Goal: Task Accomplishment & Management: Manage account settings

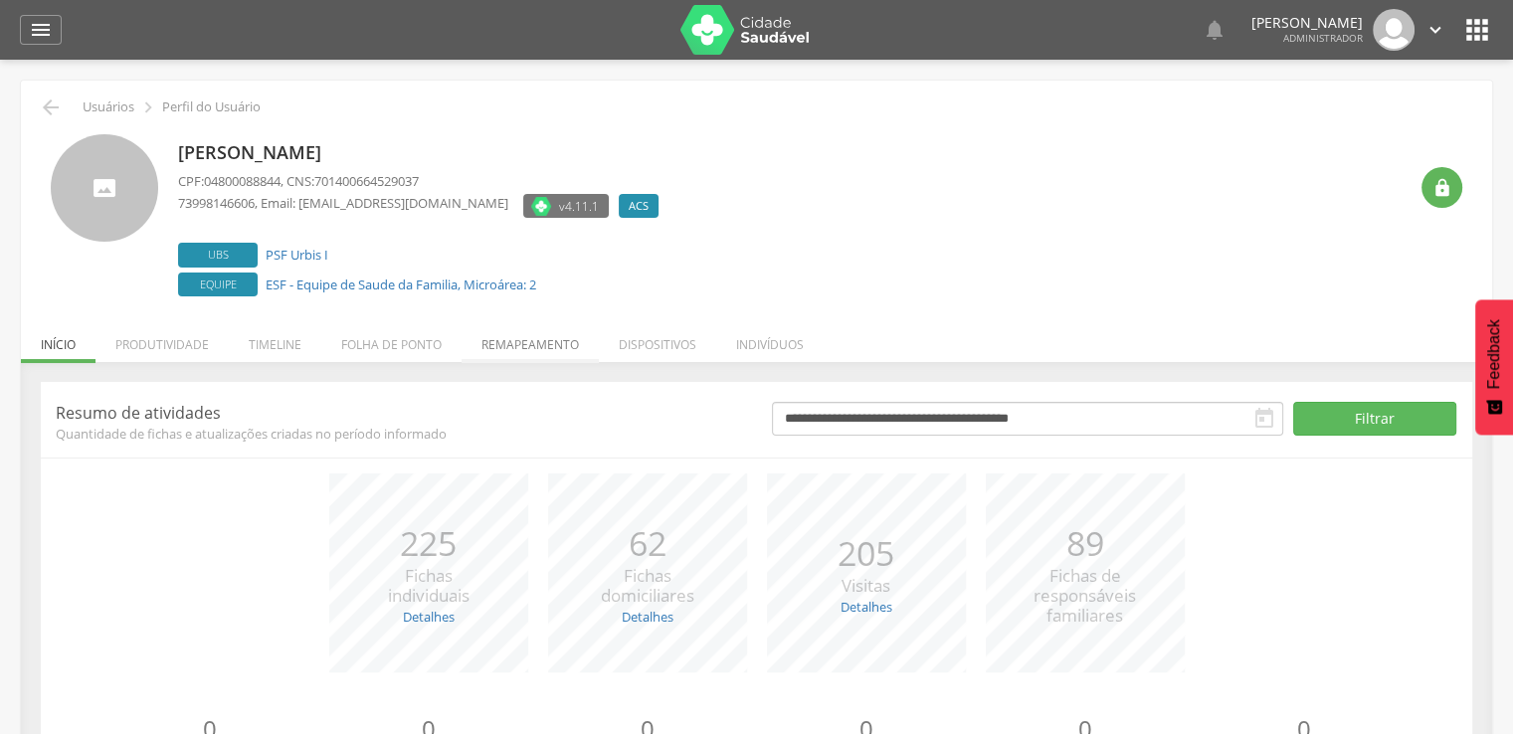
click at [486, 345] on li "Remapeamento" at bounding box center [530, 339] width 137 height 47
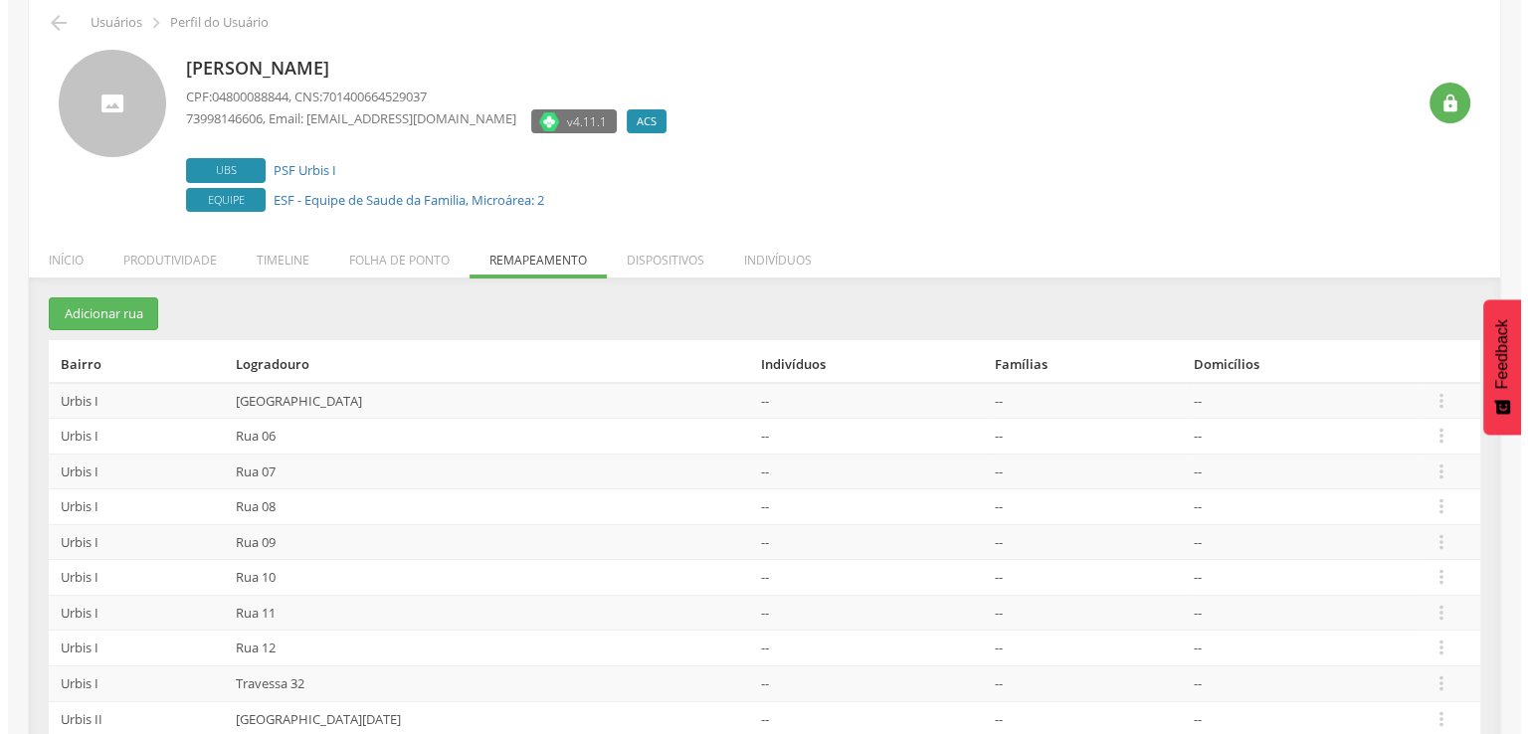
scroll to position [188, 0]
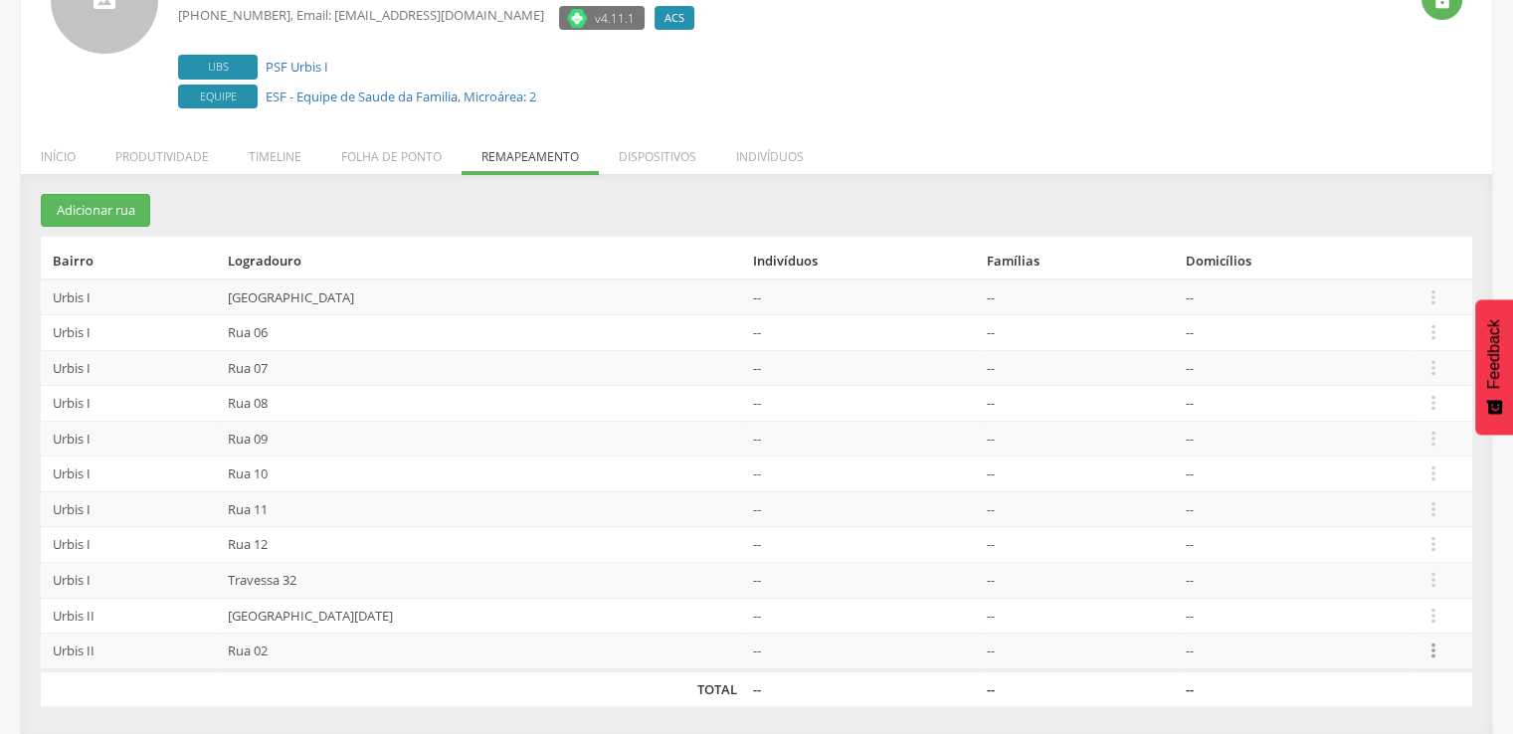
click at [1428, 646] on icon "" at bounding box center [1433, 651] width 22 height 22
click at [1380, 567] on link "Desalocar famílias" at bounding box center [1364, 572] width 157 height 25
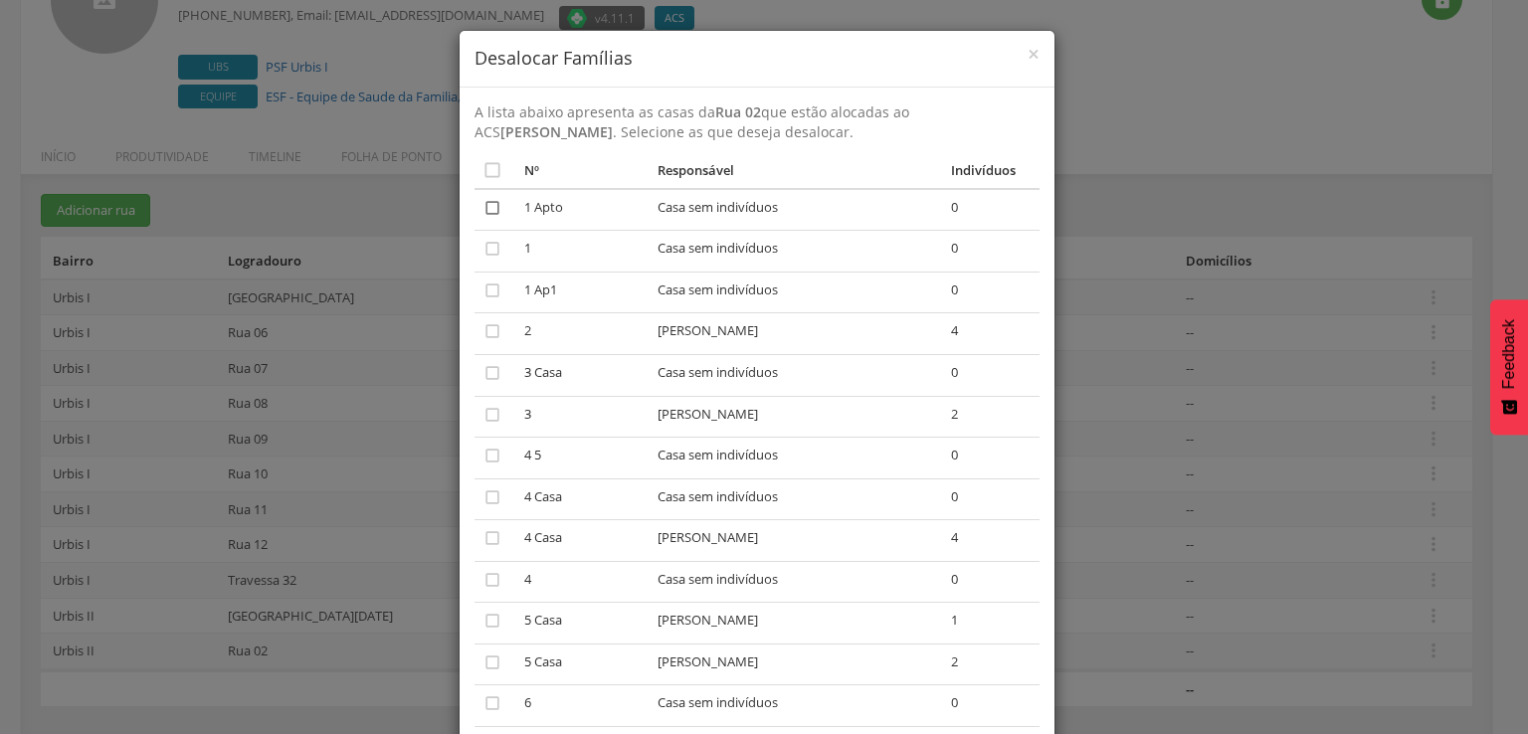
click at [482, 200] on icon "" at bounding box center [492, 208] width 20 height 20
click at [486, 243] on td "" at bounding box center [495, 252] width 43 height 42
click at [482, 281] on icon "" at bounding box center [492, 290] width 20 height 20
click at [482, 241] on icon "" at bounding box center [492, 249] width 20 height 20
click at [482, 370] on icon "" at bounding box center [492, 373] width 20 height 20
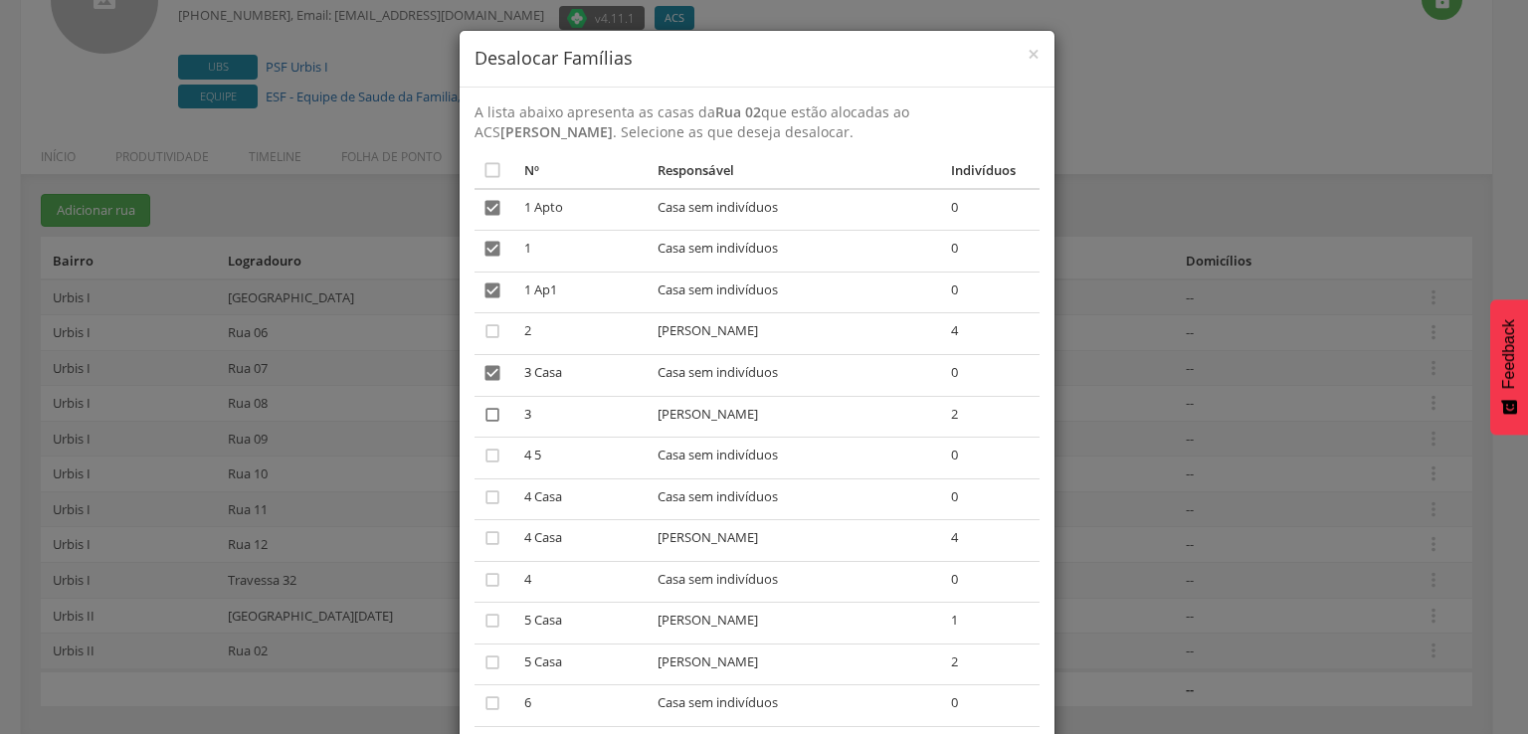
scroll to position [99, 0]
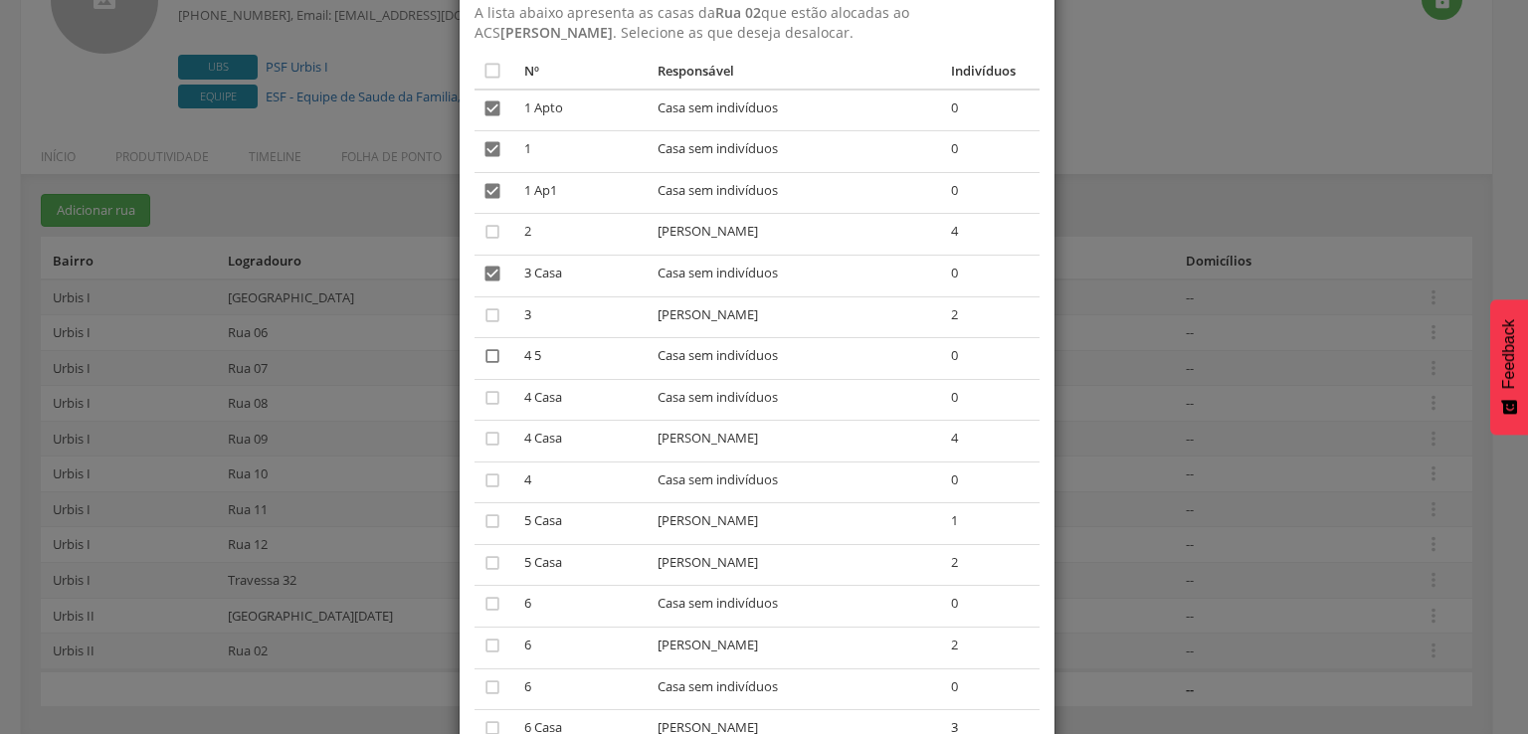
click at [482, 364] on icon "" at bounding box center [492, 356] width 20 height 20
click at [482, 401] on icon "" at bounding box center [492, 398] width 20 height 20
click at [482, 478] on icon "" at bounding box center [492, 480] width 20 height 20
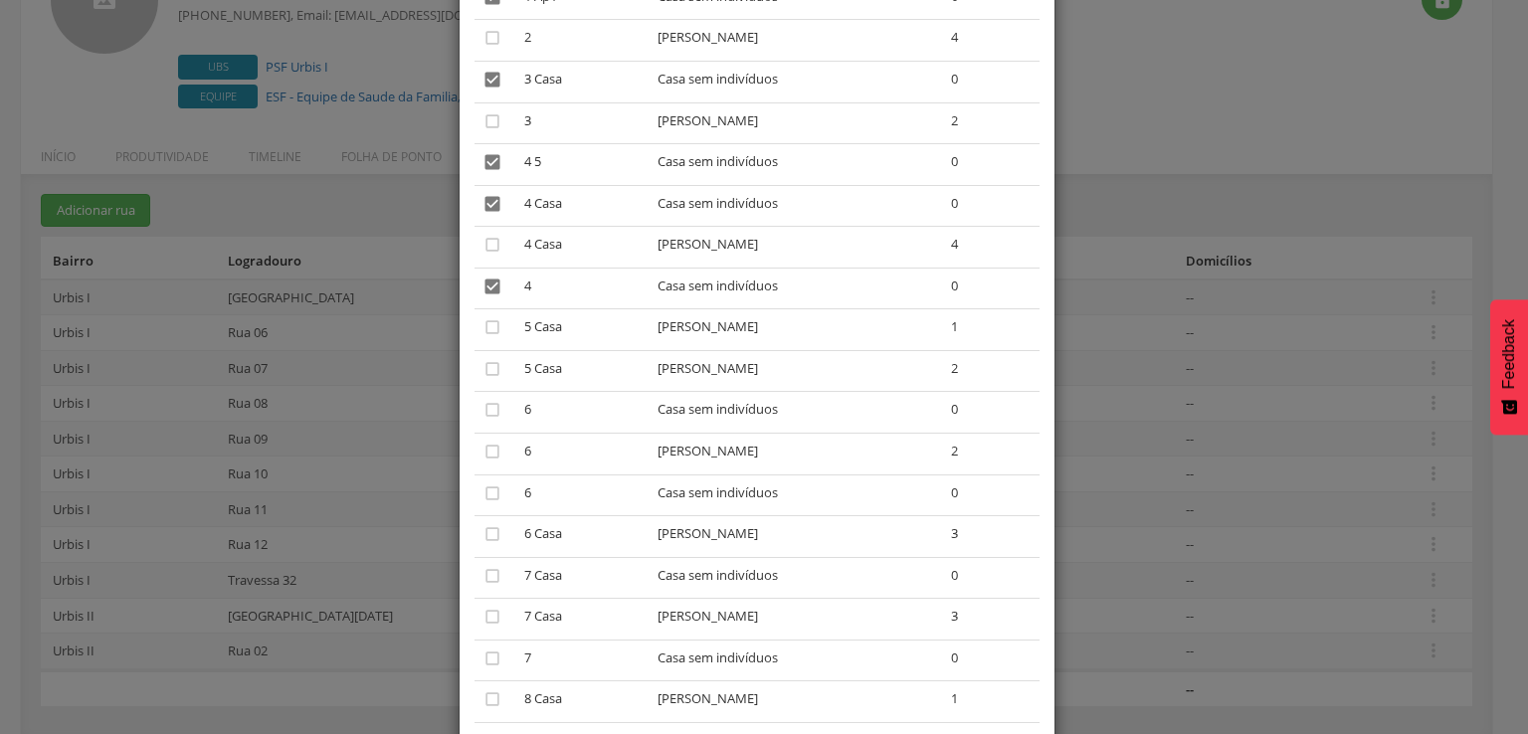
scroll to position [298, 0]
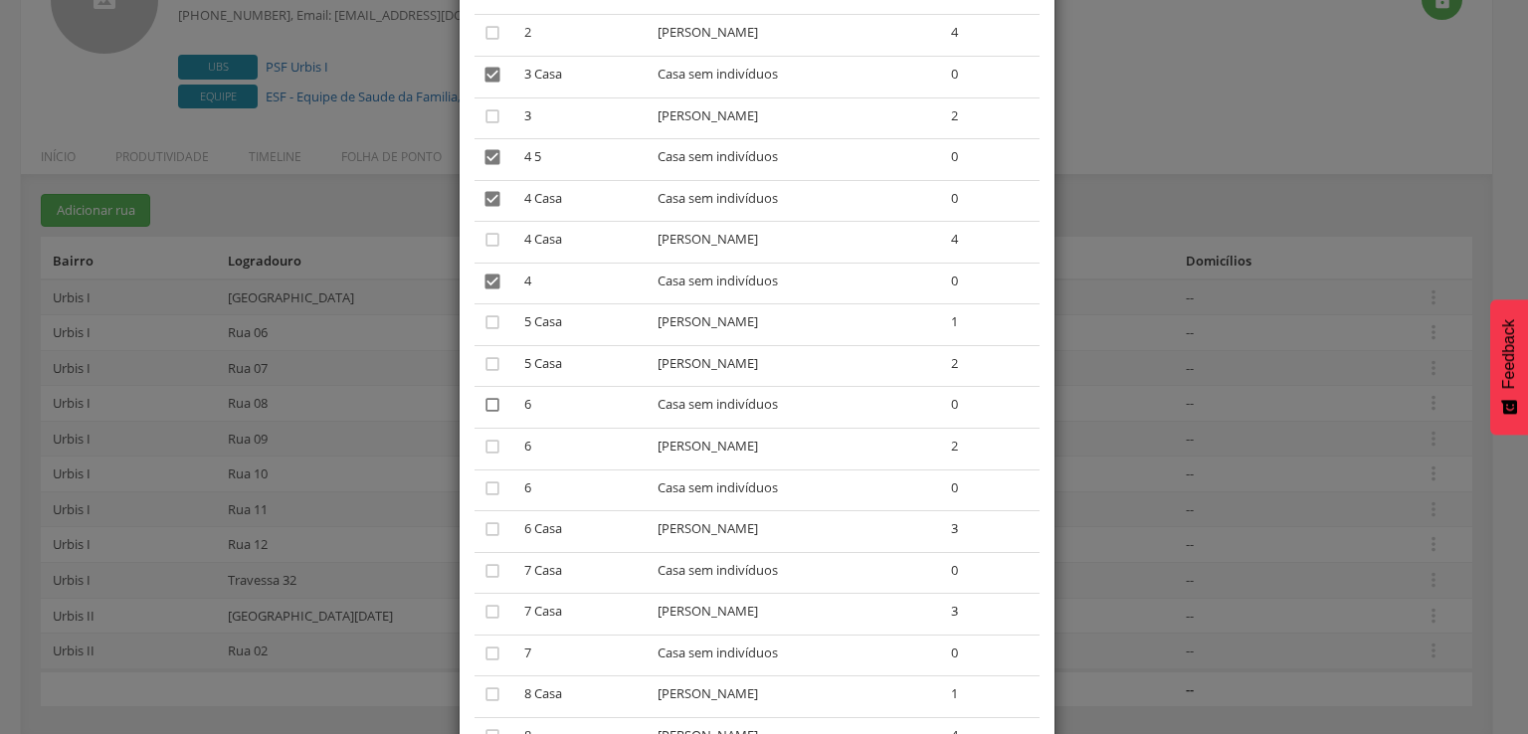
click at [485, 405] on icon "" at bounding box center [492, 405] width 20 height 20
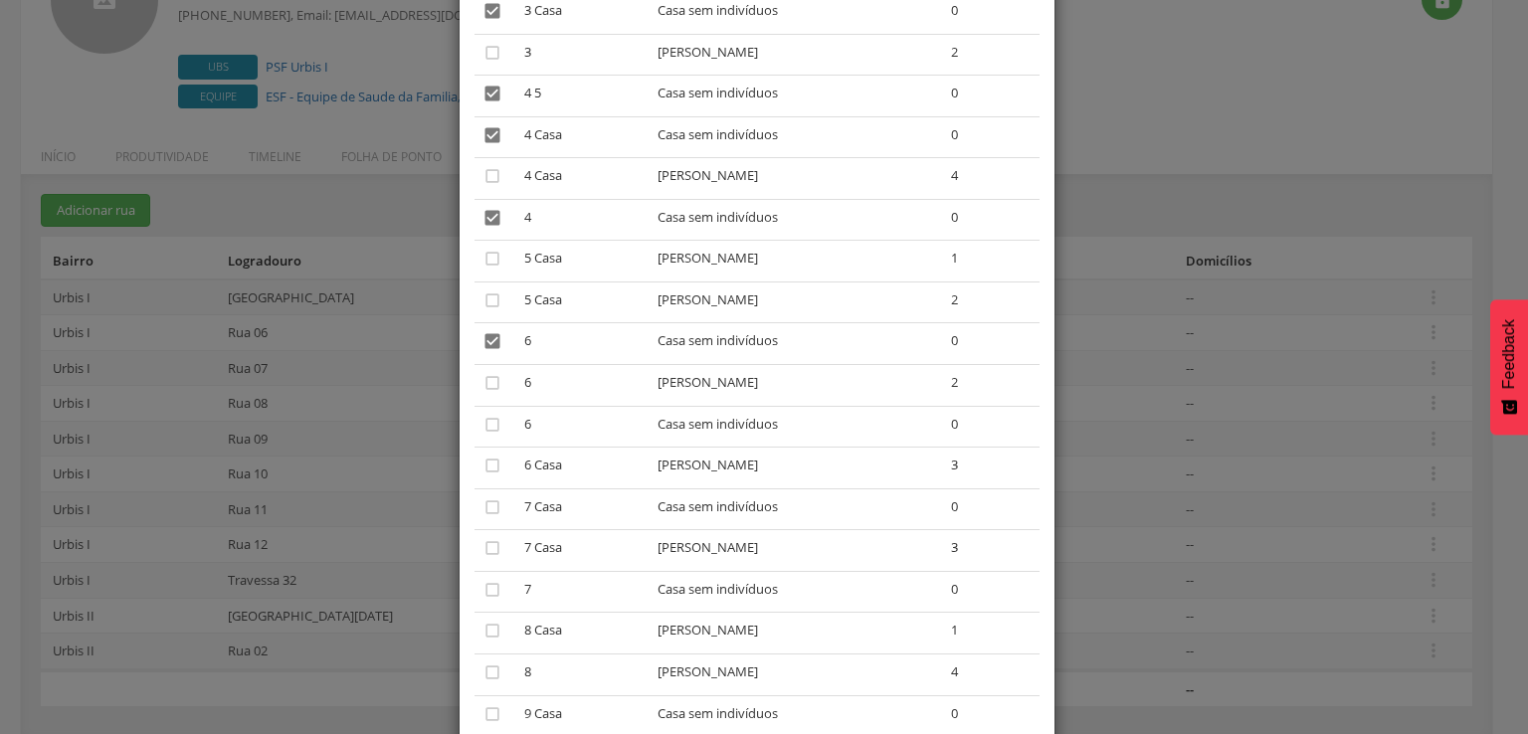
scroll to position [398, 0]
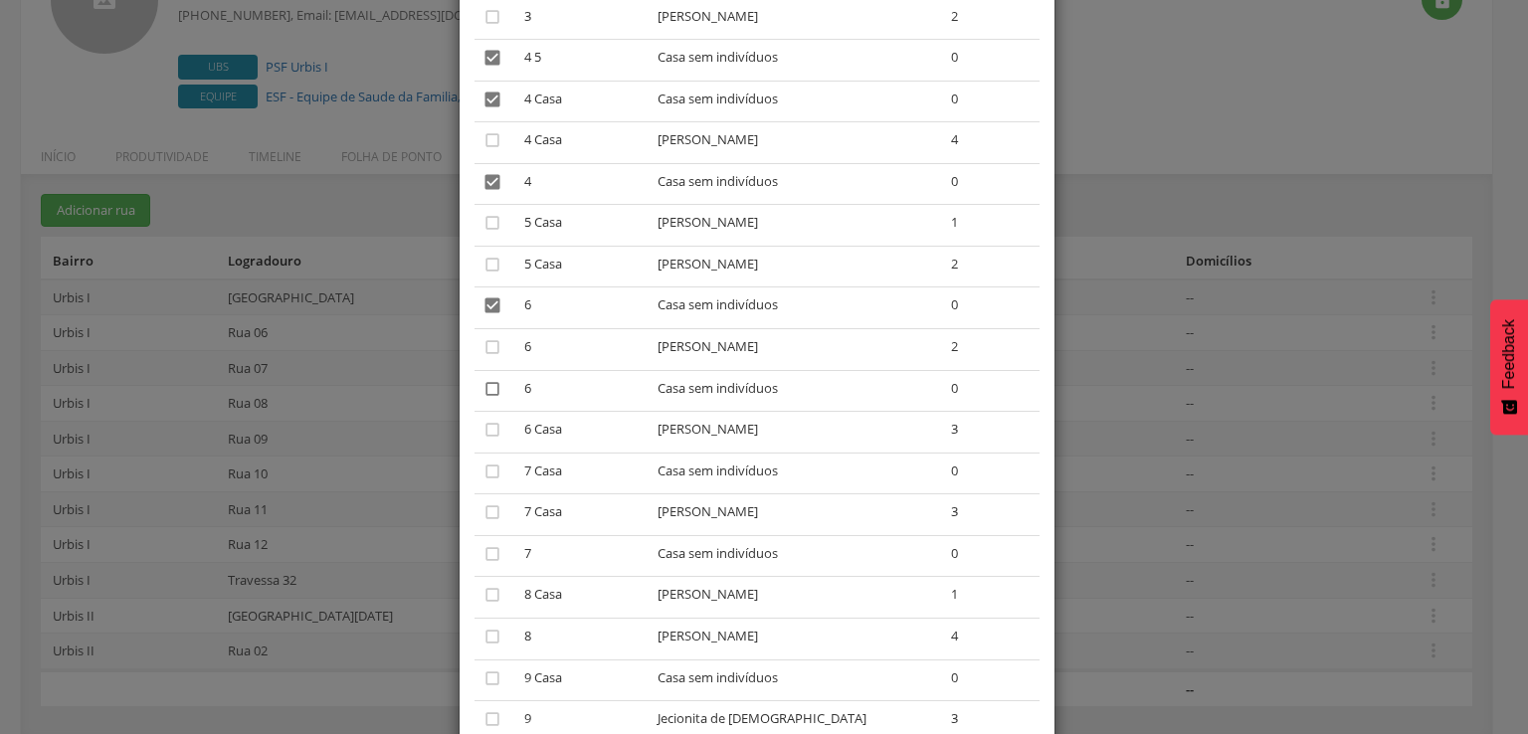
click at [482, 381] on icon "" at bounding box center [492, 389] width 20 height 20
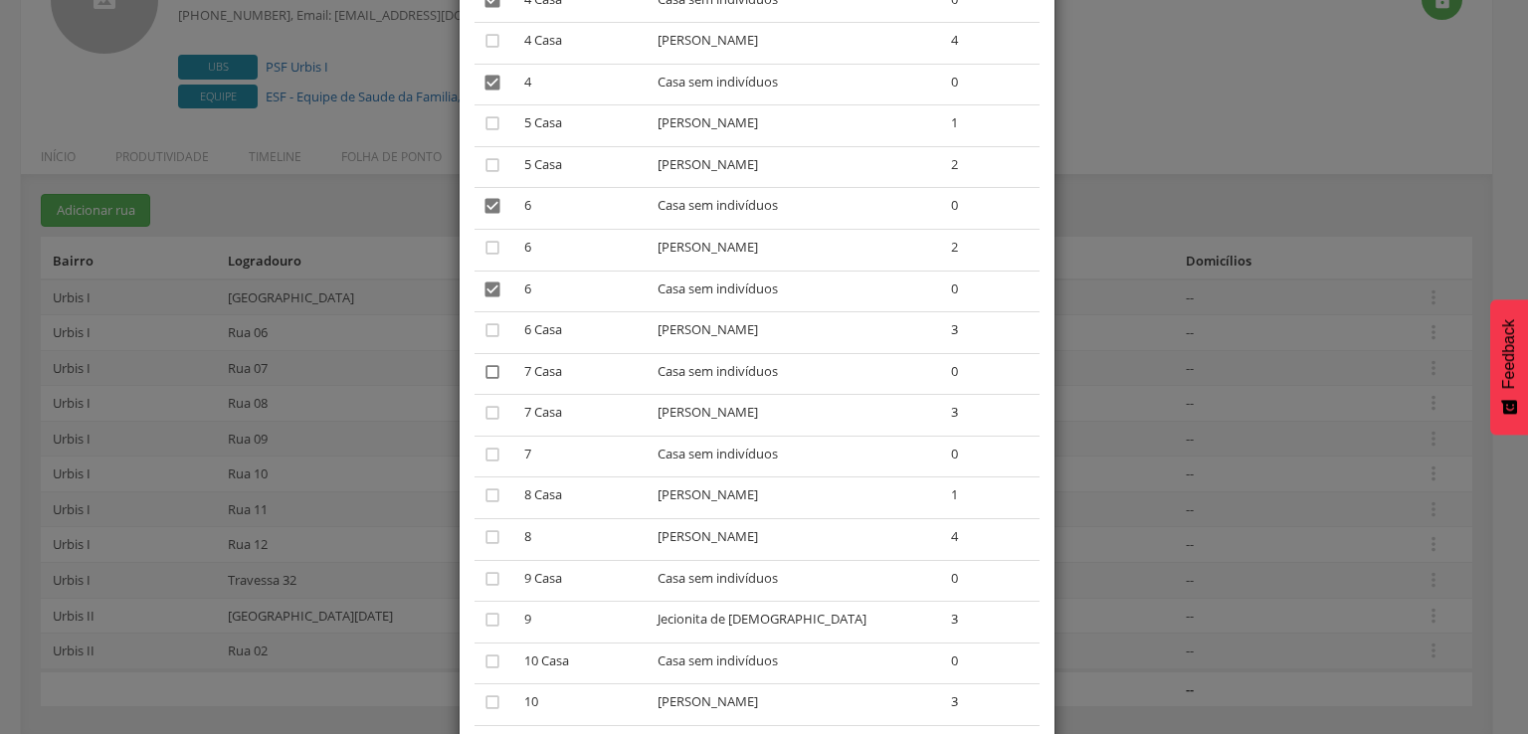
click at [482, 371] on icon "" at bounding box center [492, 372] width 20 height 20
click at [482, 456] on icon "" at bounding box center [492, 455] width 20 height 20
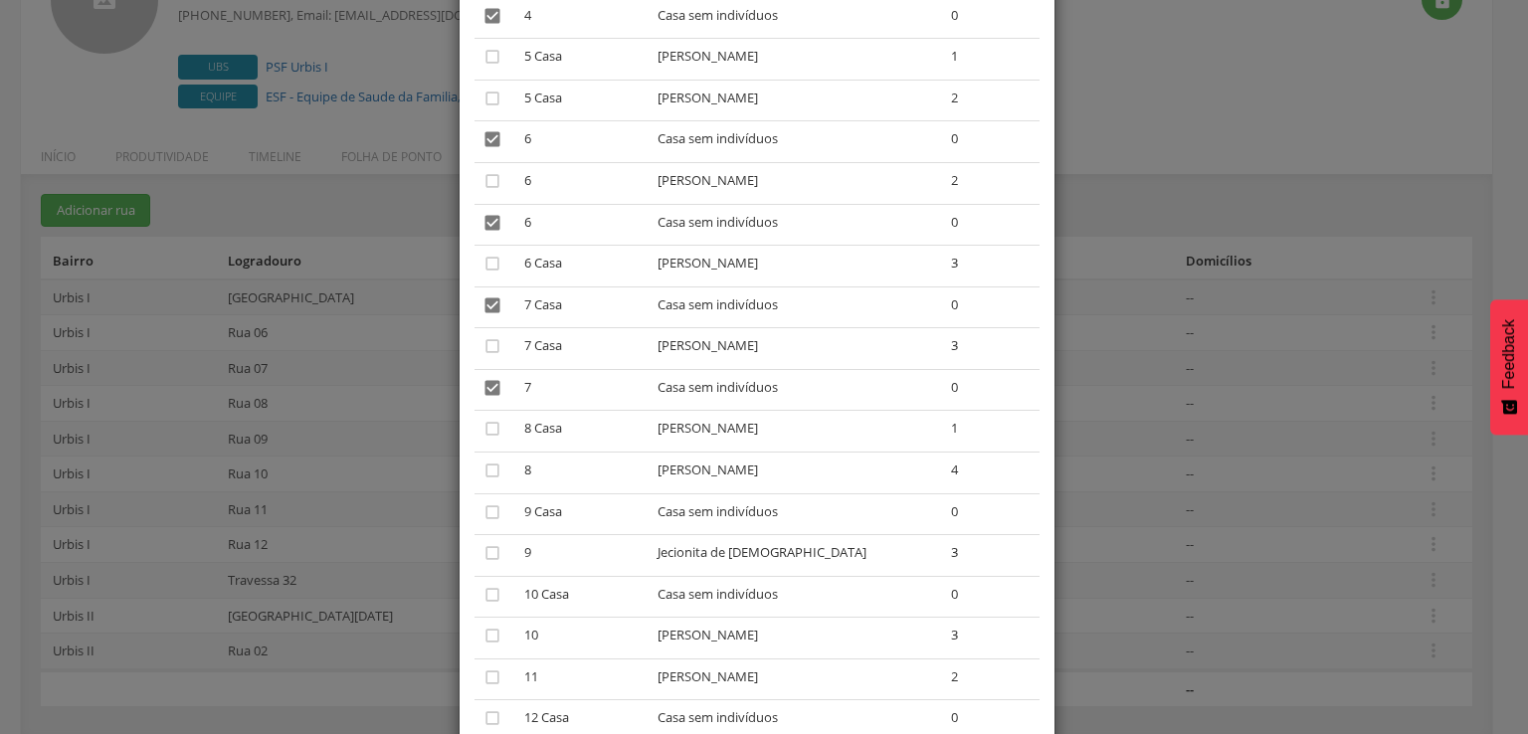
scroll to position [597, 0]
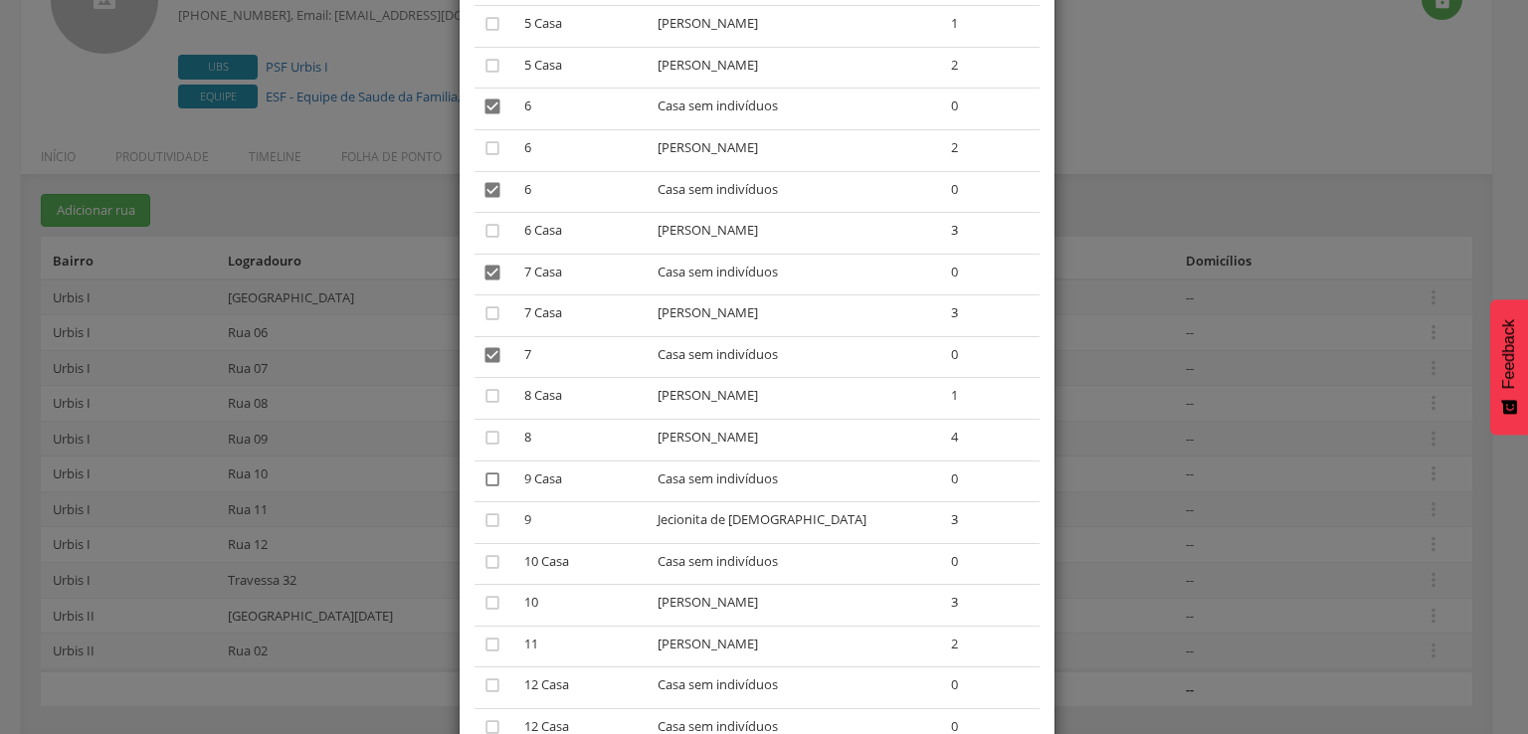
click at [482, 477] on icon "" at bounding box center [492, 479] width 20 height 20
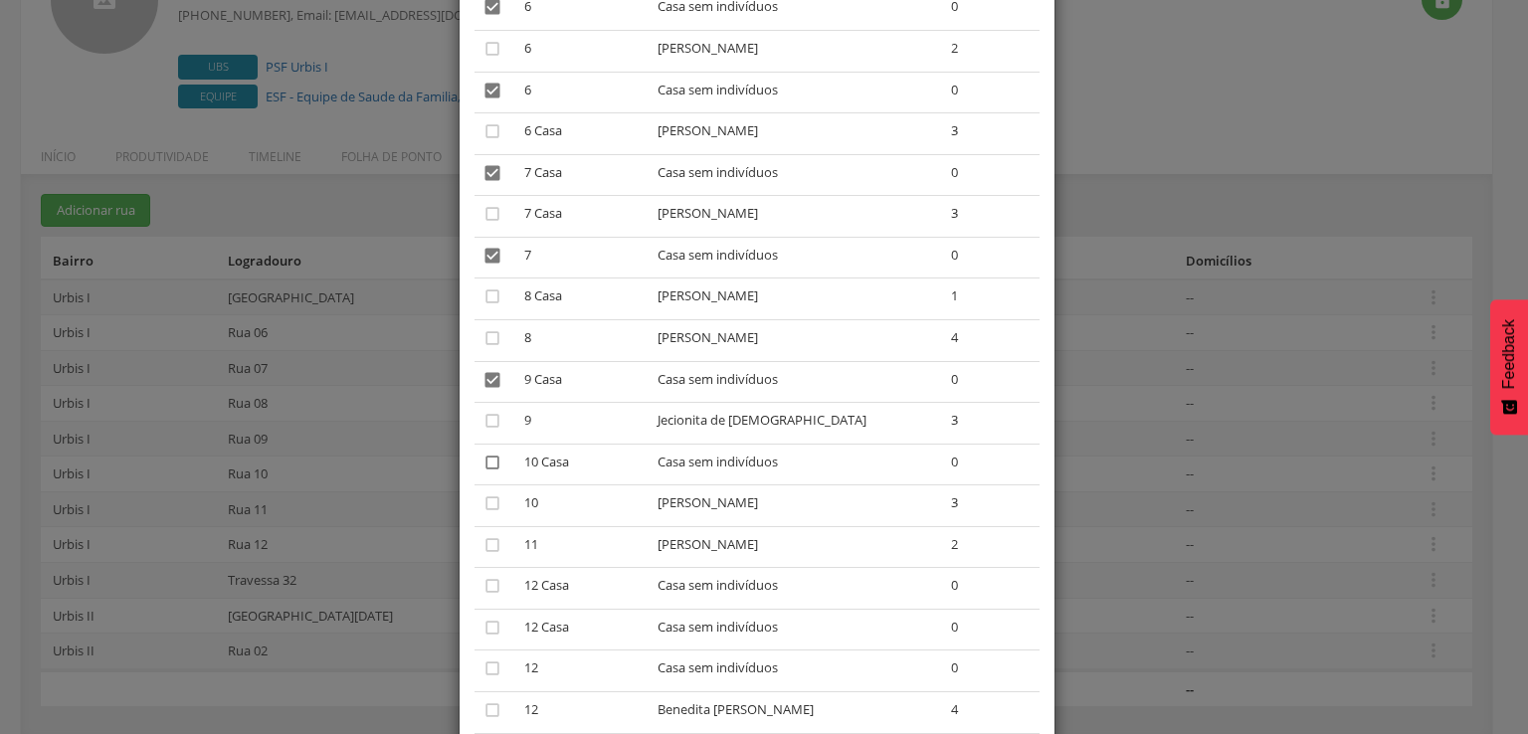
click at [482, 459] on icon "" at bounding box center [492, 463] width 20 height 20
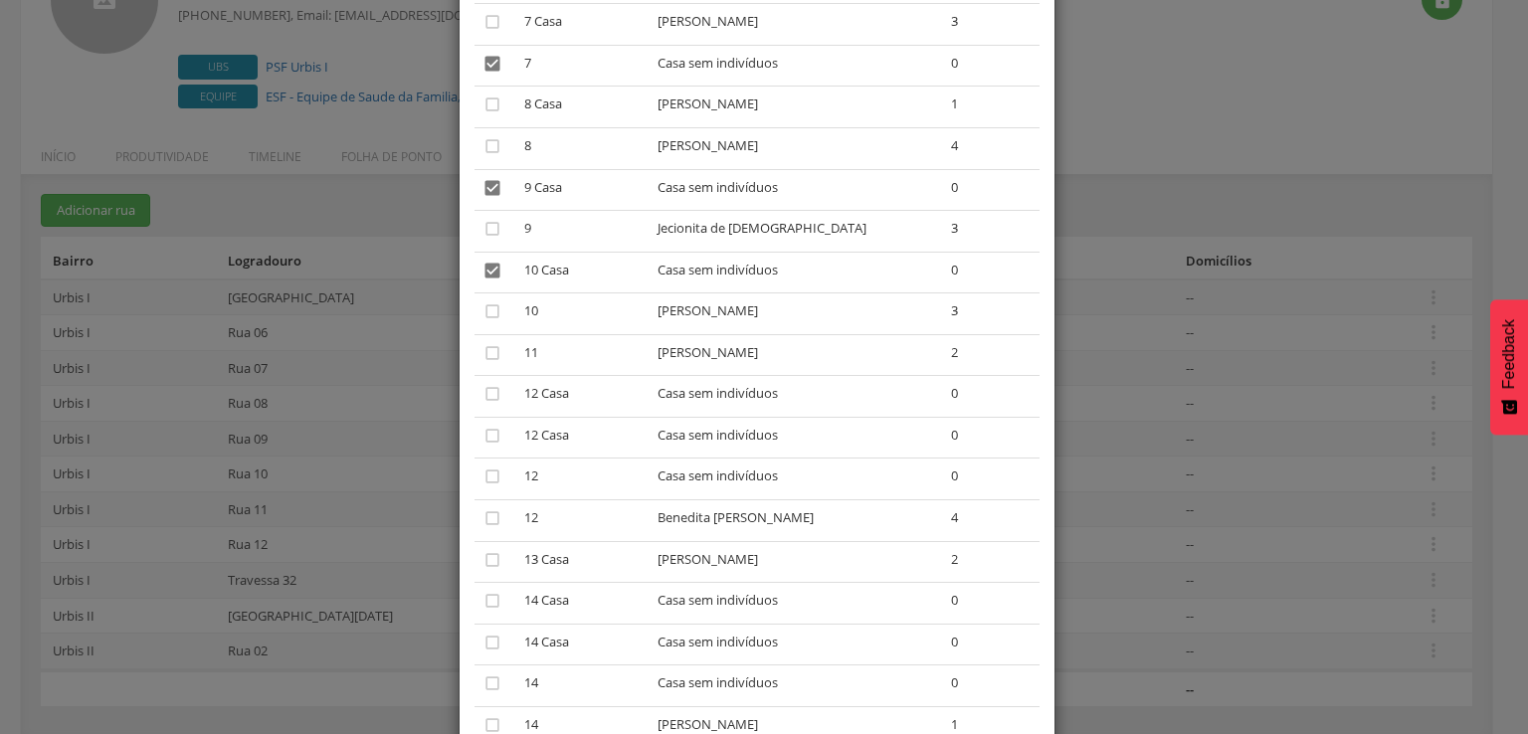
scroll to position [895, 0]
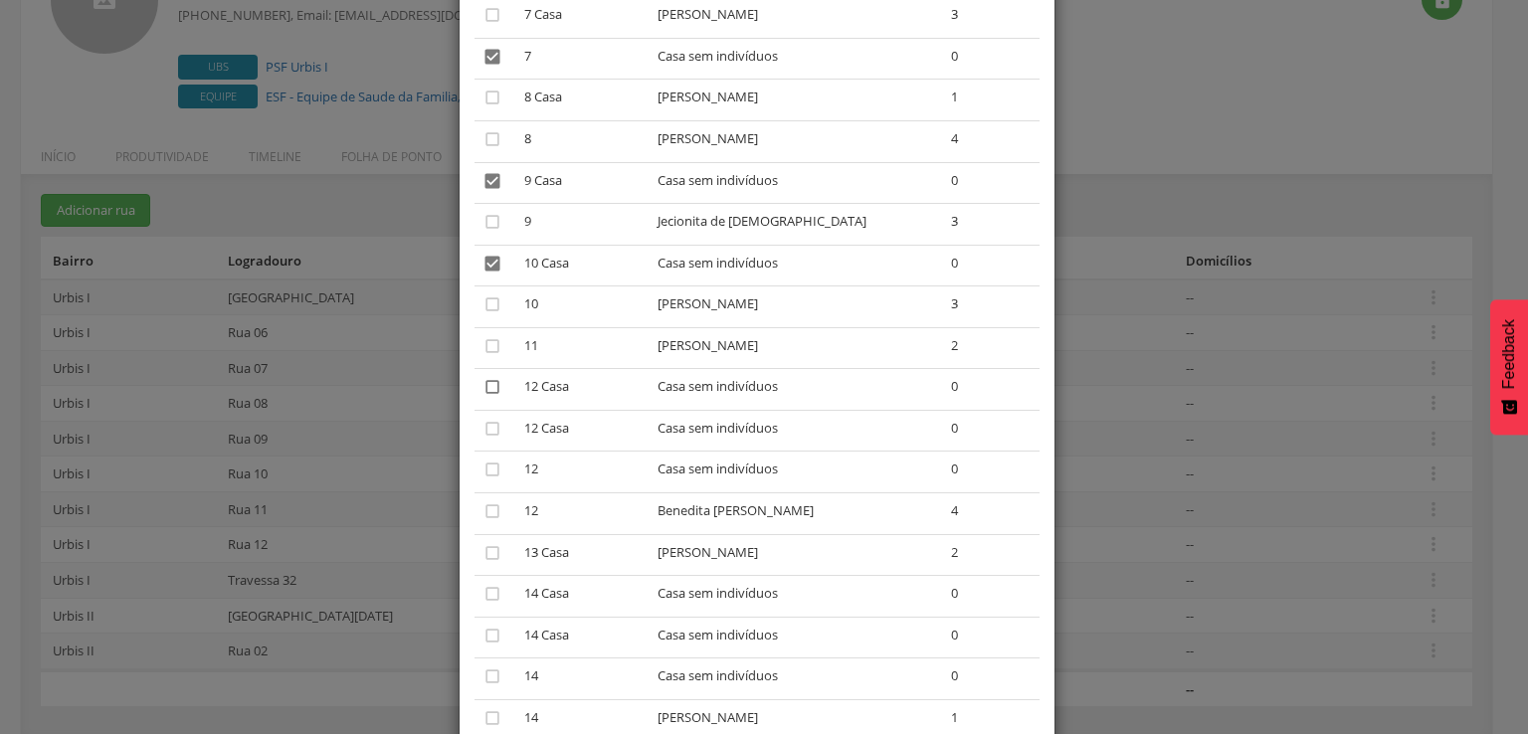
click at [489, 391] on icon "" at bounding box center [492, 387] width 20 height 20
click at [486, 424] on icon "" at bounding box center [492, 429] width 20 height 20
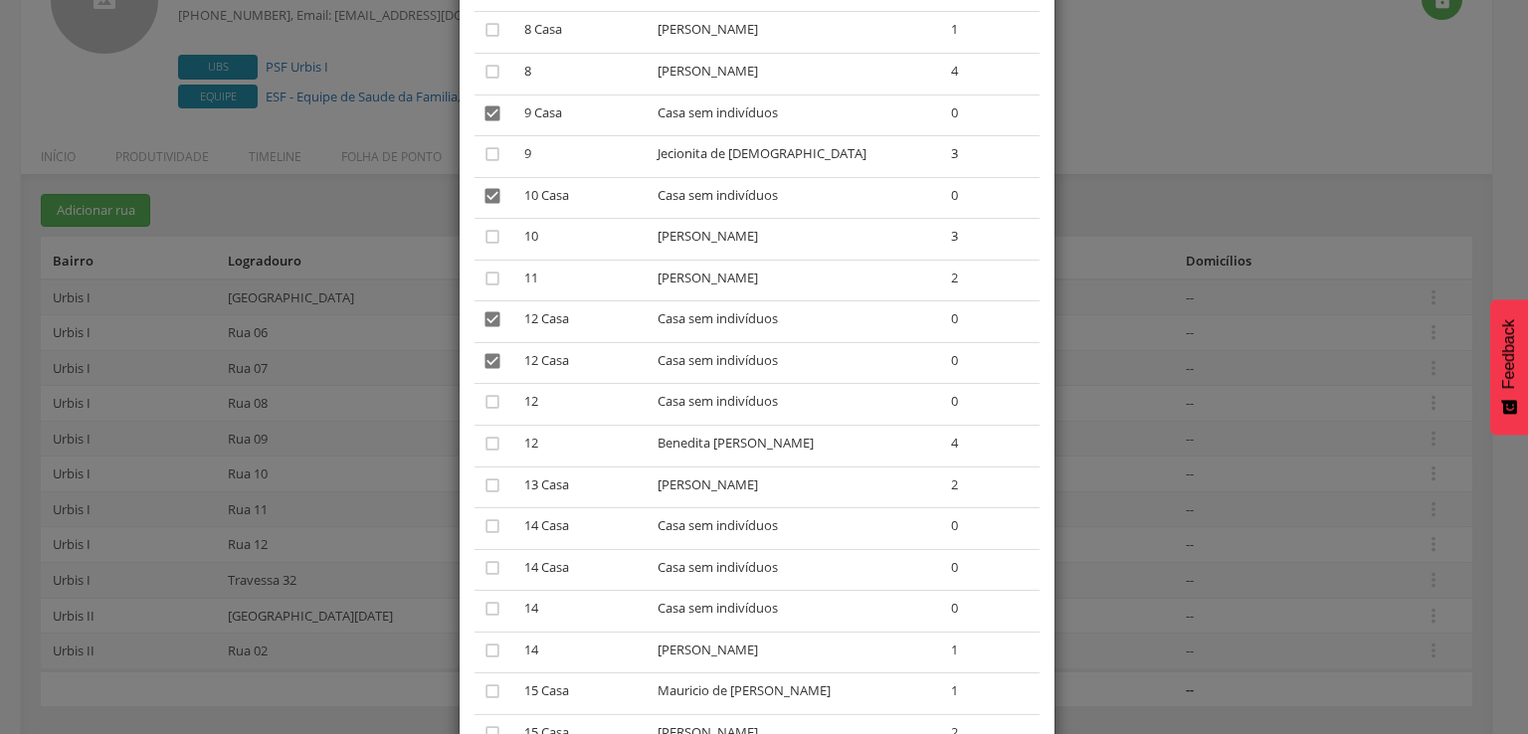
scroll to position [995, 0]
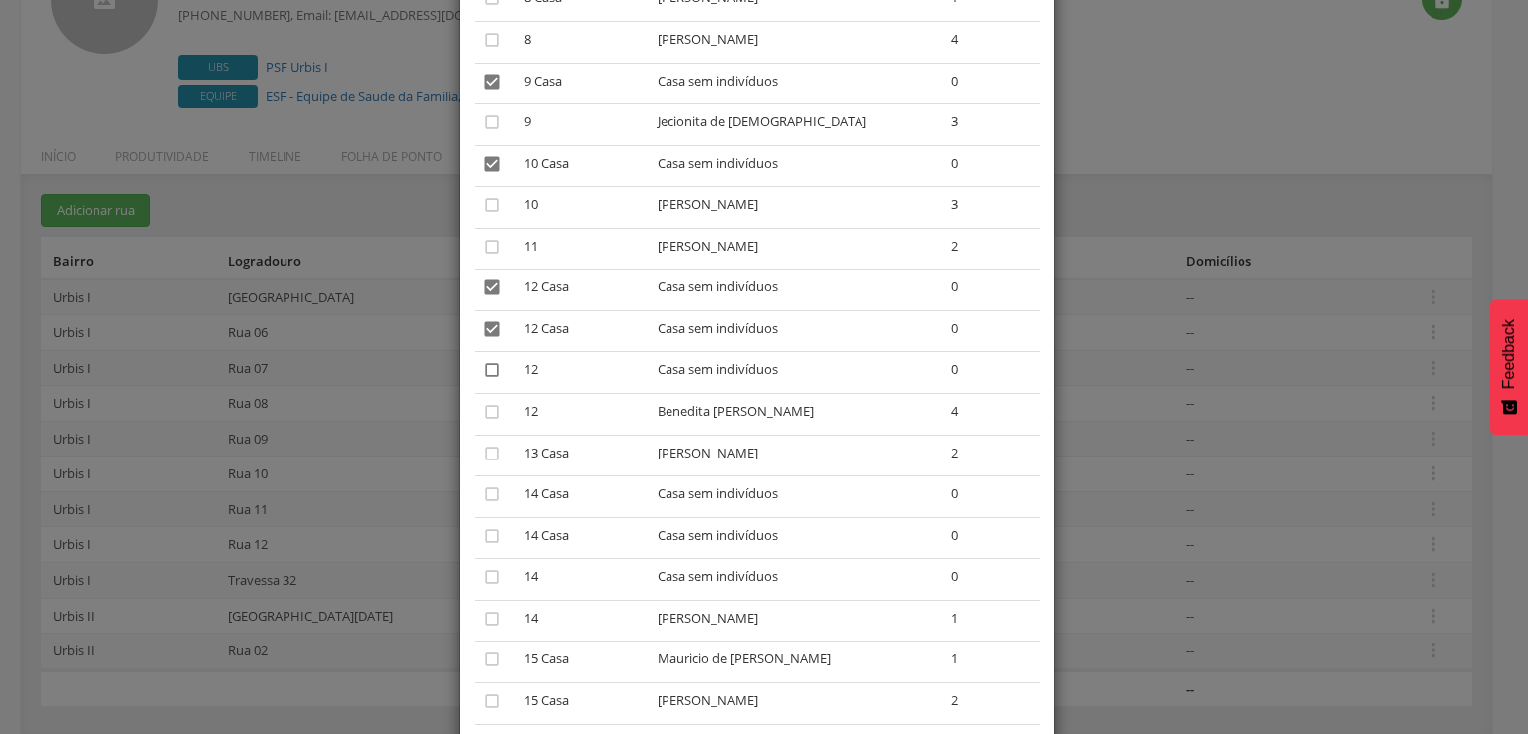
click at [482, 374] on icon "" at bounding box center [492, 370] width 20 height 20
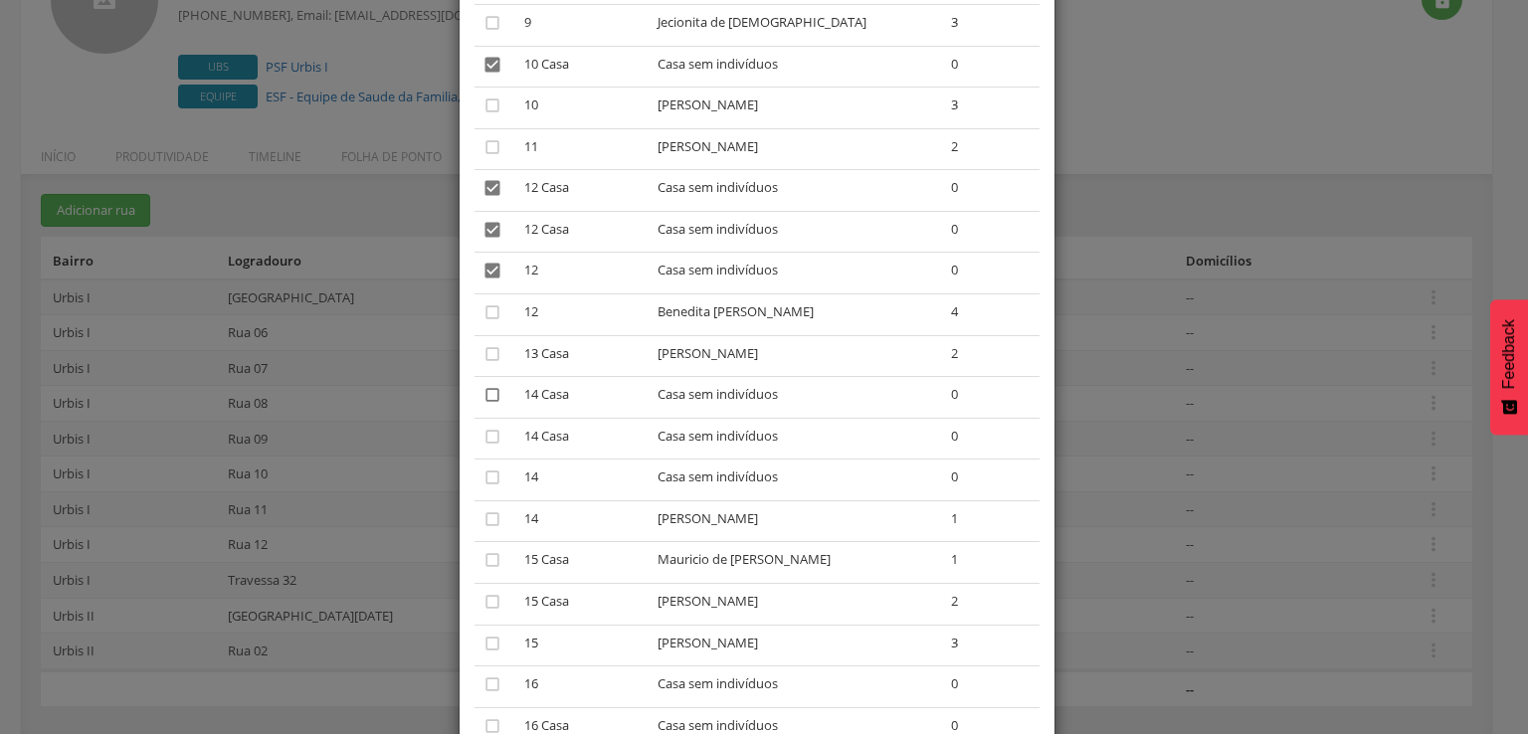
click at [486, 402] on icon "" at bounding box center [492, 395] width 20 height 20
click at [486, 435] on icon "" at bounding box center [492, 437] width 20 height 20
click at [486, 472] on icon "" at bounding box center [492, 477] width 20 height 20
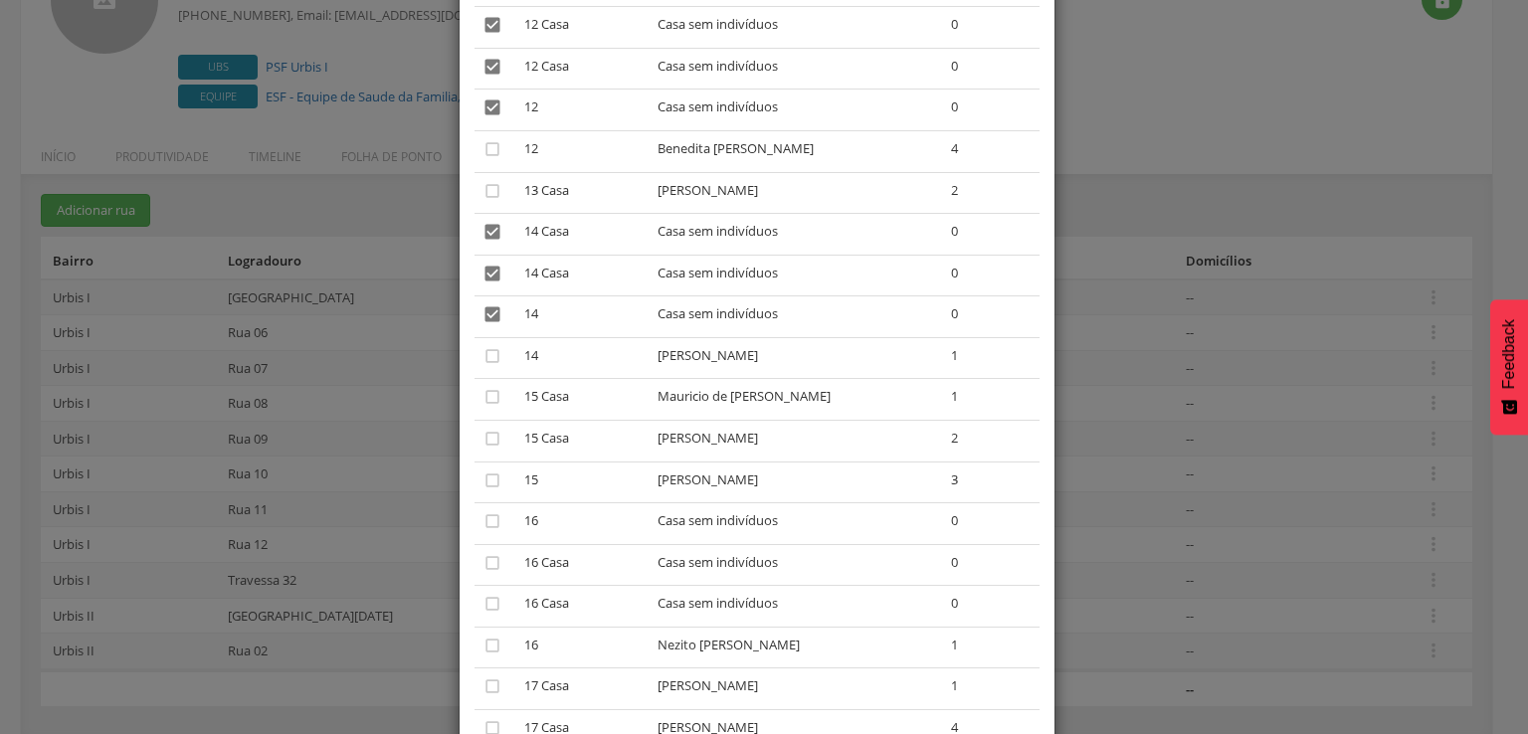
scroll to position [1293, 0]
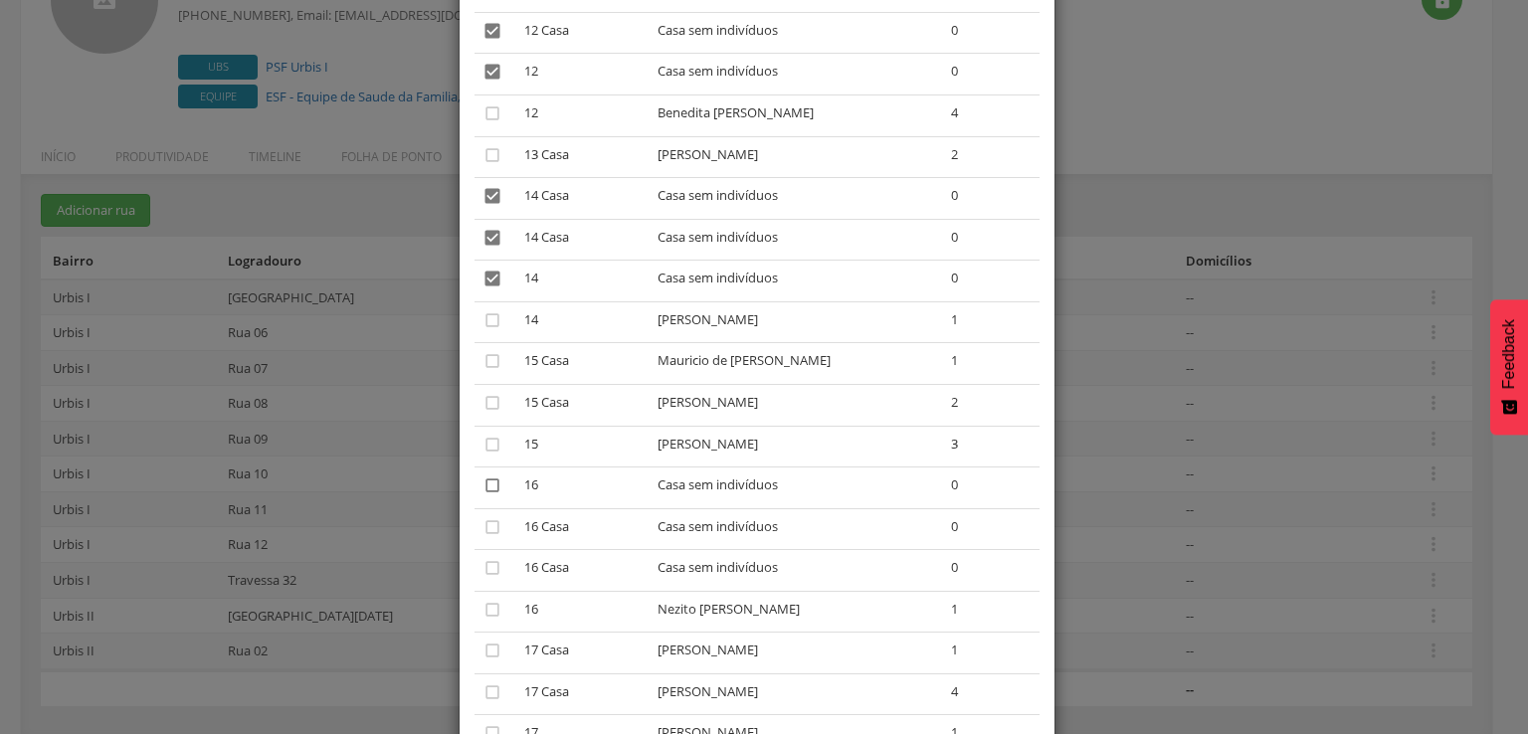
click at [484, 484] on icon "" at bounding box center [492, 485] width 20 height 20
click at [482, 529] on icon "" at bounding box center [492, 527] width 20 height 20
click at [482, 568] on icon "" at bounding box center [492, 568] width 20 height 20
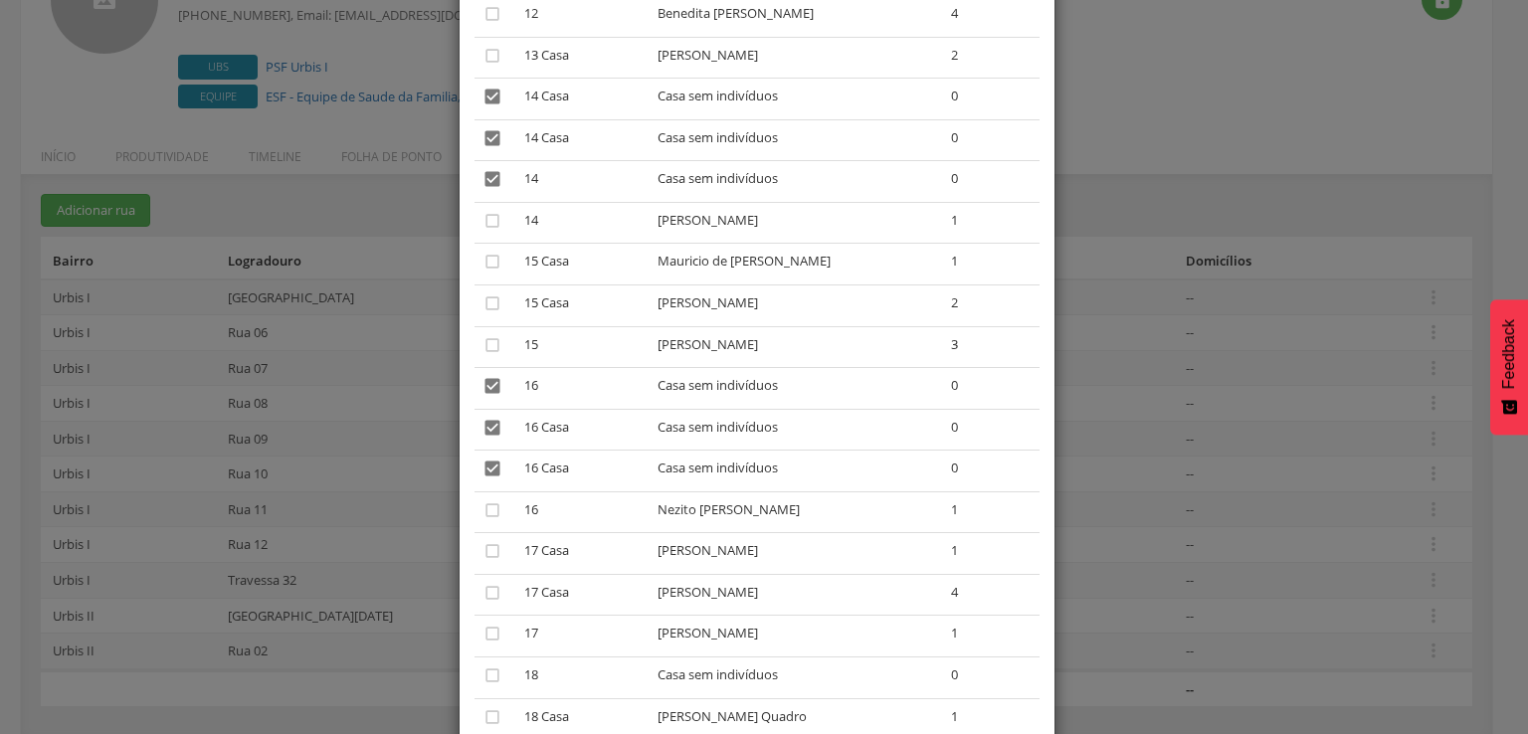
scroll to position [1492, 0]
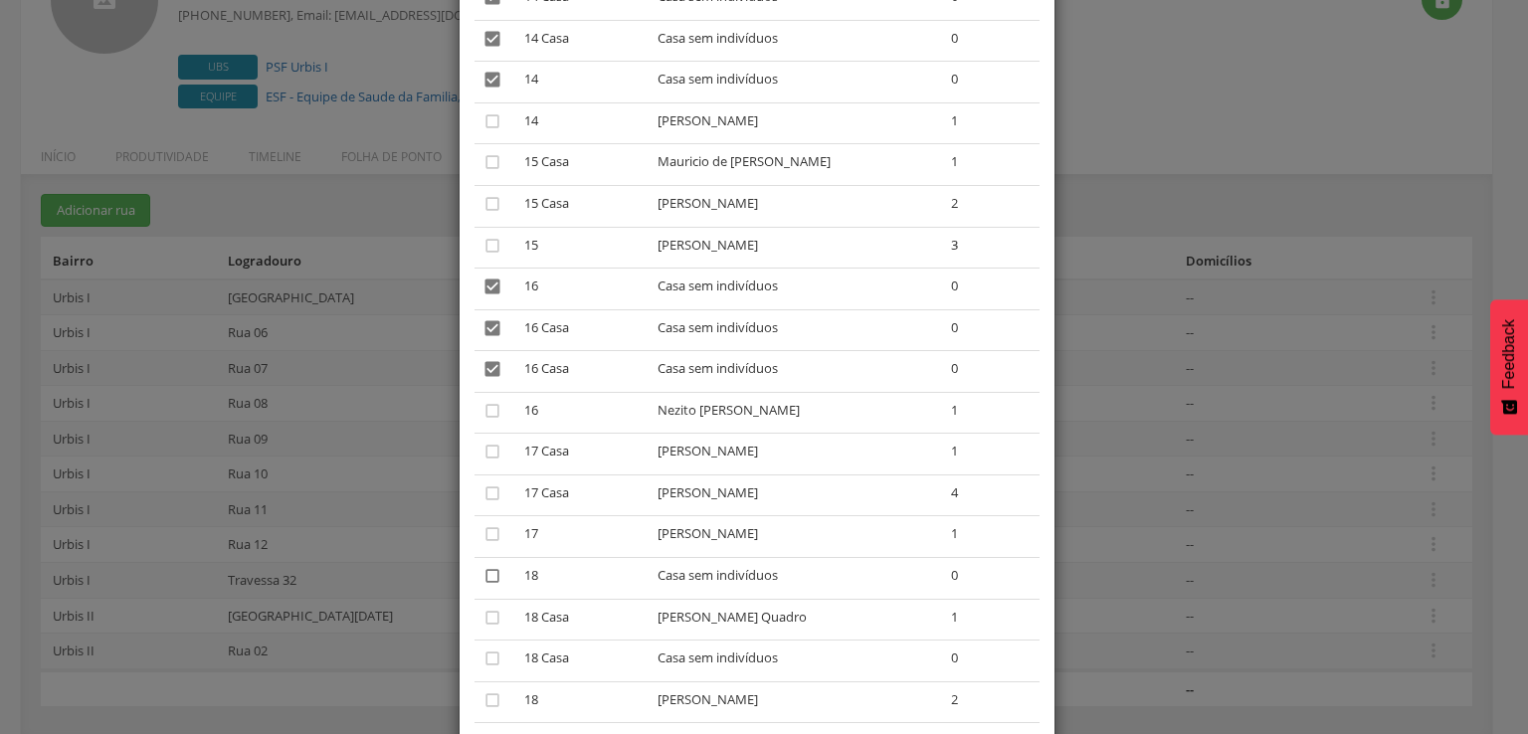
click at [482, 574] on icon "" at bounding box center [492, 576] width 20 height 20
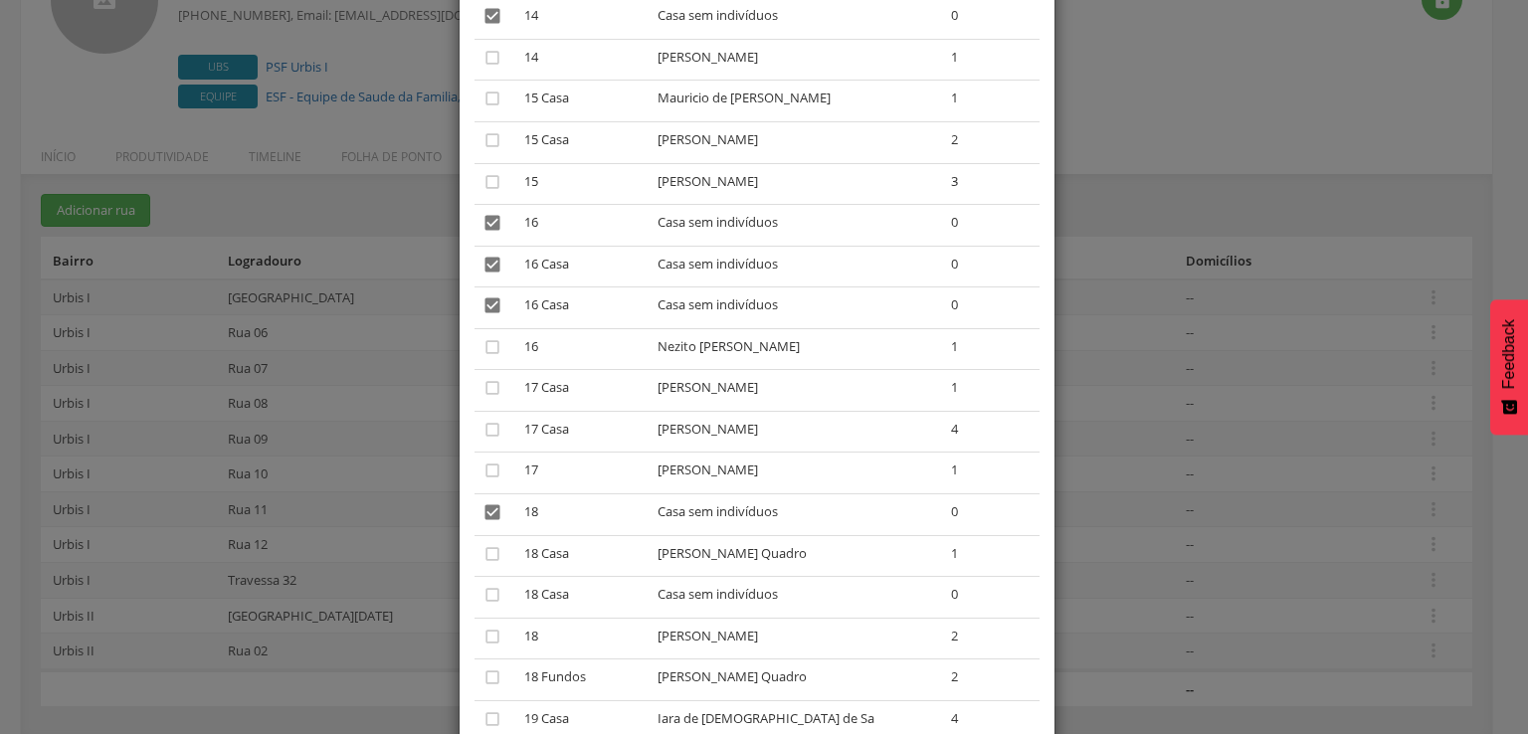
scroll to position [1591, 0]
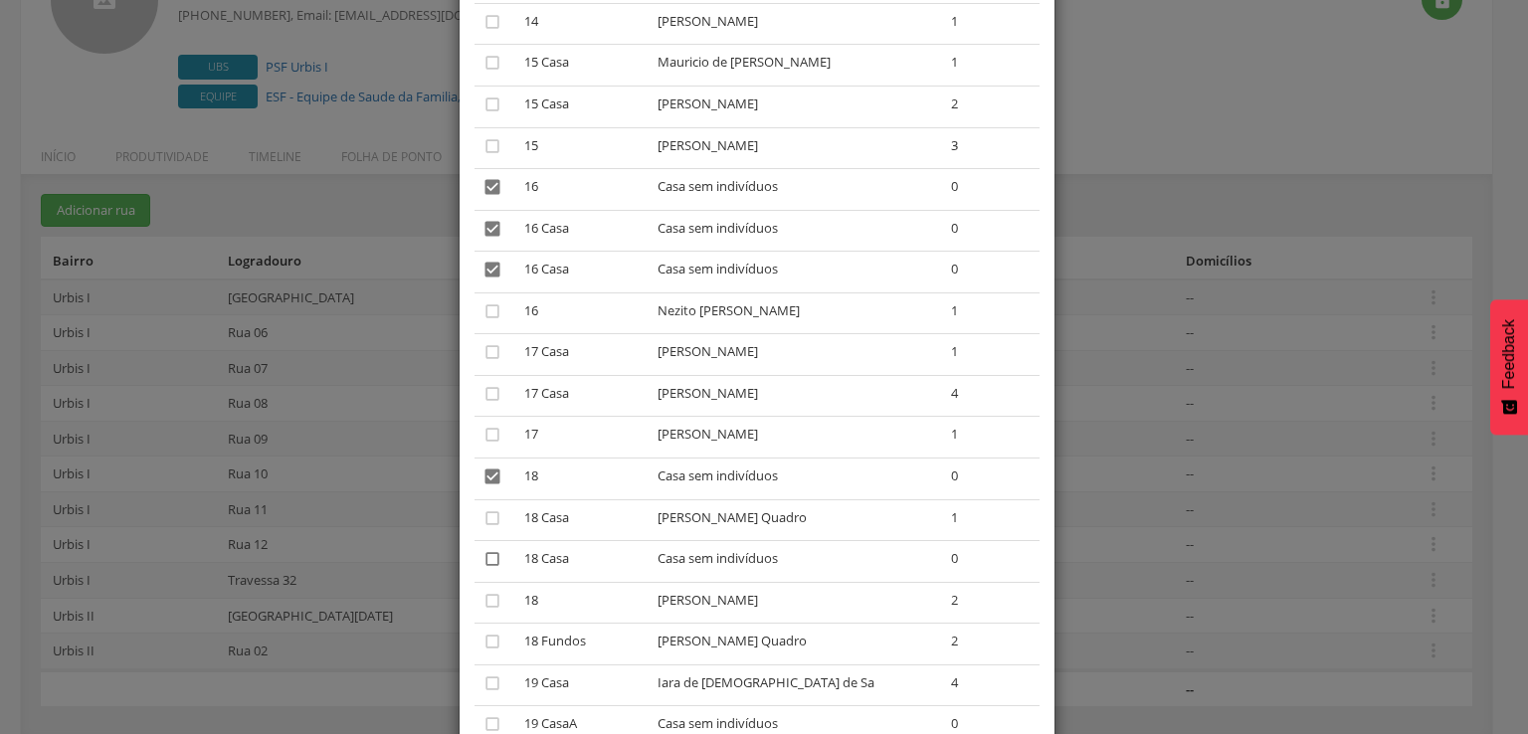
click at [482, 567] on icon "" at bounding box center [492, 559] width 20 height 20
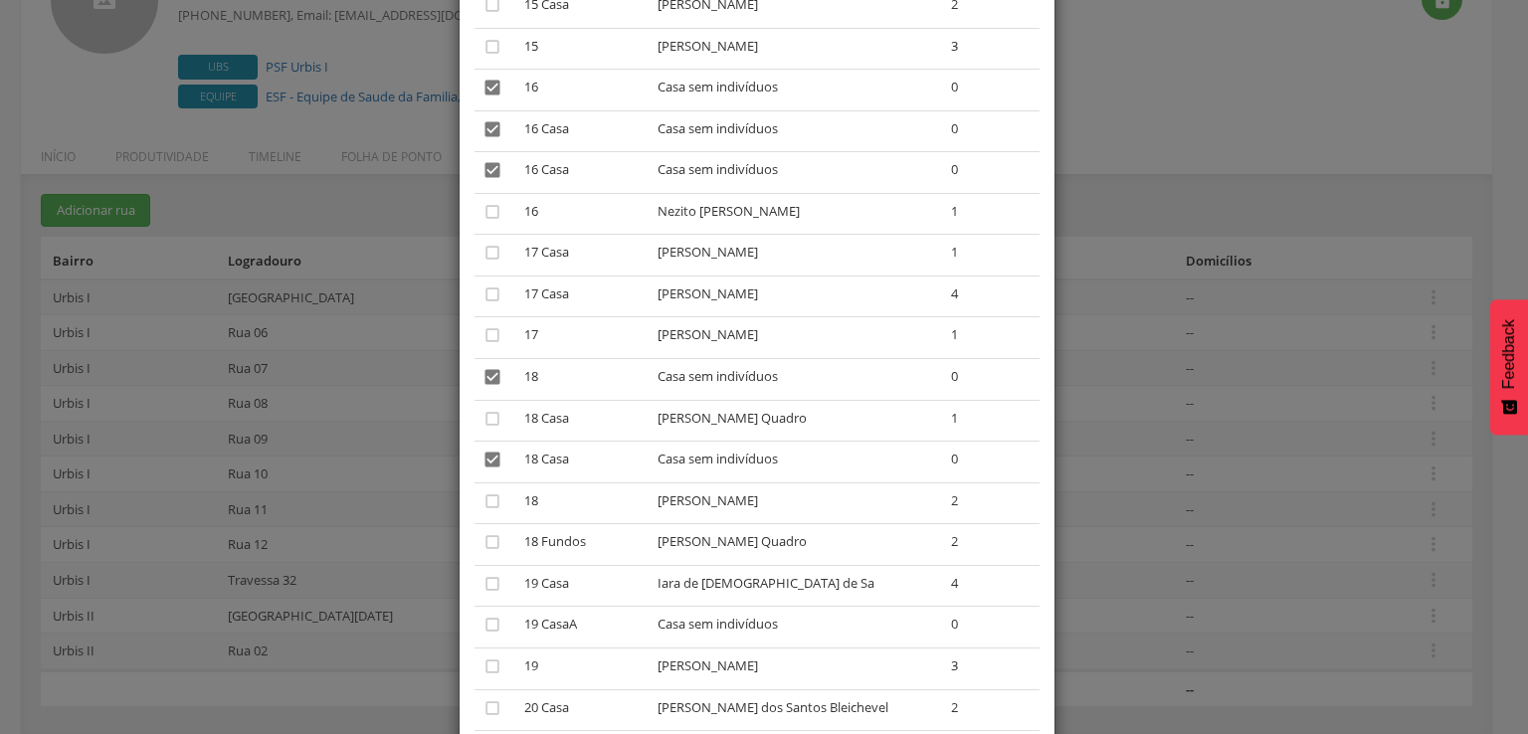
scroll to position [1790, 0]
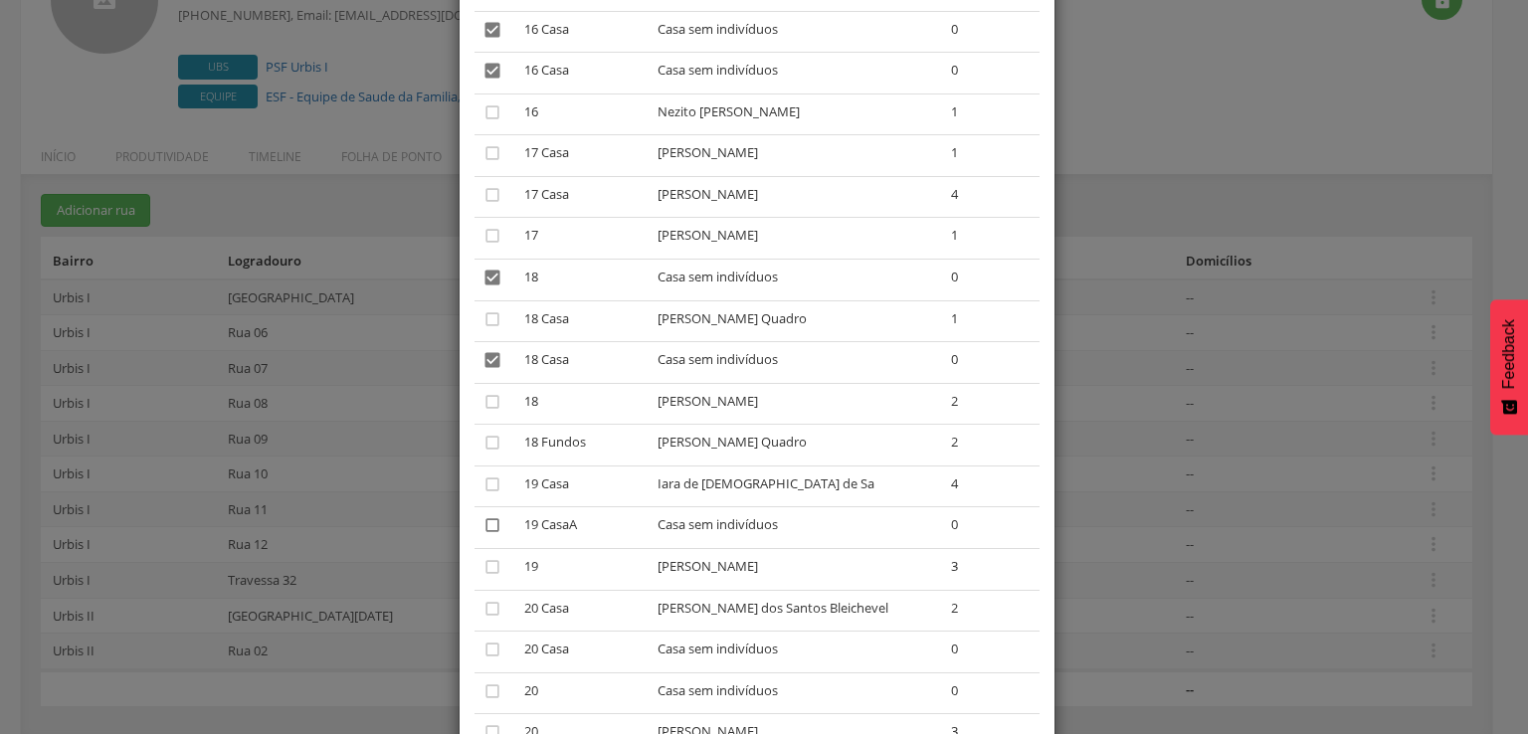
click at [484, 532] on icon "" at bounding box center [492, 525] width 20 height 20
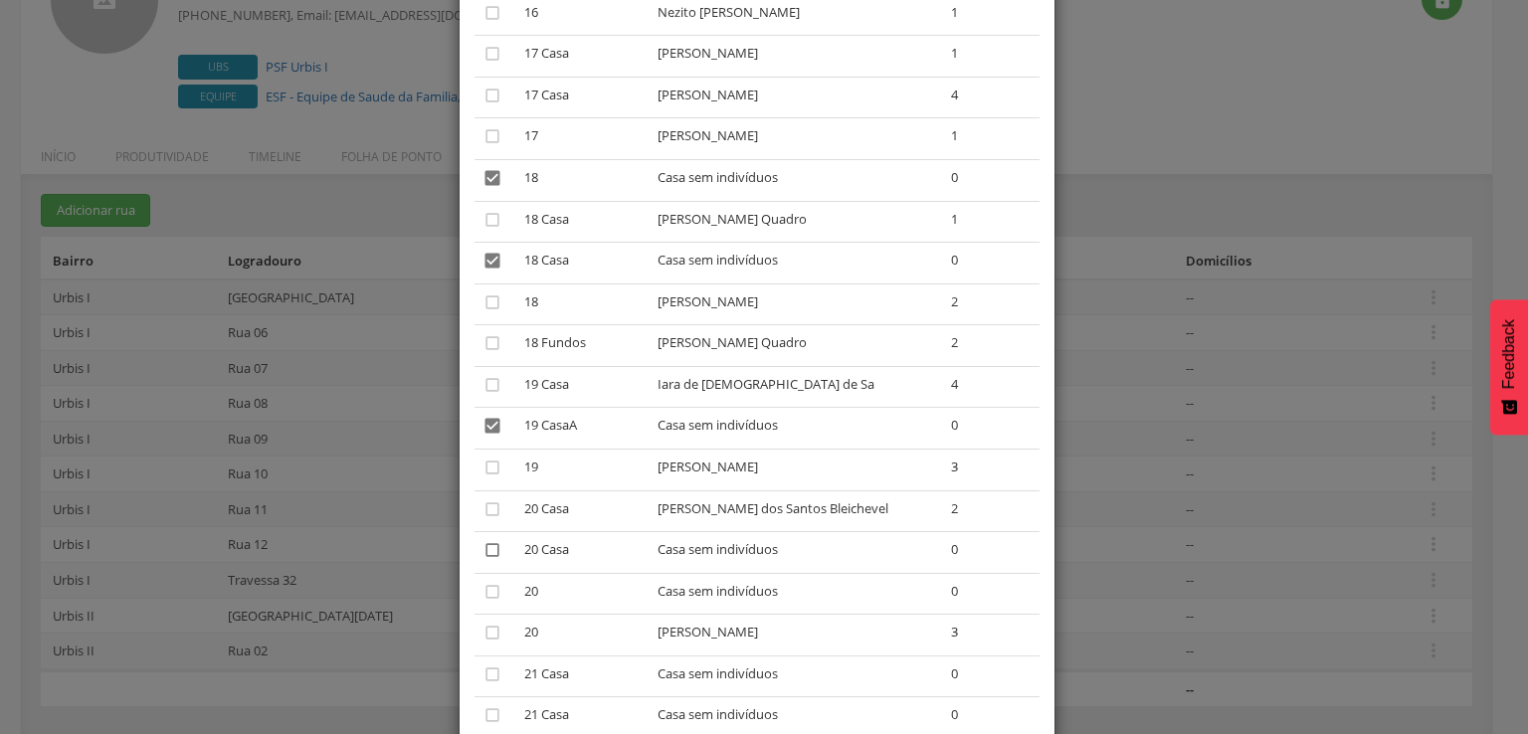
click at [482, 558] on icon "" at bounding box center [492, 550] width 20 height 20
click at [485, 601] on icon "" at bounding box center [492, 592] width 20 height 20
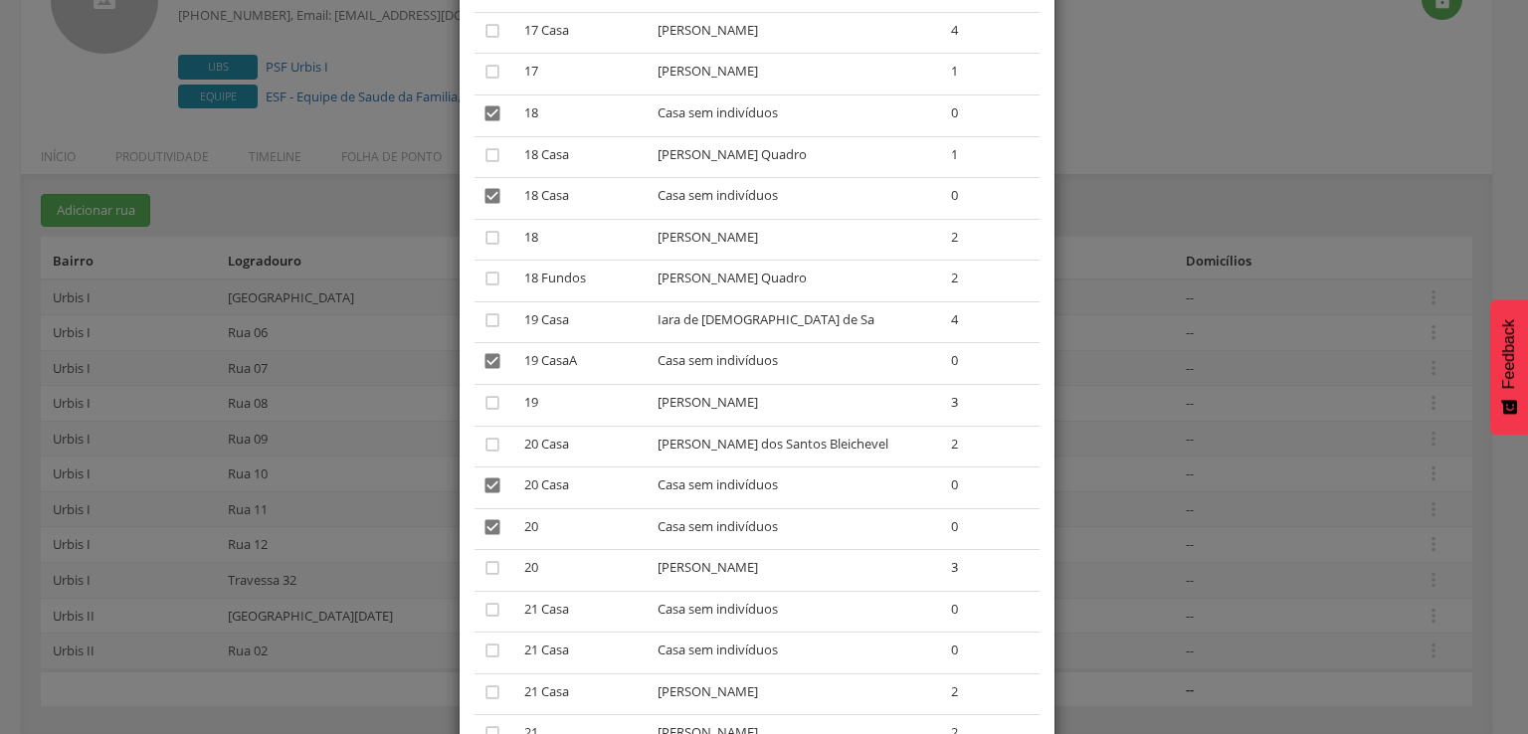
scroll to position [1989, 0]
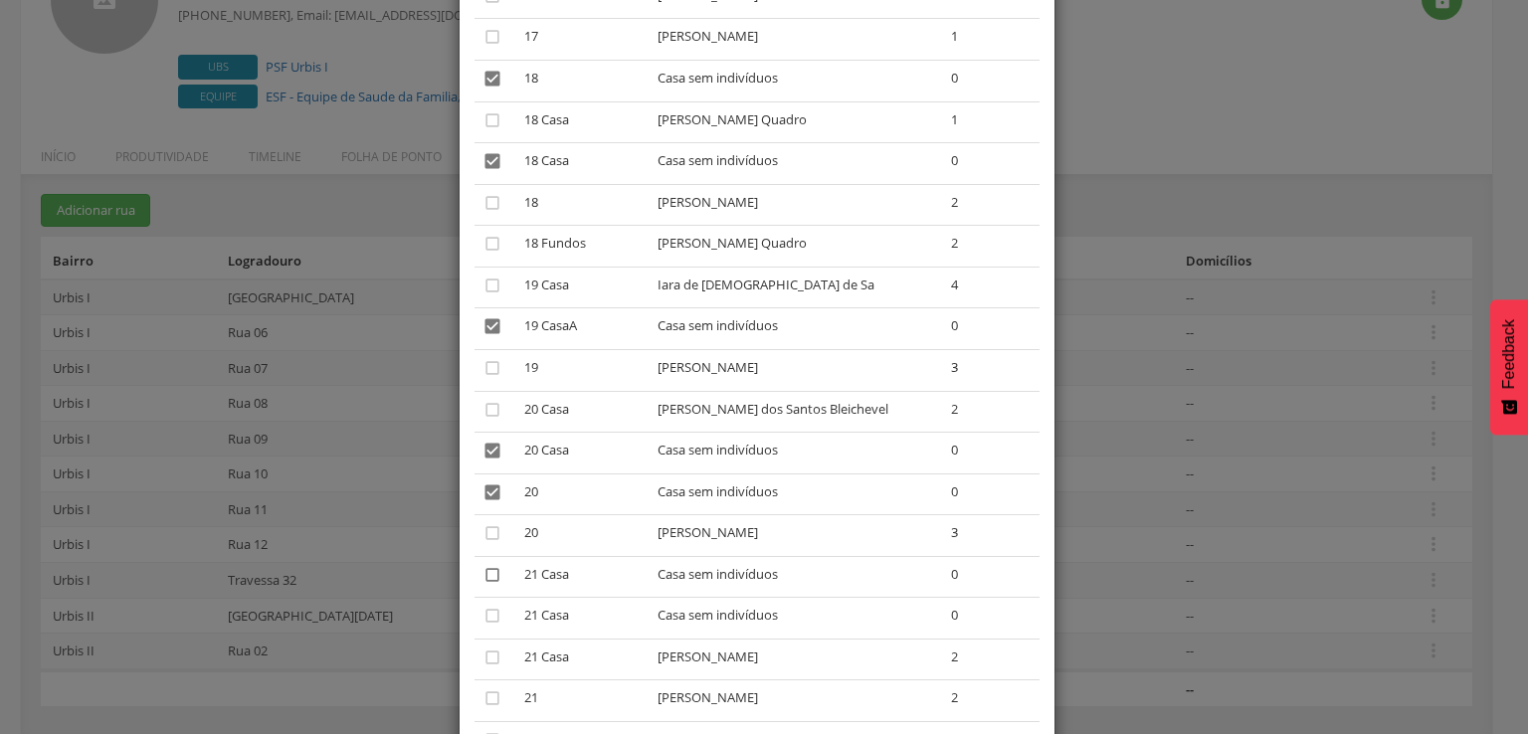
click at [482, 585] on icon "" at bounding box center [492, 575] width 20 height 20
click at [483, 626] on icon "" at bounding box center [492, 616] width 20 height 20
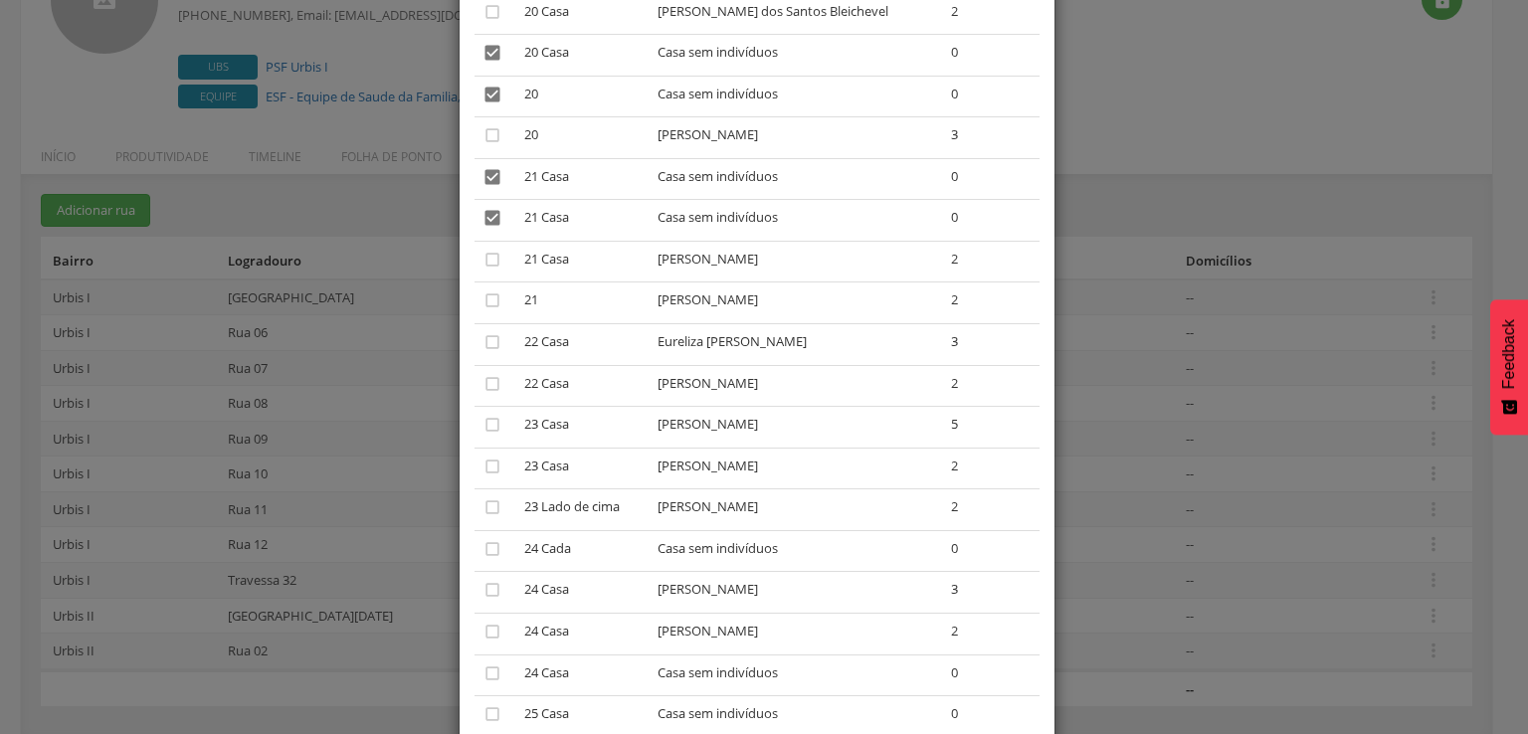
scroll to position [2487, 0]
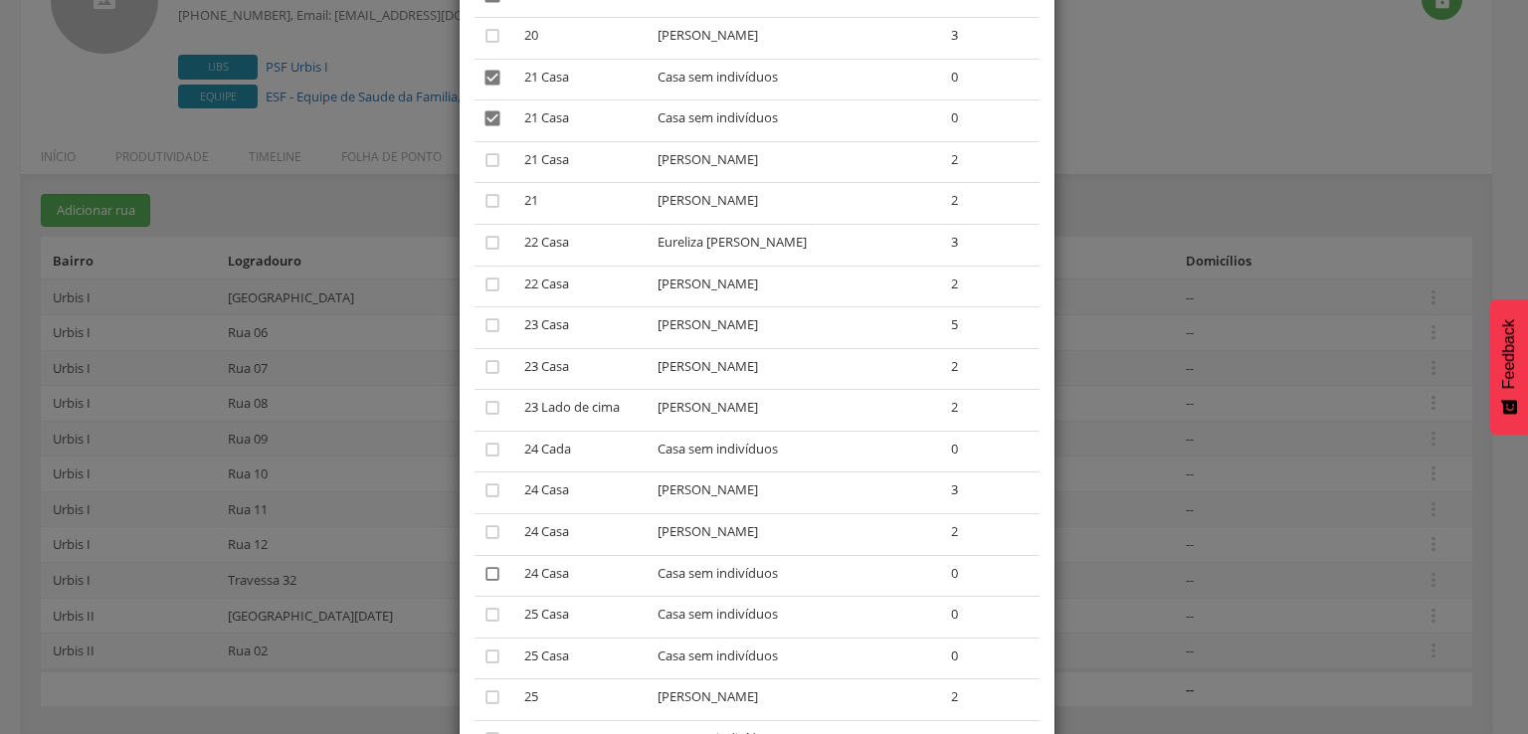
click at [482, 583] on icon "" at bounding box center [492, 574] width 20 height 20
click at [482, 624] on icon "" at bounding box center [492, 615] width 20 height 20
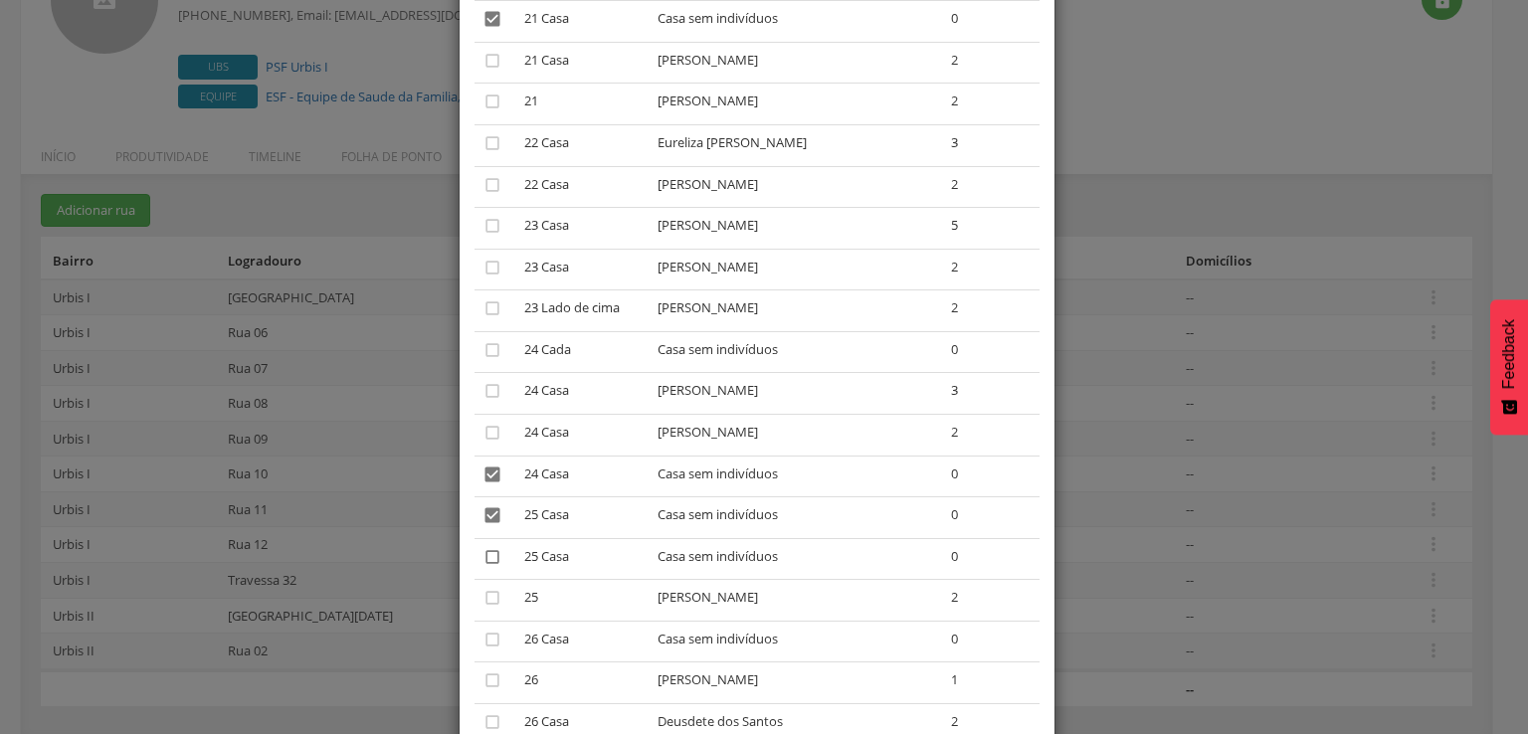
click at [487, 567] on icon "" at bounding box center [492, 557] width 20 height 20
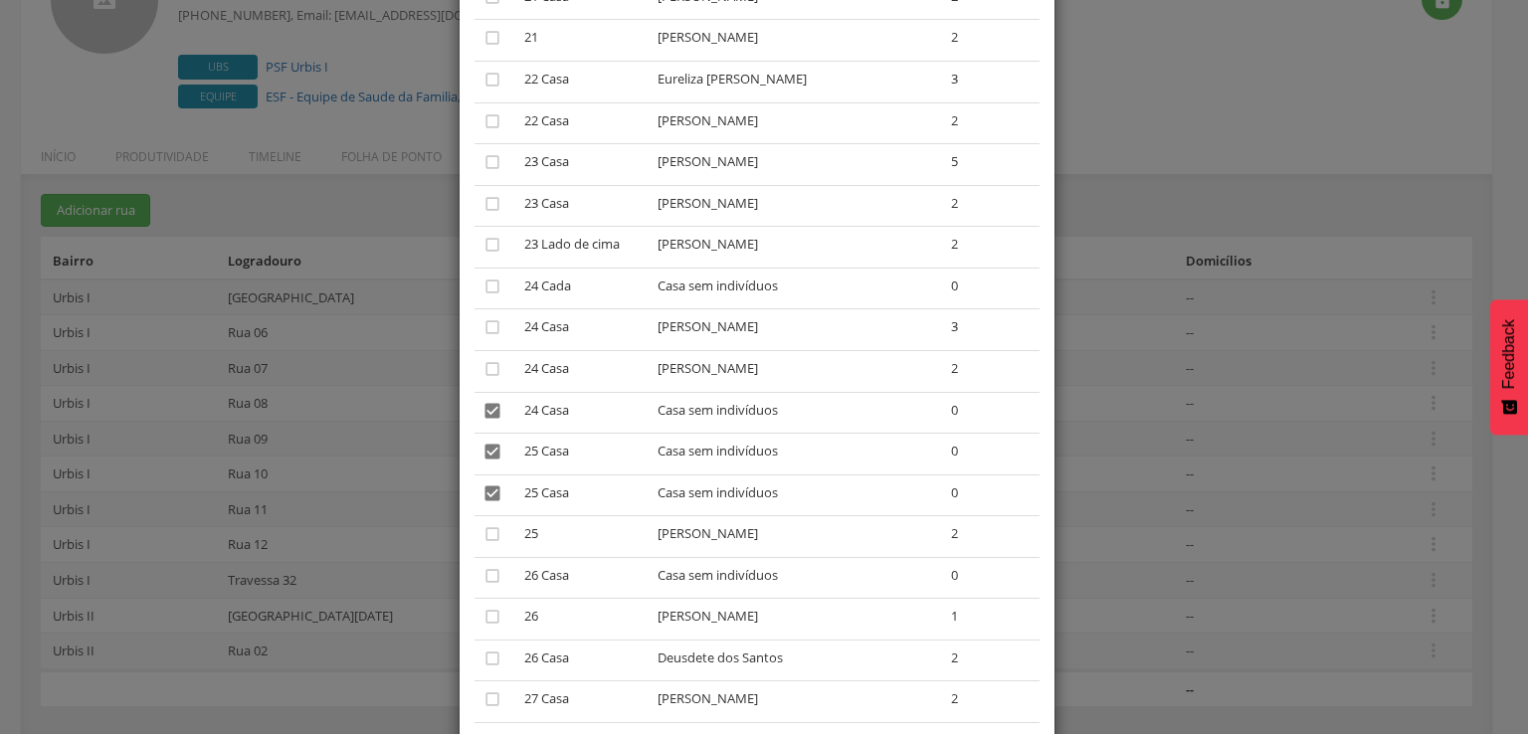
scroll to position [2686, 0]
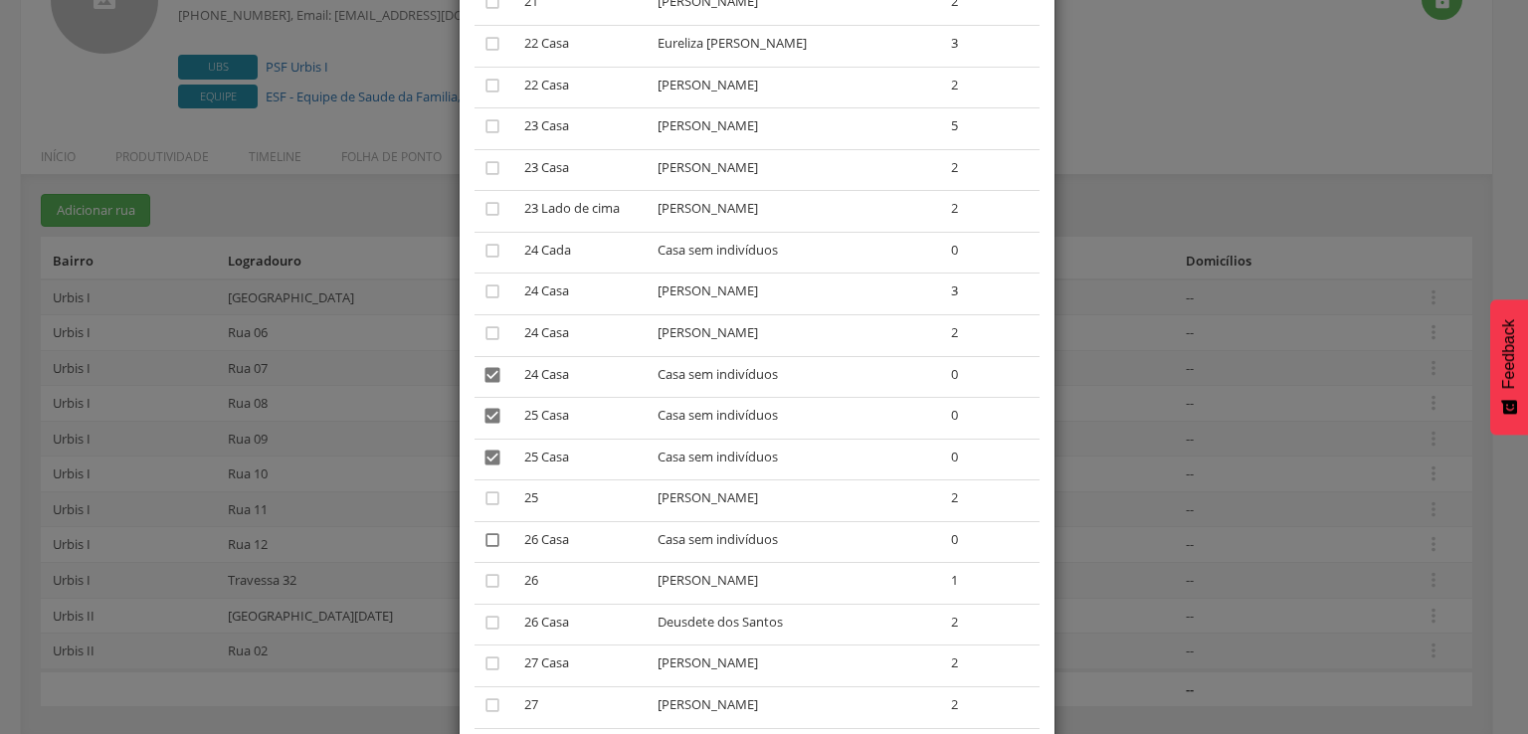
click at [483, 550] on icon "" at bounding box center [492, 540] width 20 height 20
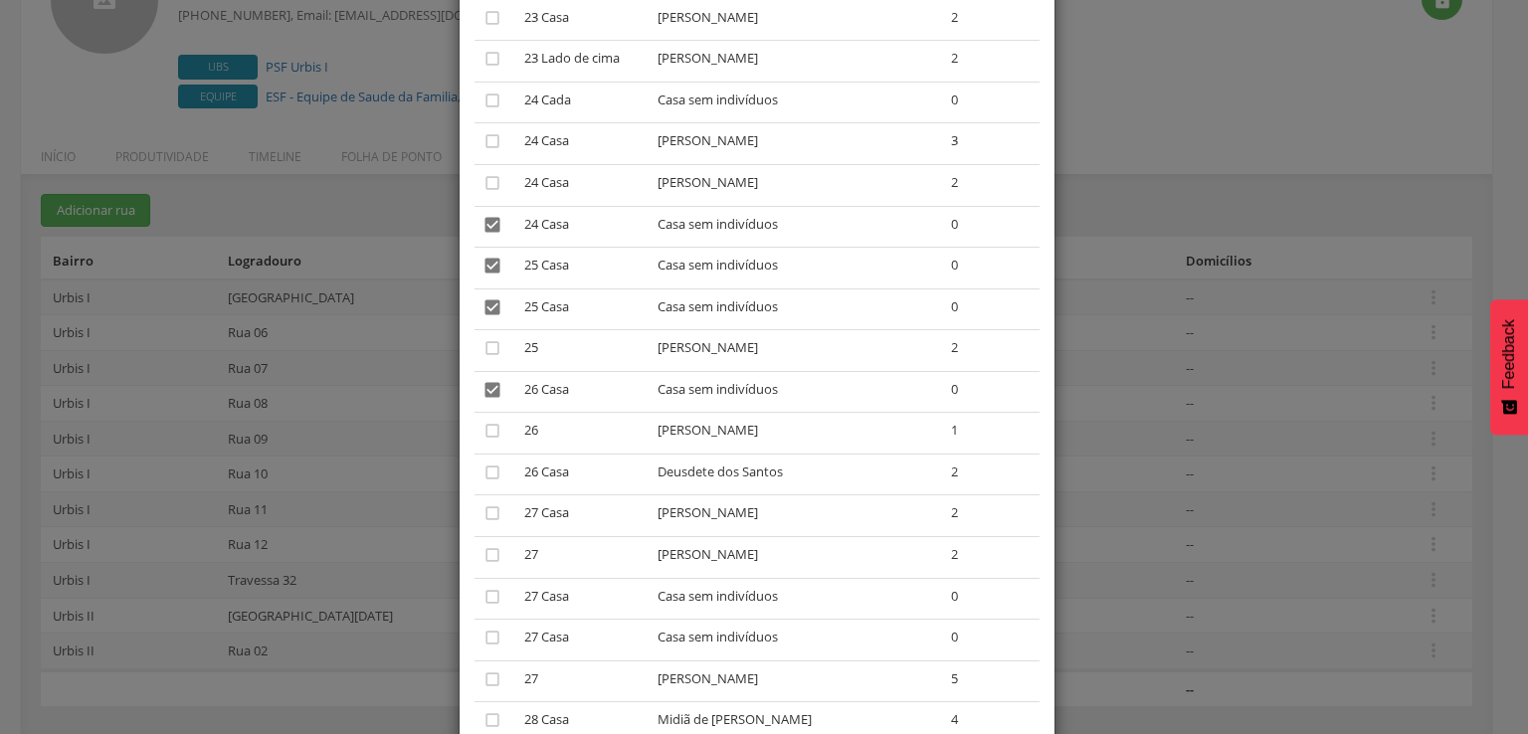
scroll to position [2885, 0]
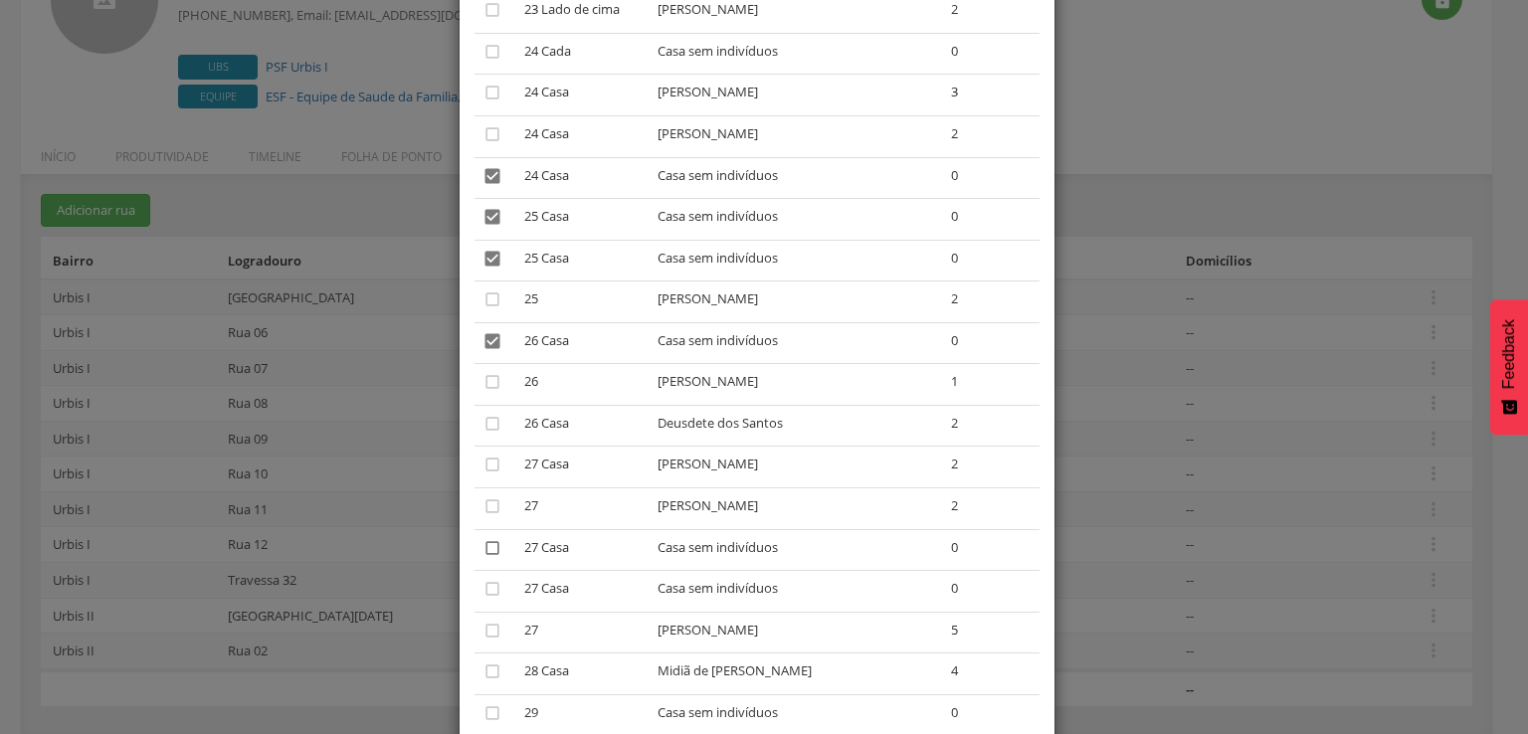
click at [488, 558] on icon "" at bounding box center [492, 548] width 20 height 20
click at [491, 599] on icon "" at bounding box center [492, 589] width 20 height 20
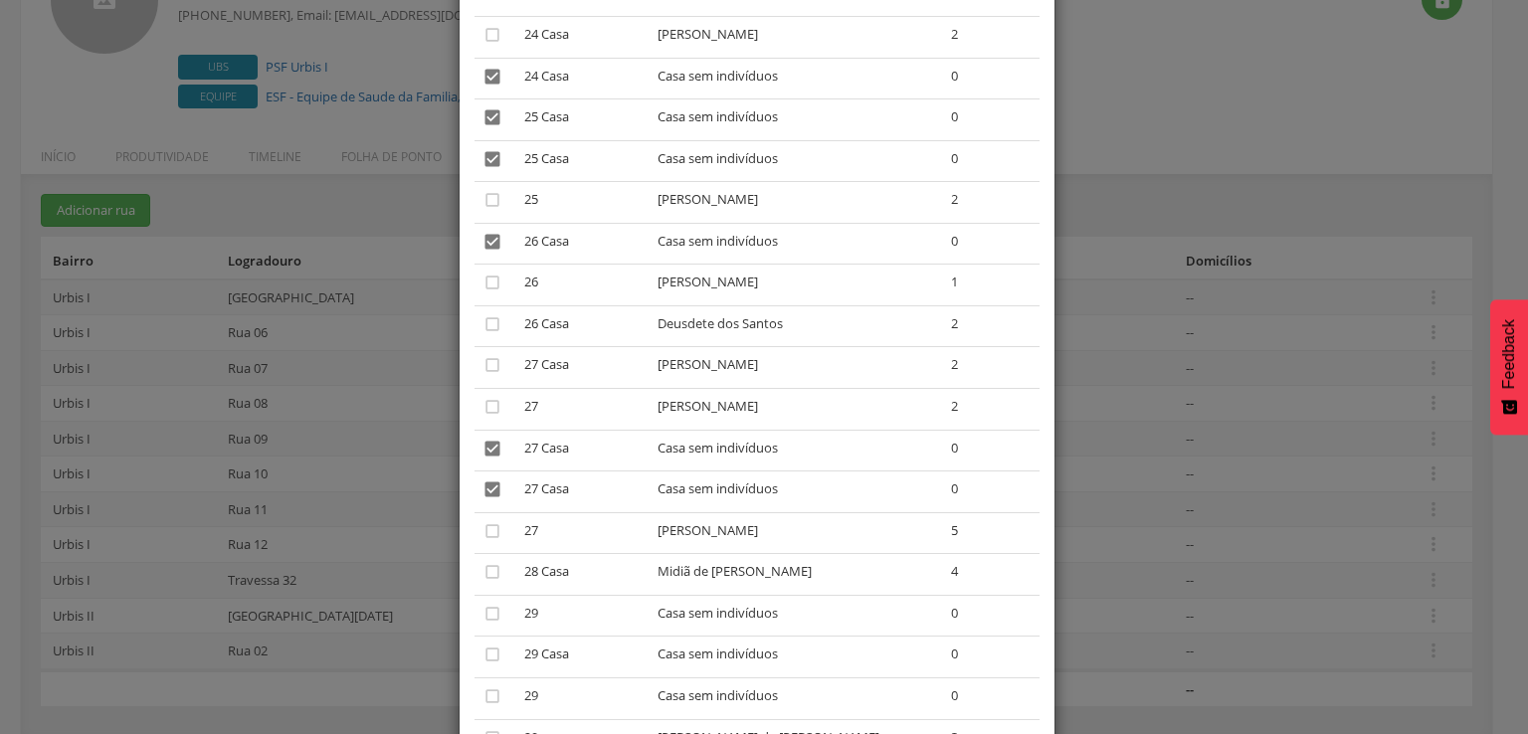
click at [496, 621] on td "" at bounding box center [495, 616] width 43 height 42
click at [489, 624] on icon "" at bounding box center [492, 614] width 20 height 20
click at [485, 664] on icon "" at bounding box center [492, 655] width 20 height 20
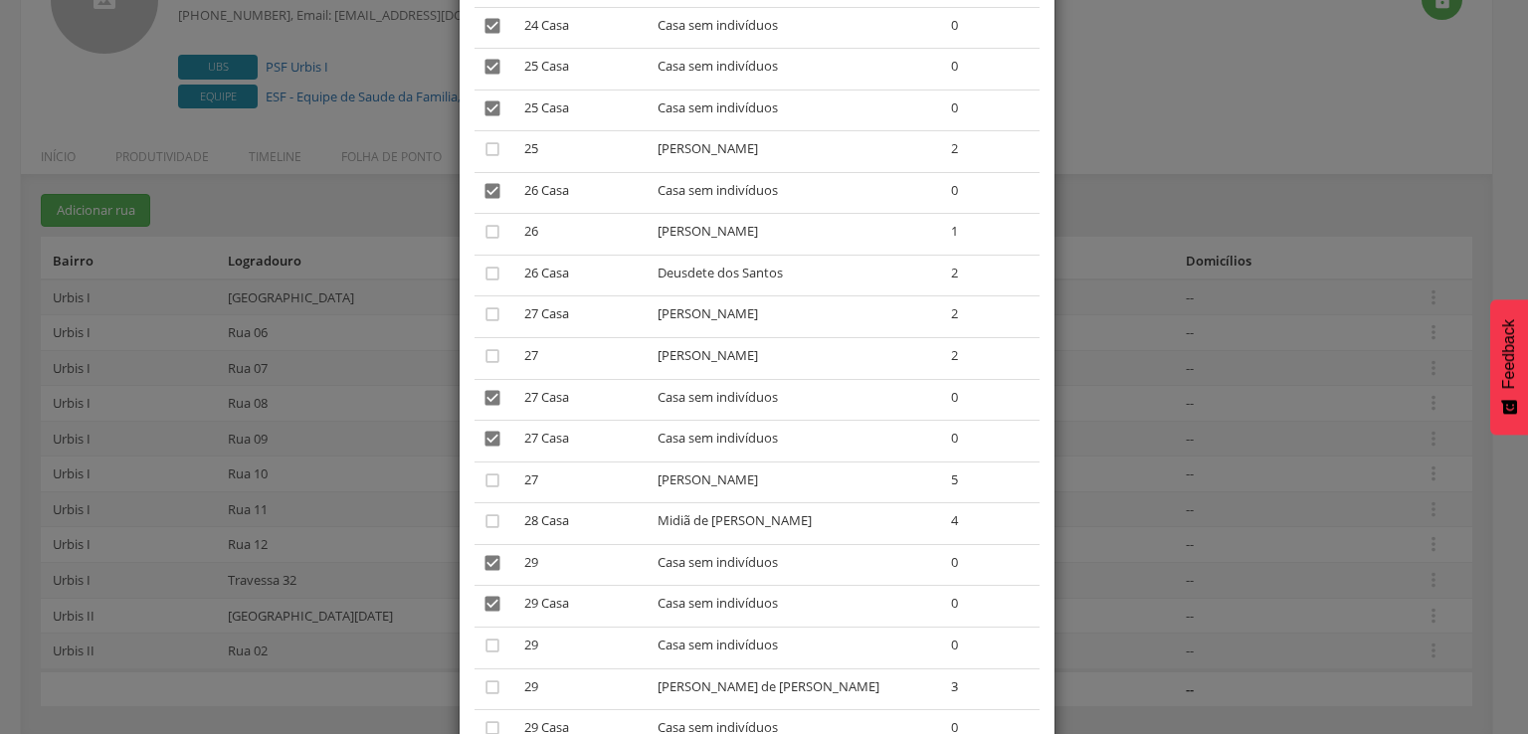
scroll to position [3083, 0]
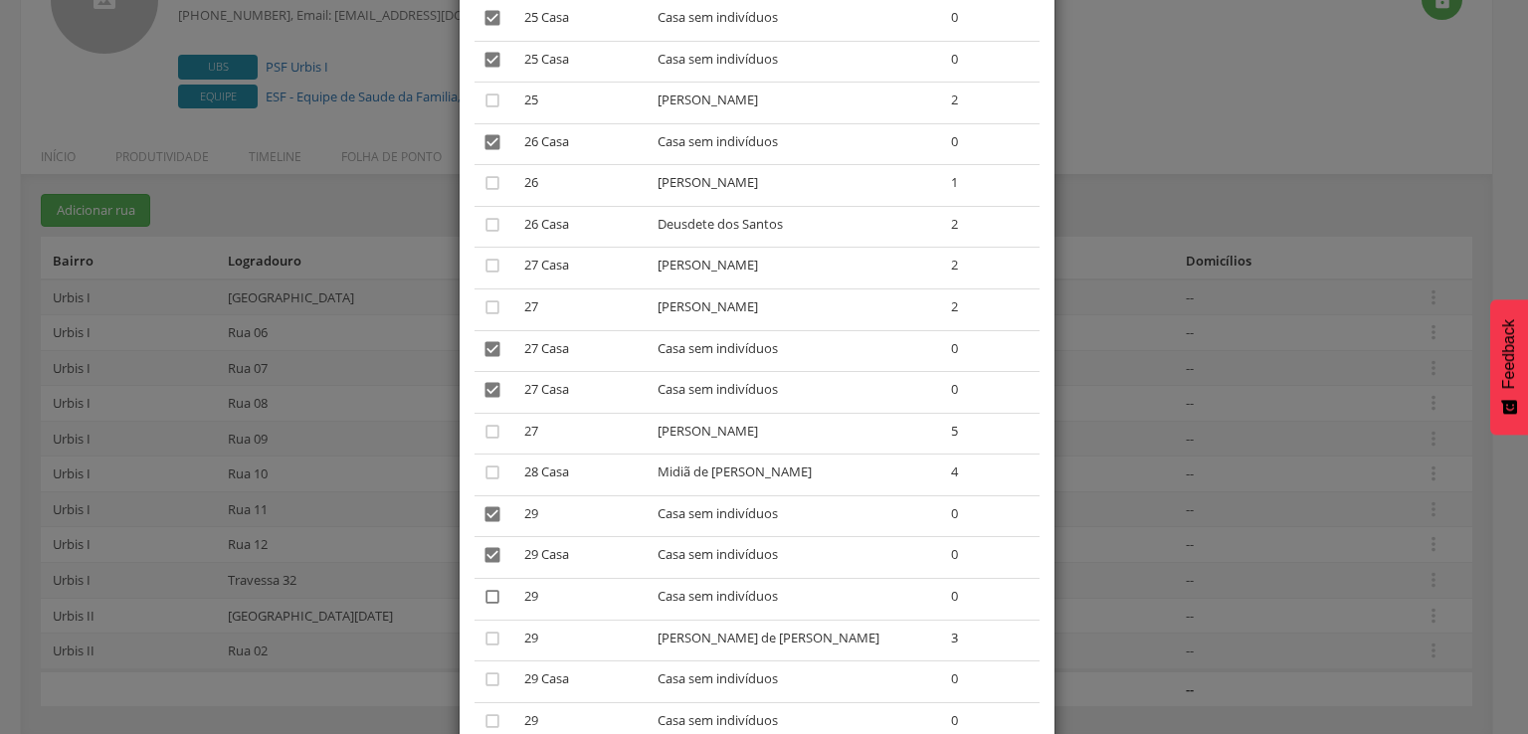
click at [490, 607] on icon "" at bounding box center [492, 597] width 20 height 20
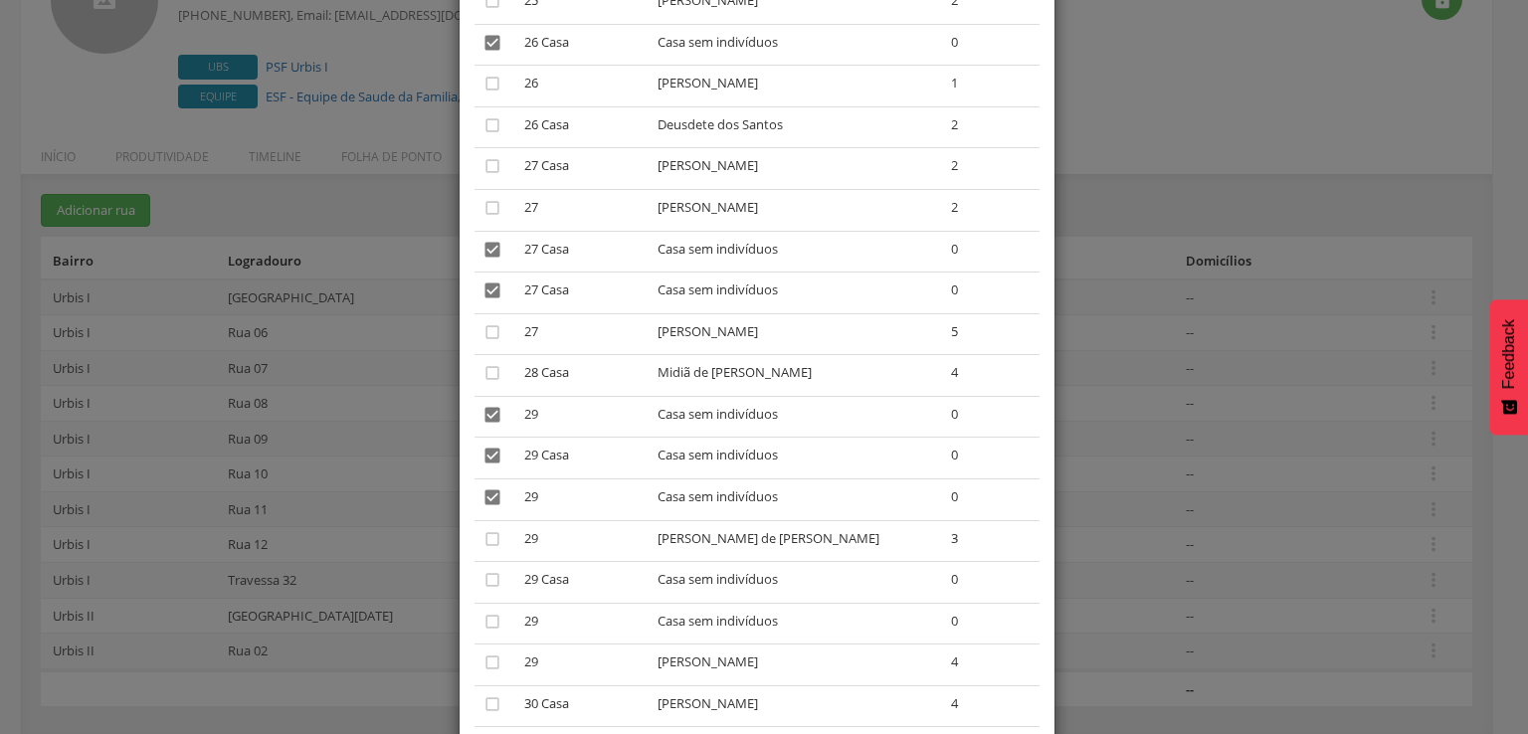
click at [493, 590] on icon "" at bounding box center [492, 580] width 20 height 20
click at [485, 630] on icon "" at bounding box center [492, 622] width 20 height 20
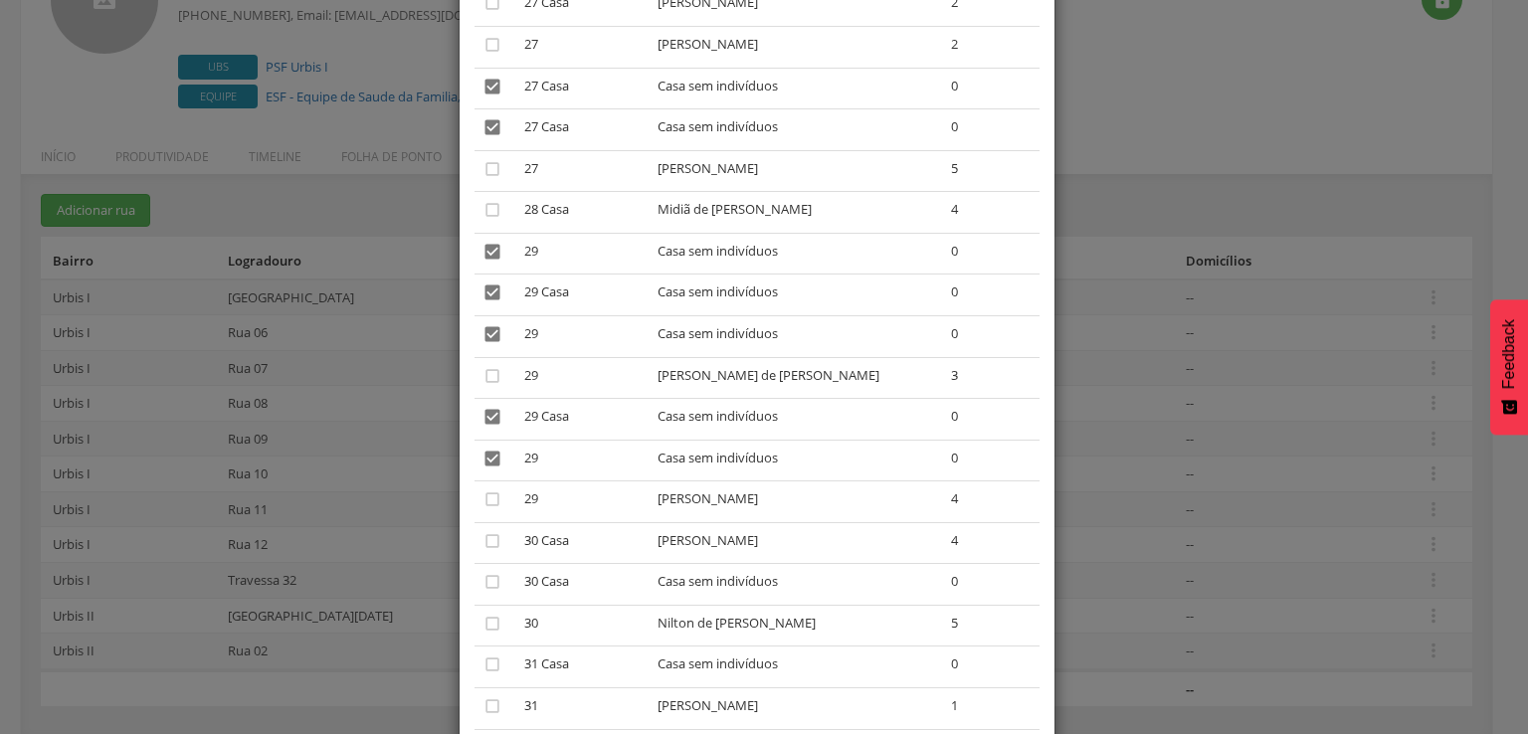
scroll to position [3382, 0]
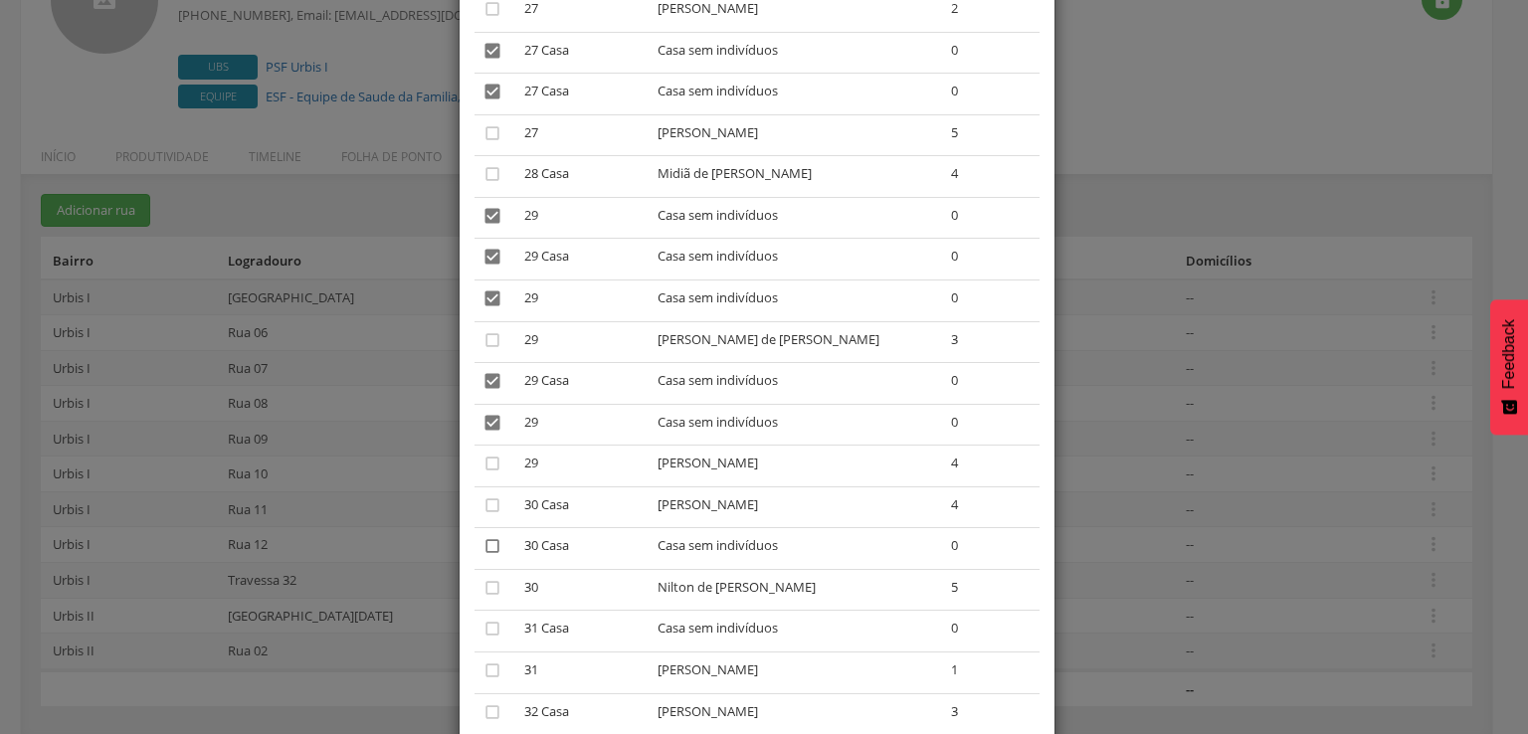
click at [485, 556] on icon "" at bounding box center [492, 546] width 20 height 20
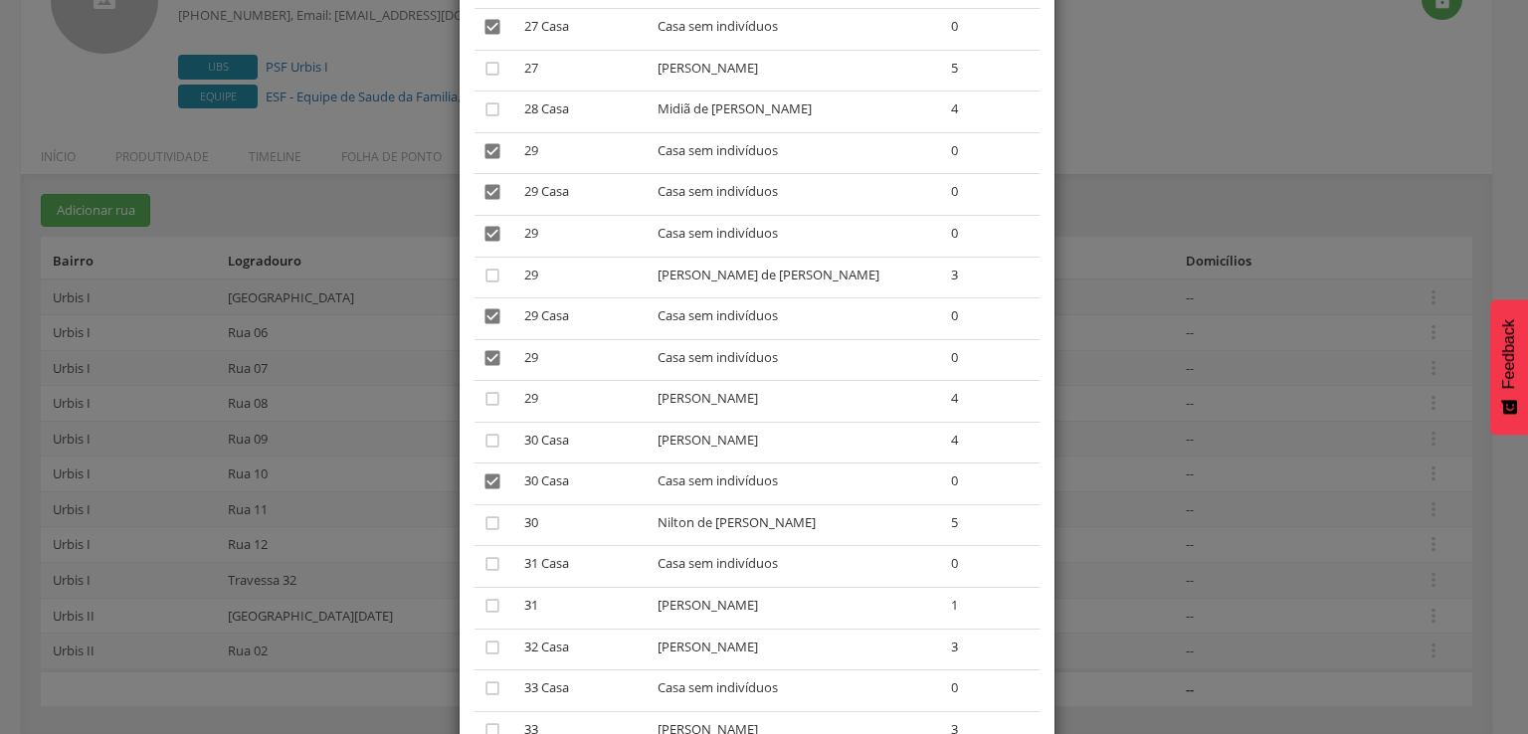
scroll to position [3481, 0]
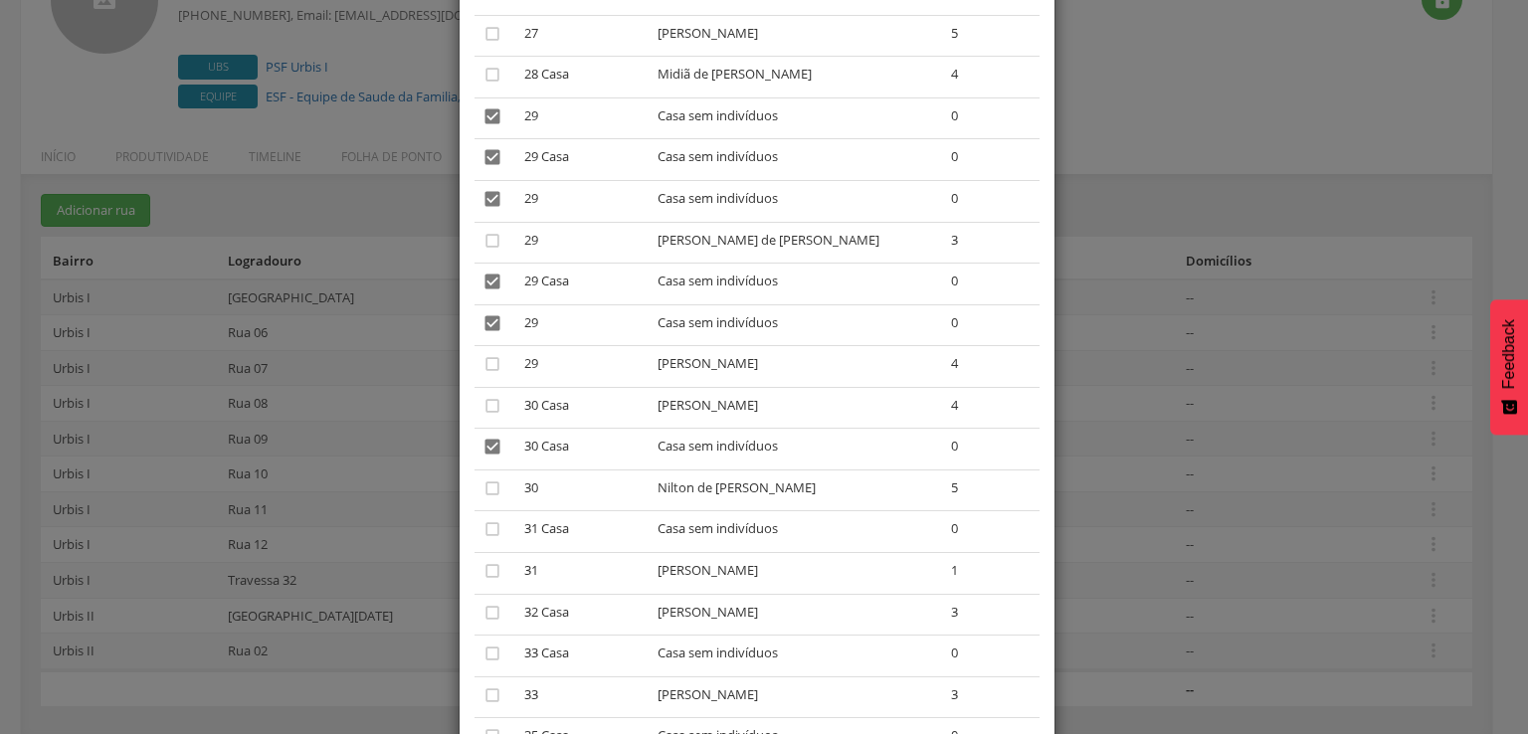
click at [495, 551] on td "" at bounding box center [495, 532] width 43 height 42
click at [493, 539] on icon "" at bounding box center [492, 529] width 20 height 20
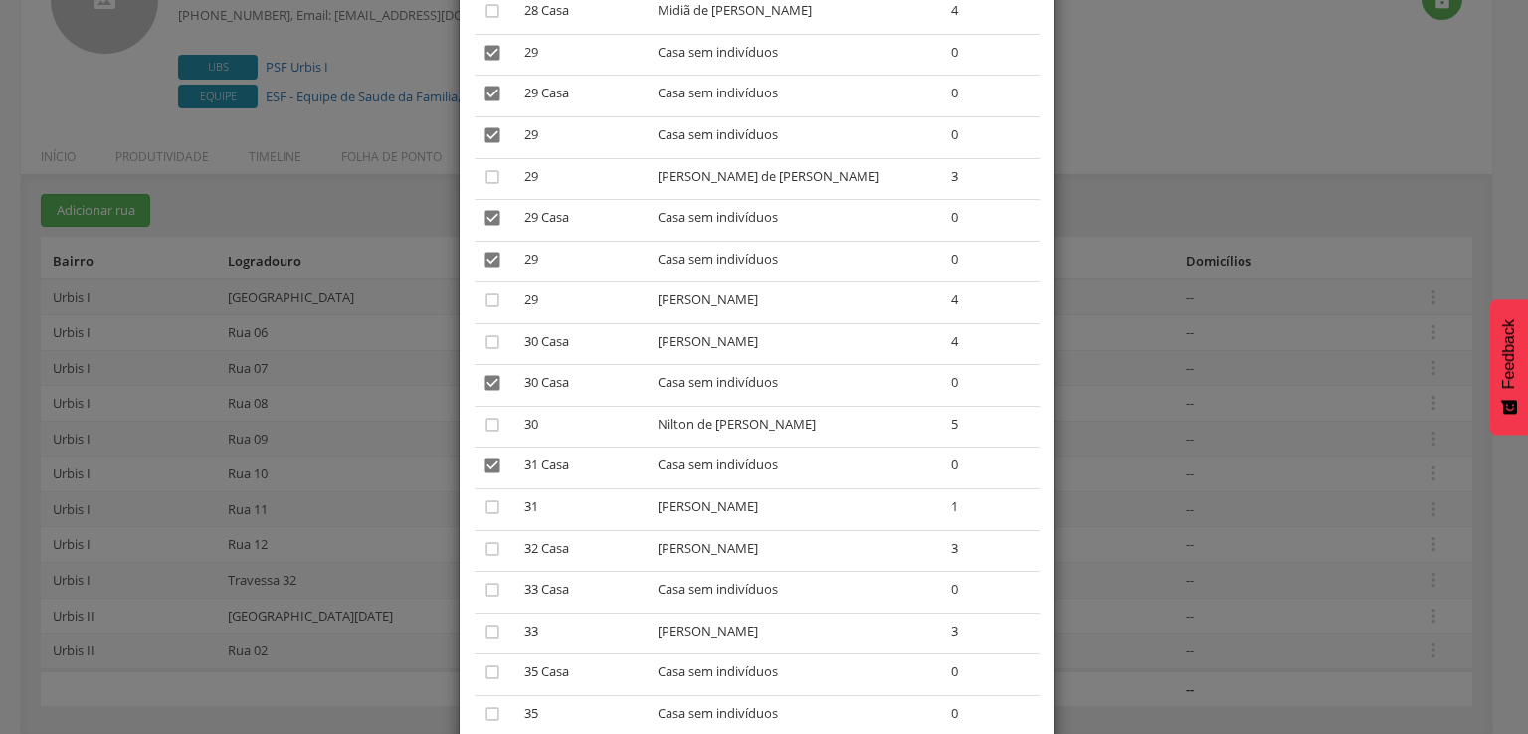
scroll to position [3581, 0]
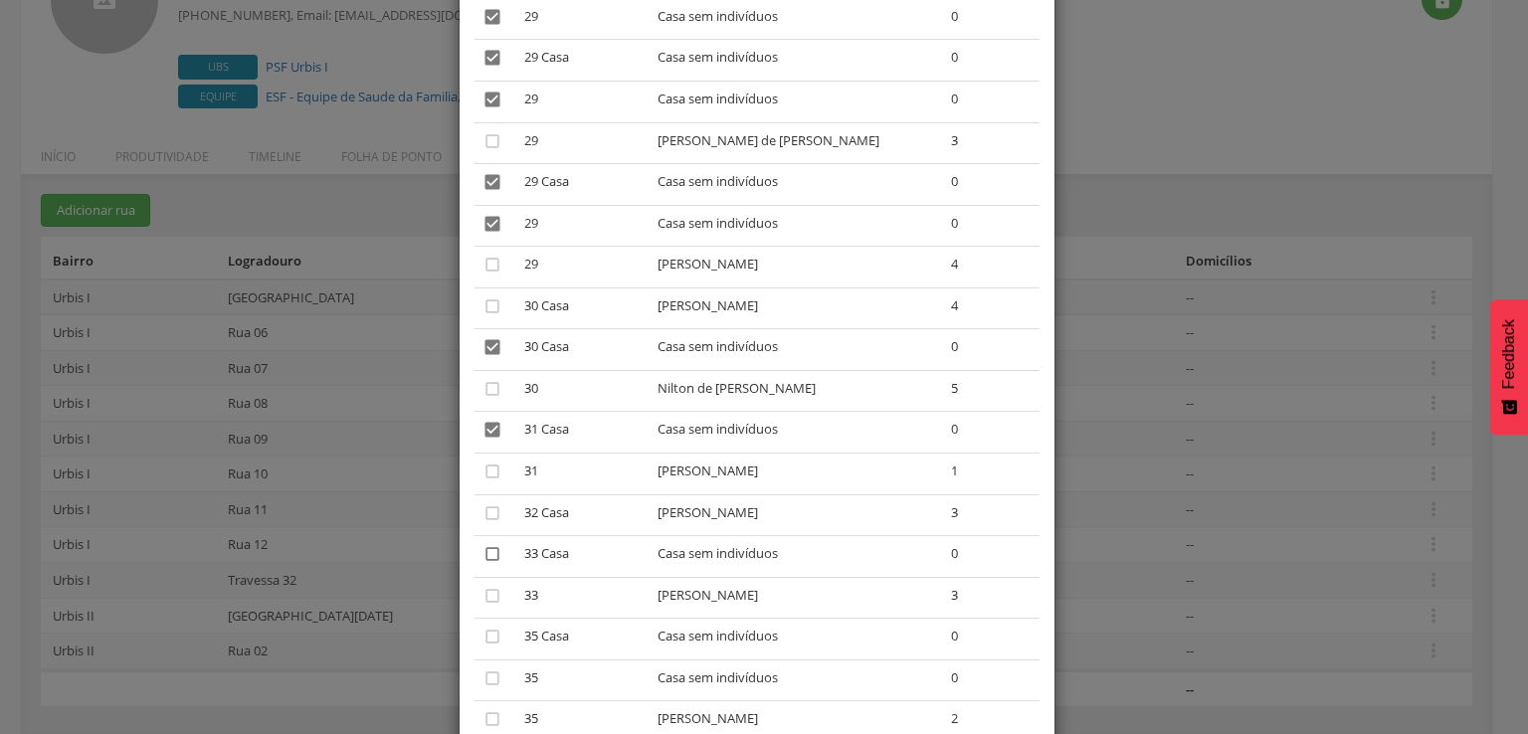
click at [485, 564] on icon "" at bounding box center [492, 554] width 20 height 20
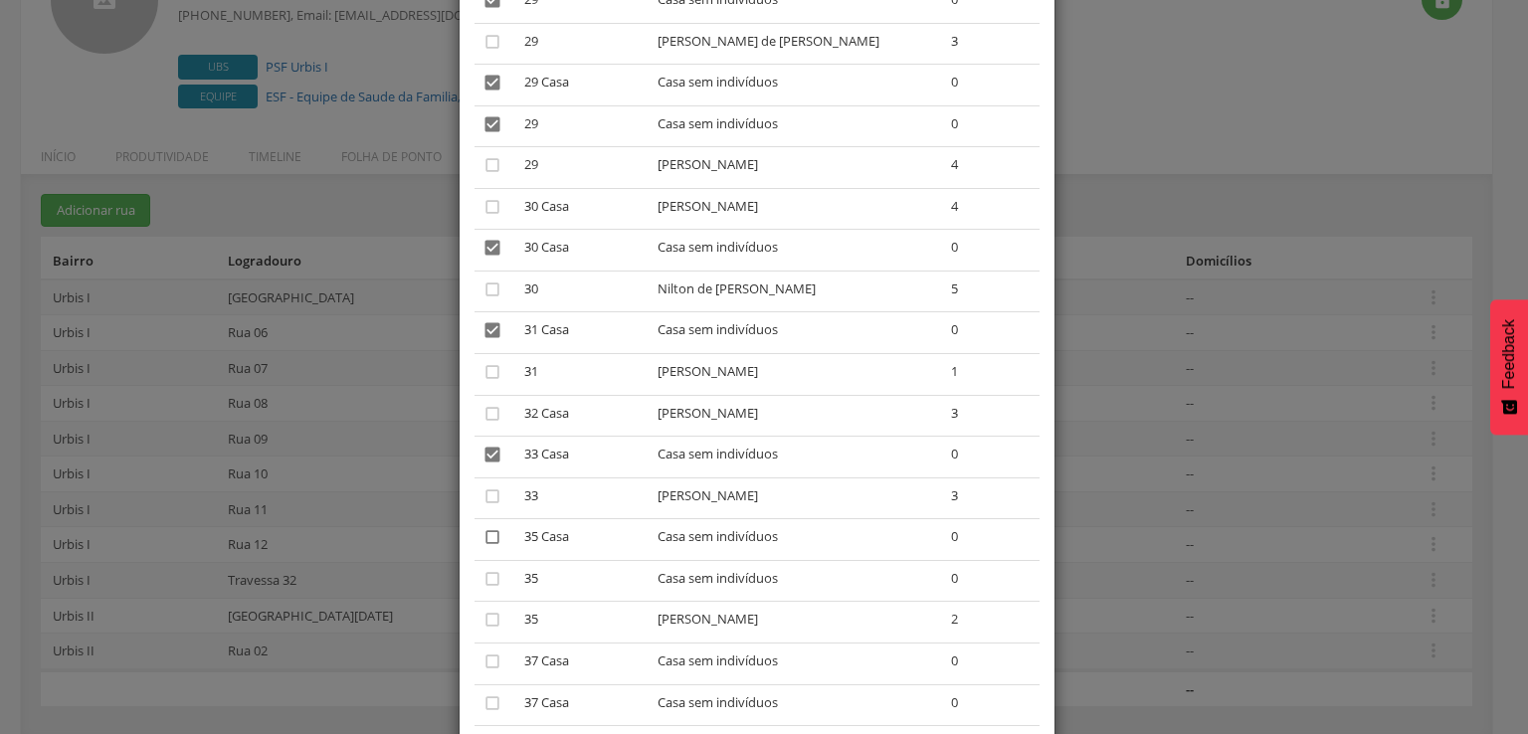
click at [483, 547] on icon "" at bounding box center [492, 537] width 20 height 20
click at [489, 589] on icon "" at bounding box center [492, 579] width 20 height 20
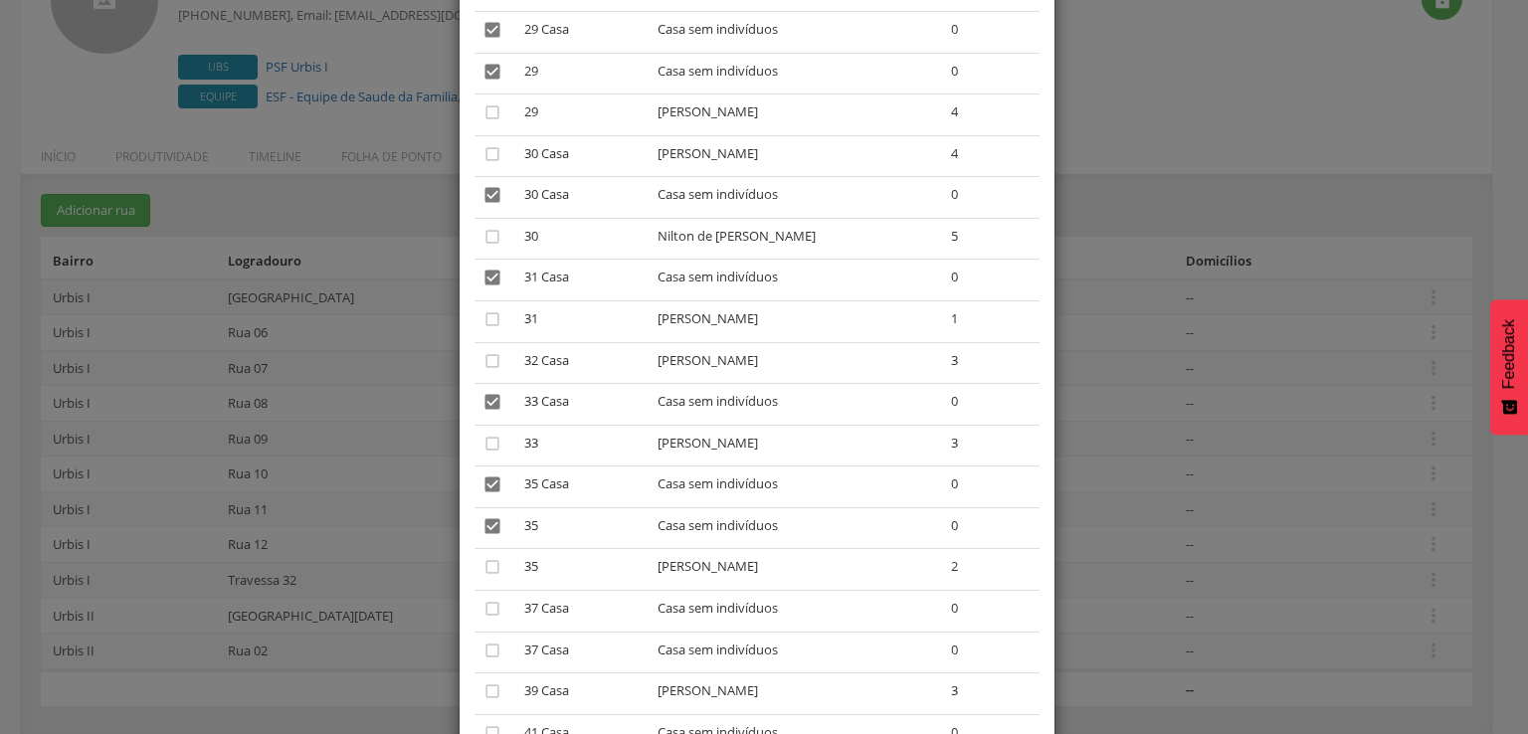
scroll to position [3780, 0]
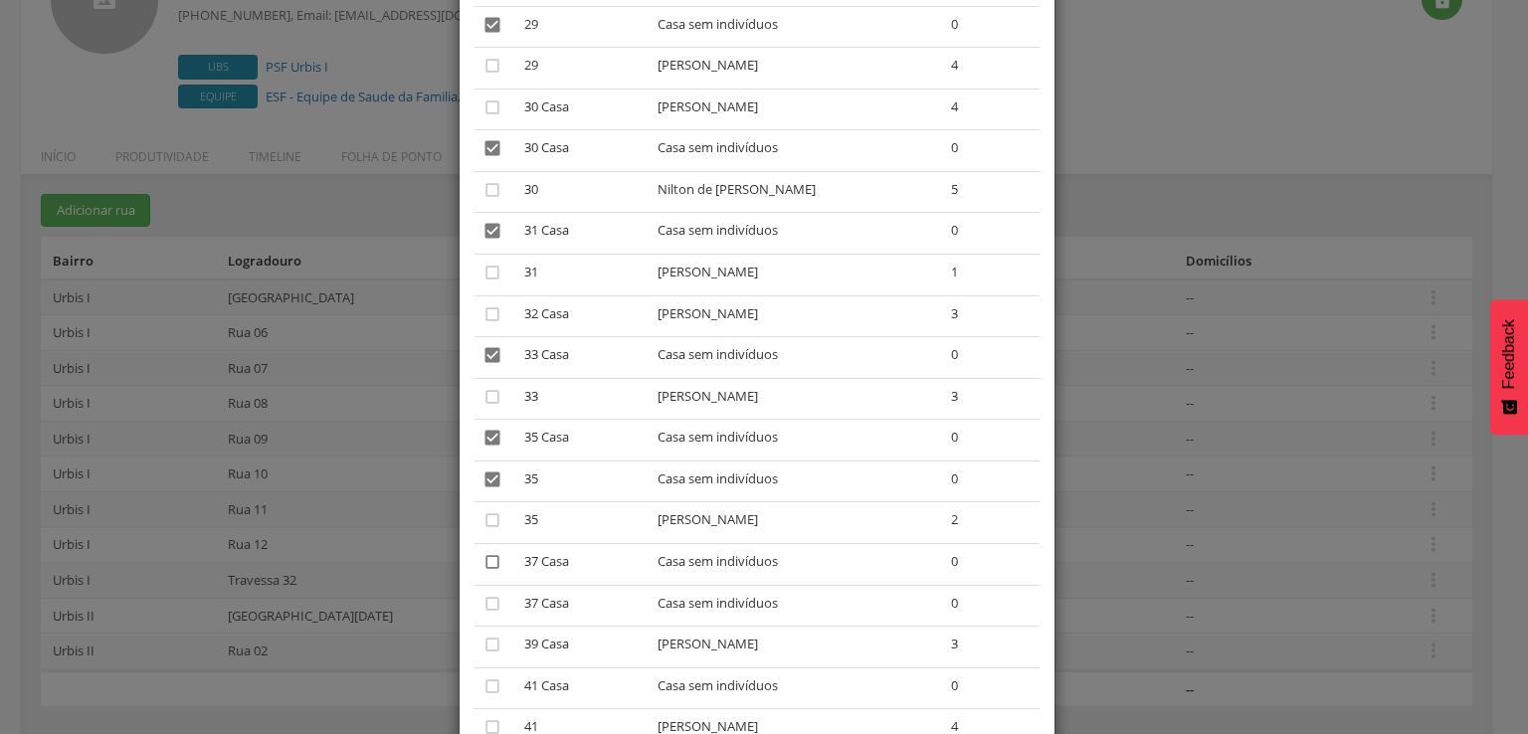
click at [482, 571] on icon "" at bounding box center [492, 562] width 20 height 20
click at [482, 614] on icon "" at bounding box center [492, 604] width 20 height 20
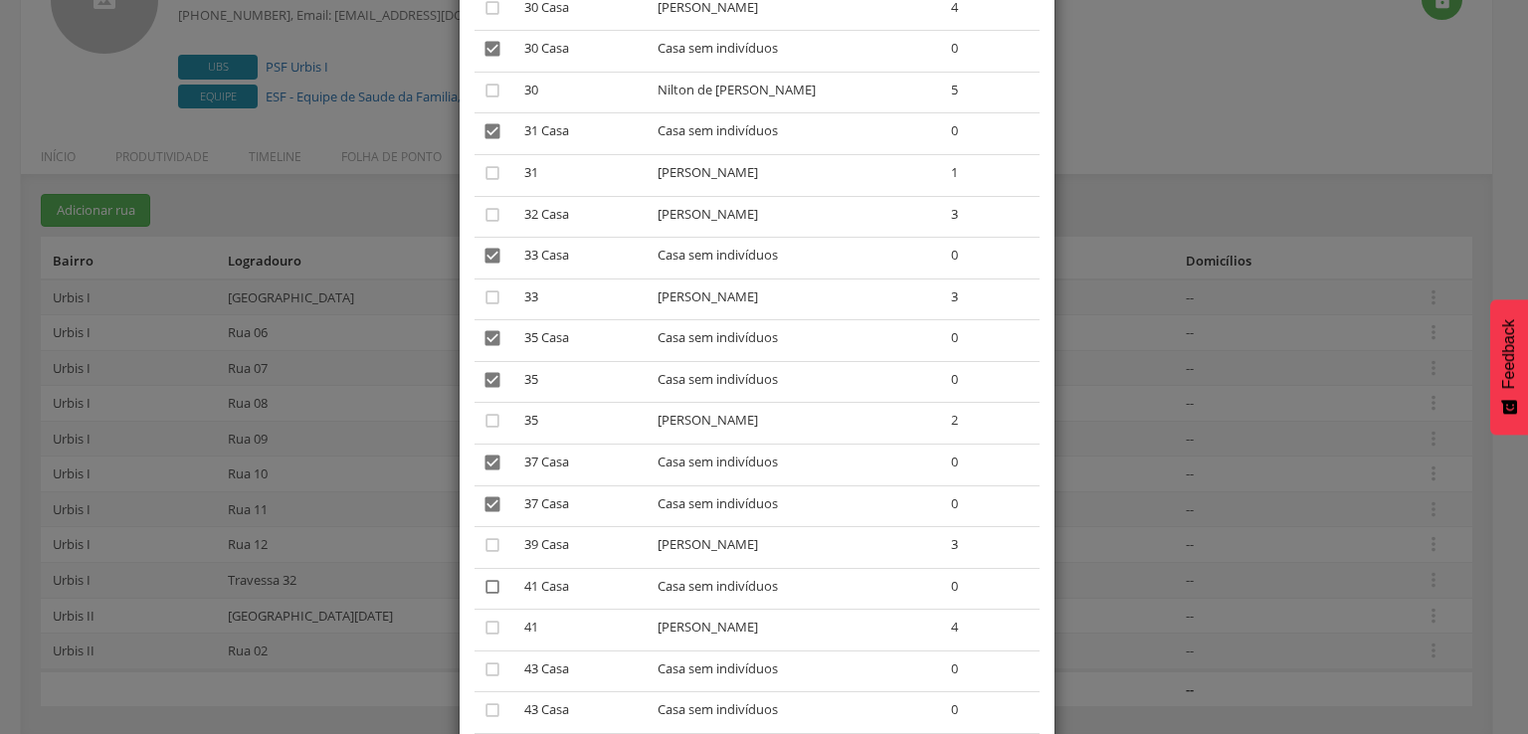
click at [486, 597] on icon "" at bounding box center [492, 587] width 20 height 20
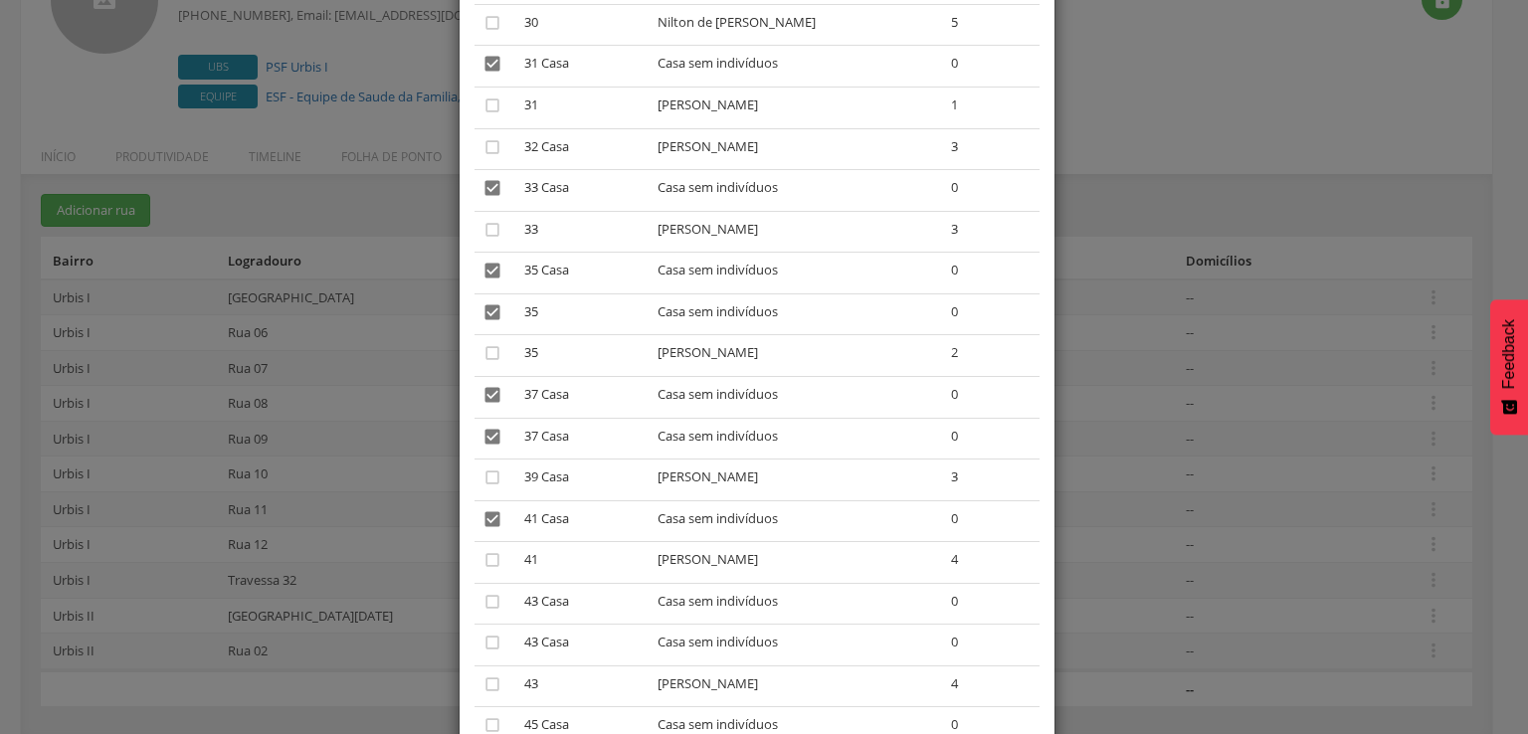
scroll to position [3979, 0]
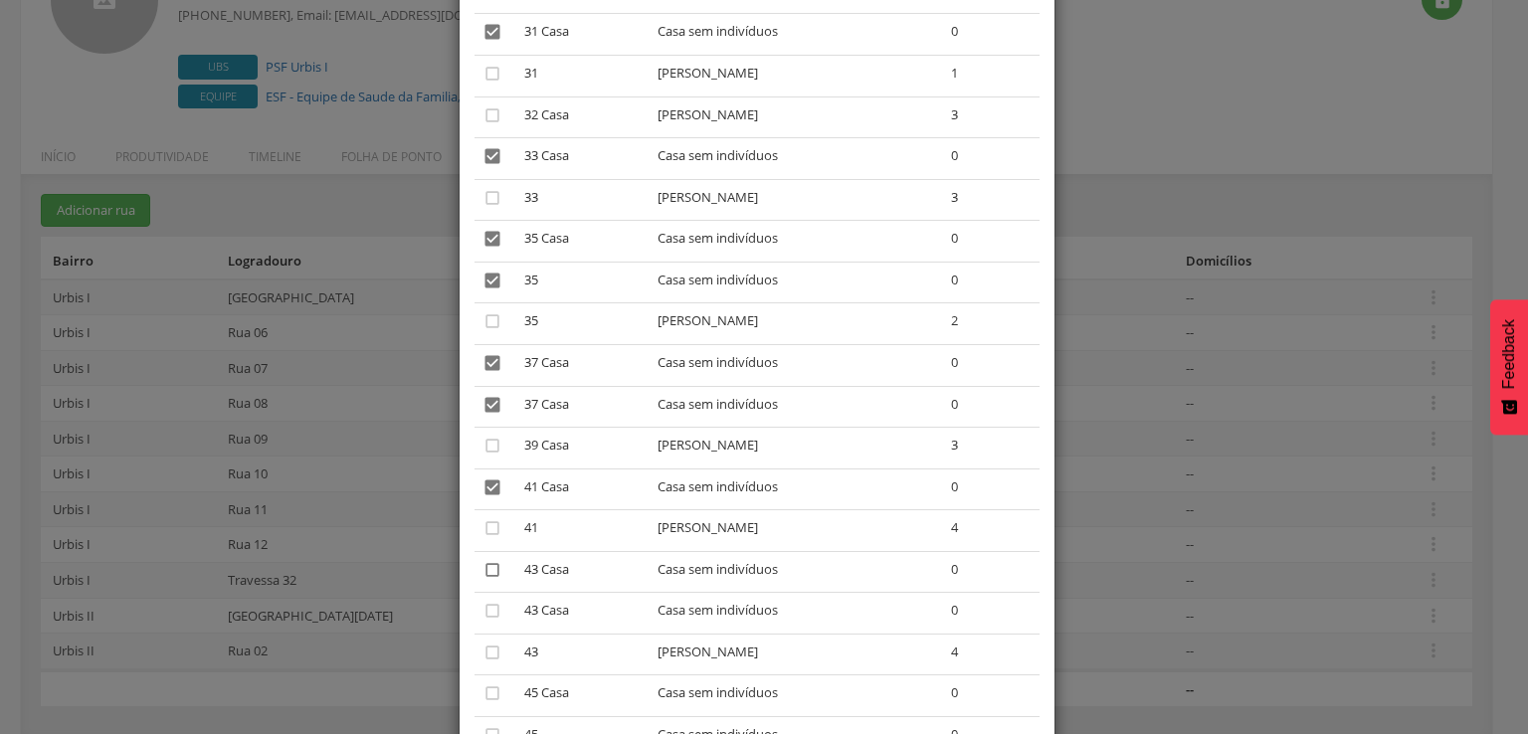
click at [482, 580] on icon "" at bounding box center [492, 570] width 20 height 20
click at [484, 621] on icon "" at bounding box center [492, 611] width 20 height 20
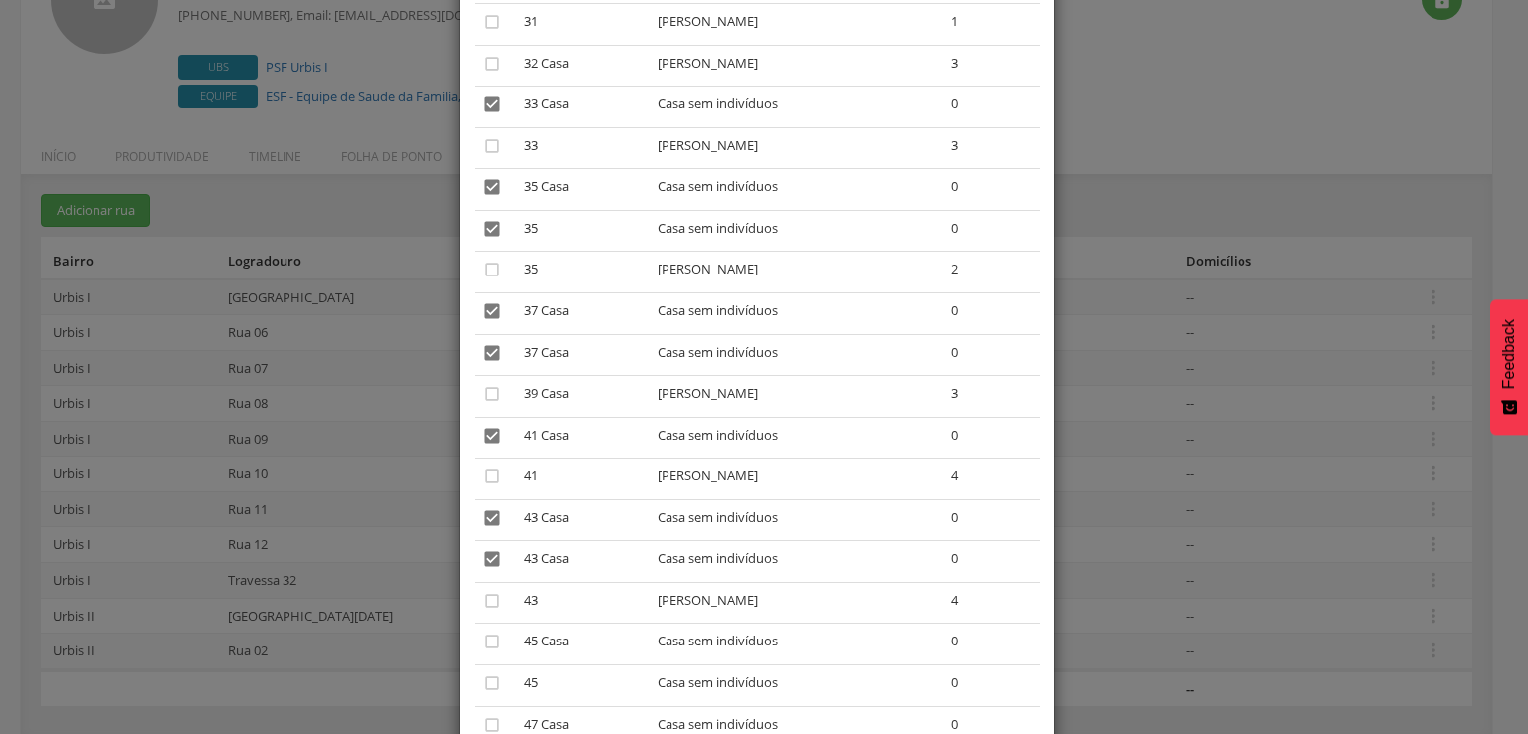
scroll to position [4078, 0]
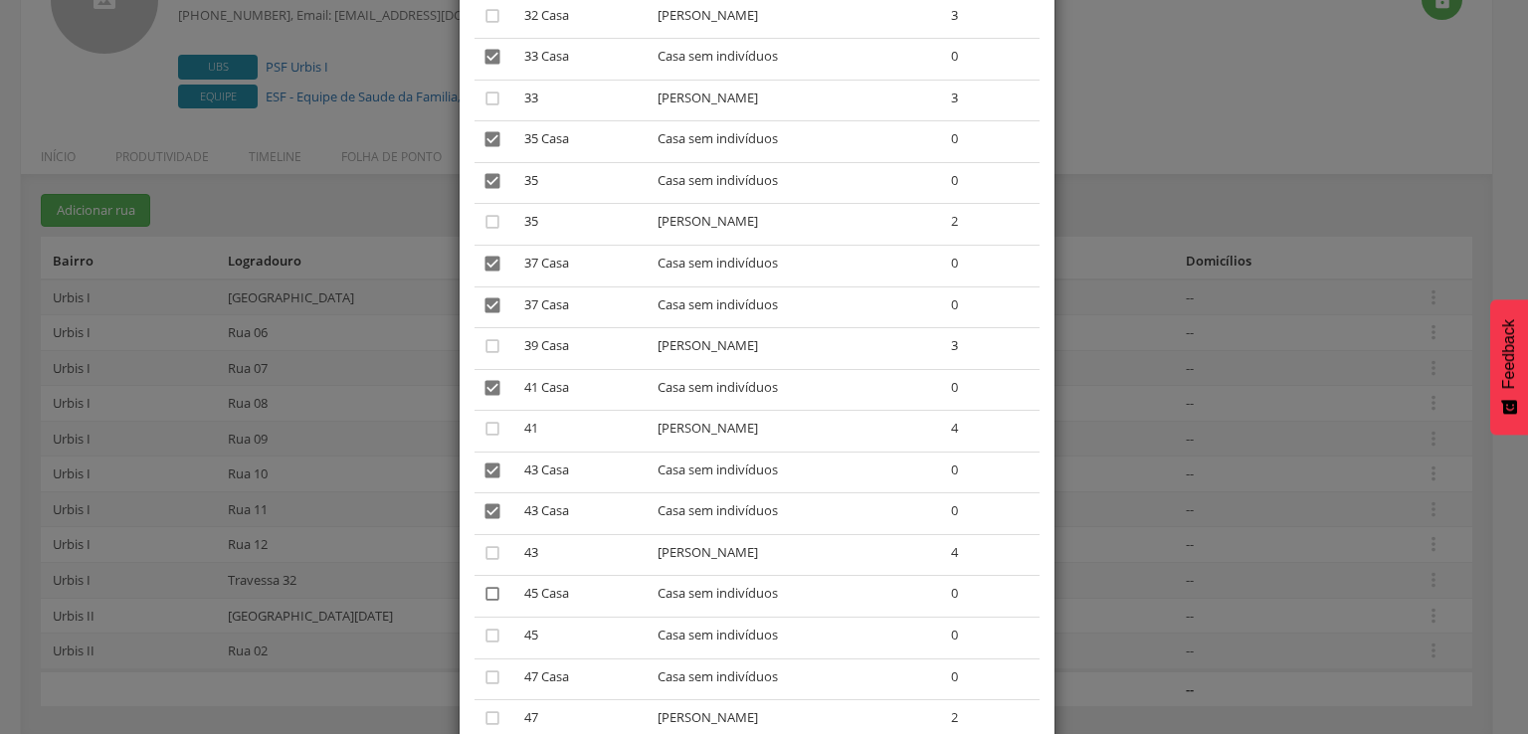
click at [482, 604] on icon "" at bounding box center [492, 594] width 20 height 20
click at [489, 646] on icon "" at bounding box center [492, 636] width 20 height 20
click at [489, 687] on icon "" at bounding box center [492, 677] width 20 height 20
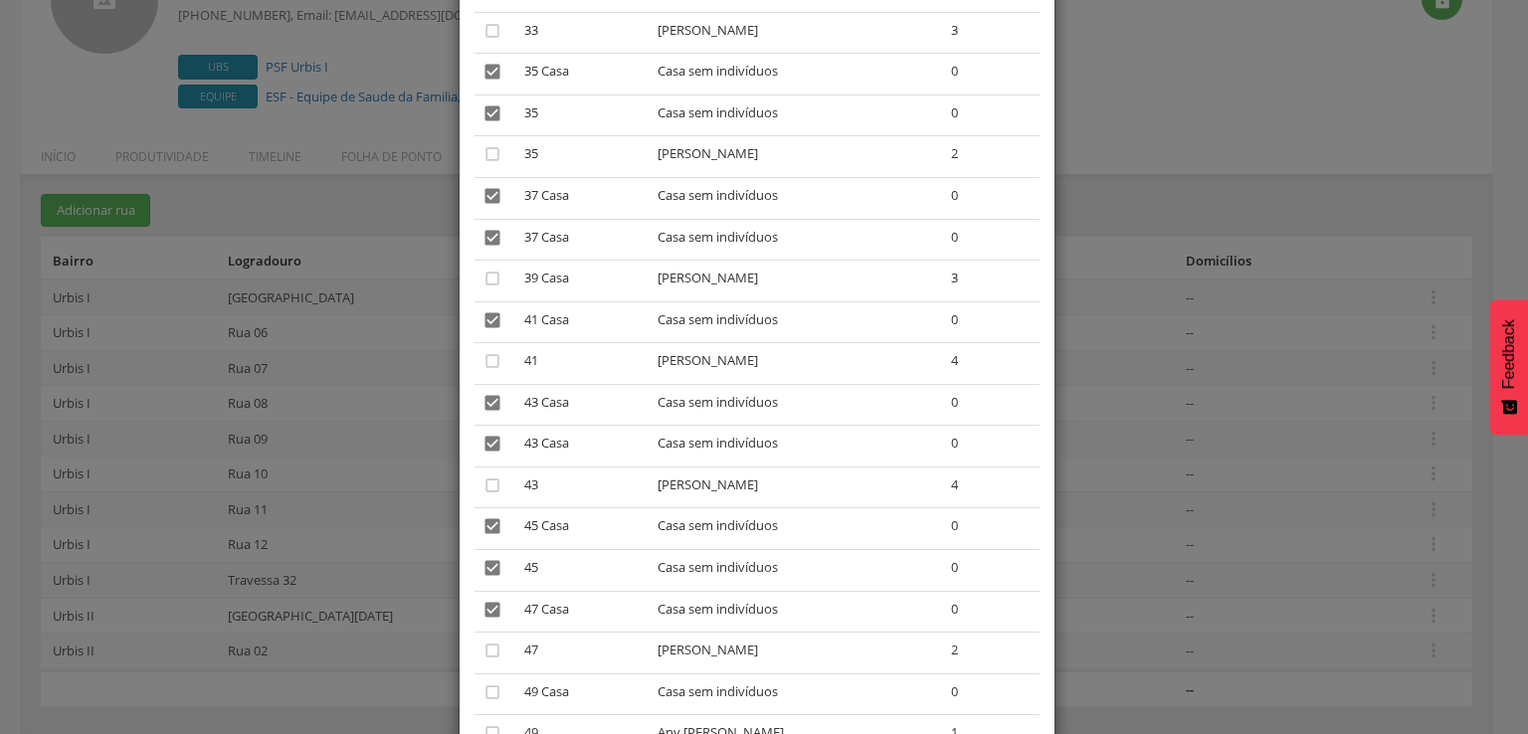
scroll to position [4178, 0]
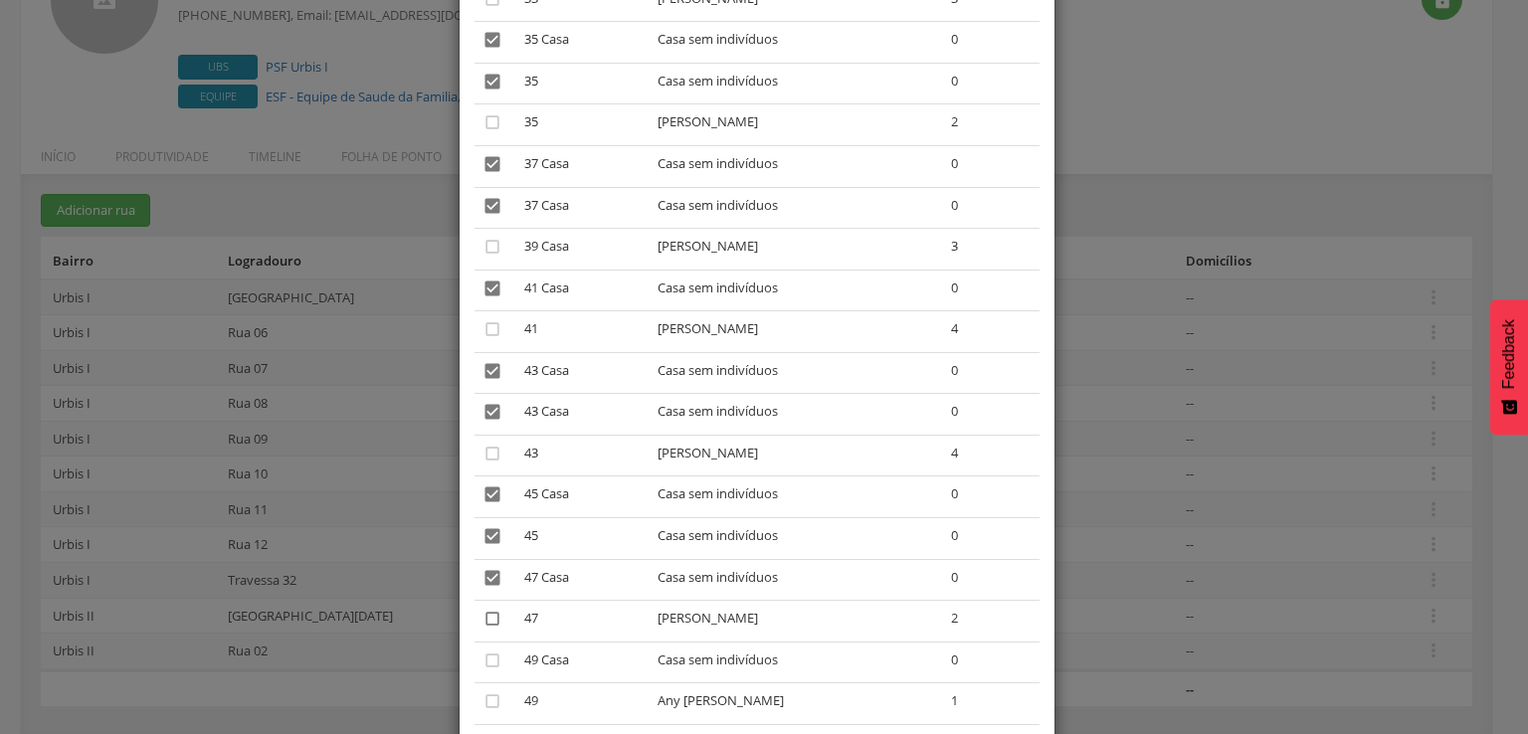
click at [483, 629] on icon "" at bounding box center [492, 619] width 20 height 20
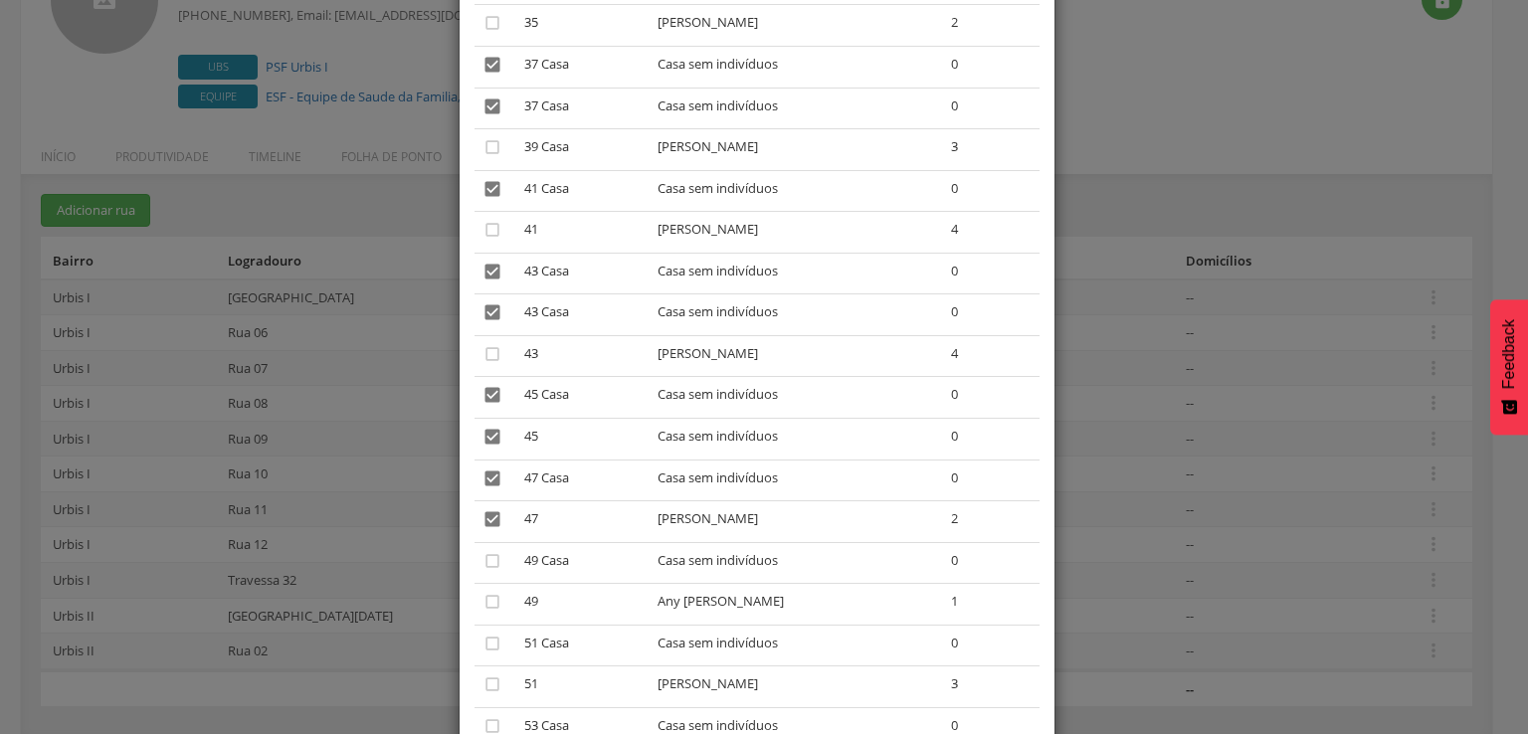
click at [482, 529] on icon "" at bounding box center [492, 519] width 20 height 20
click at [485, 571] on icon "" at bounding box center [492, 561] width 20 height 20
click at [474, 659] on td "" at bounding box center [495, 646] width 43 height 42
click at [490, 654] on icon "" at bounding box center [492, 644] width 20 height 20
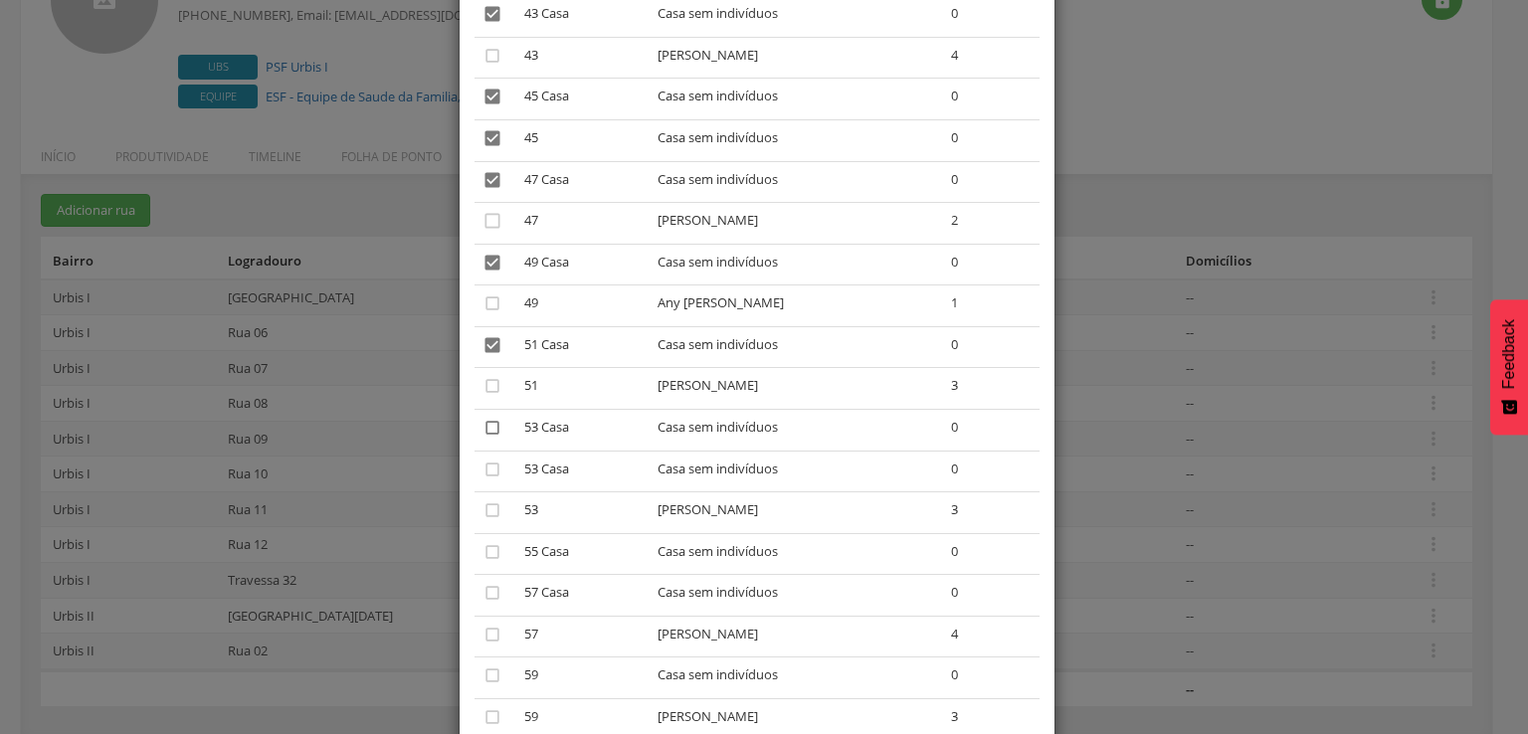
click at [482, 438] on icon "" at bounding box center [492, 428] width 20 height 20
click at [482, 479] on icon "" at bounding box center [492, 470] width 20 height 20
click at [488, 562] on icon "" at bounding box center [492, 552] width 20 height 20
click at [482, 603] on icon "" at bounding box center [492, 593] width 20 height 20
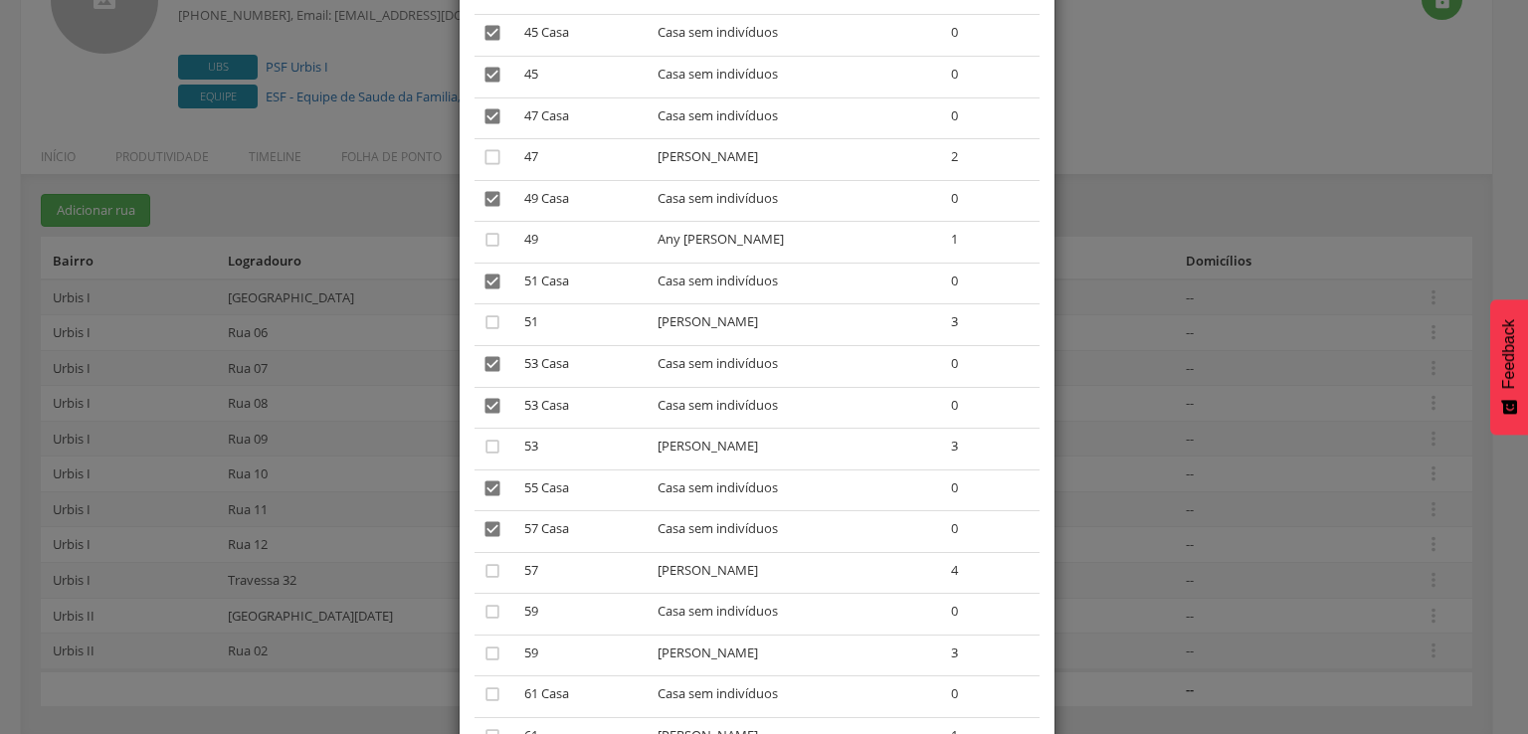
scroll to position [4675, 0]
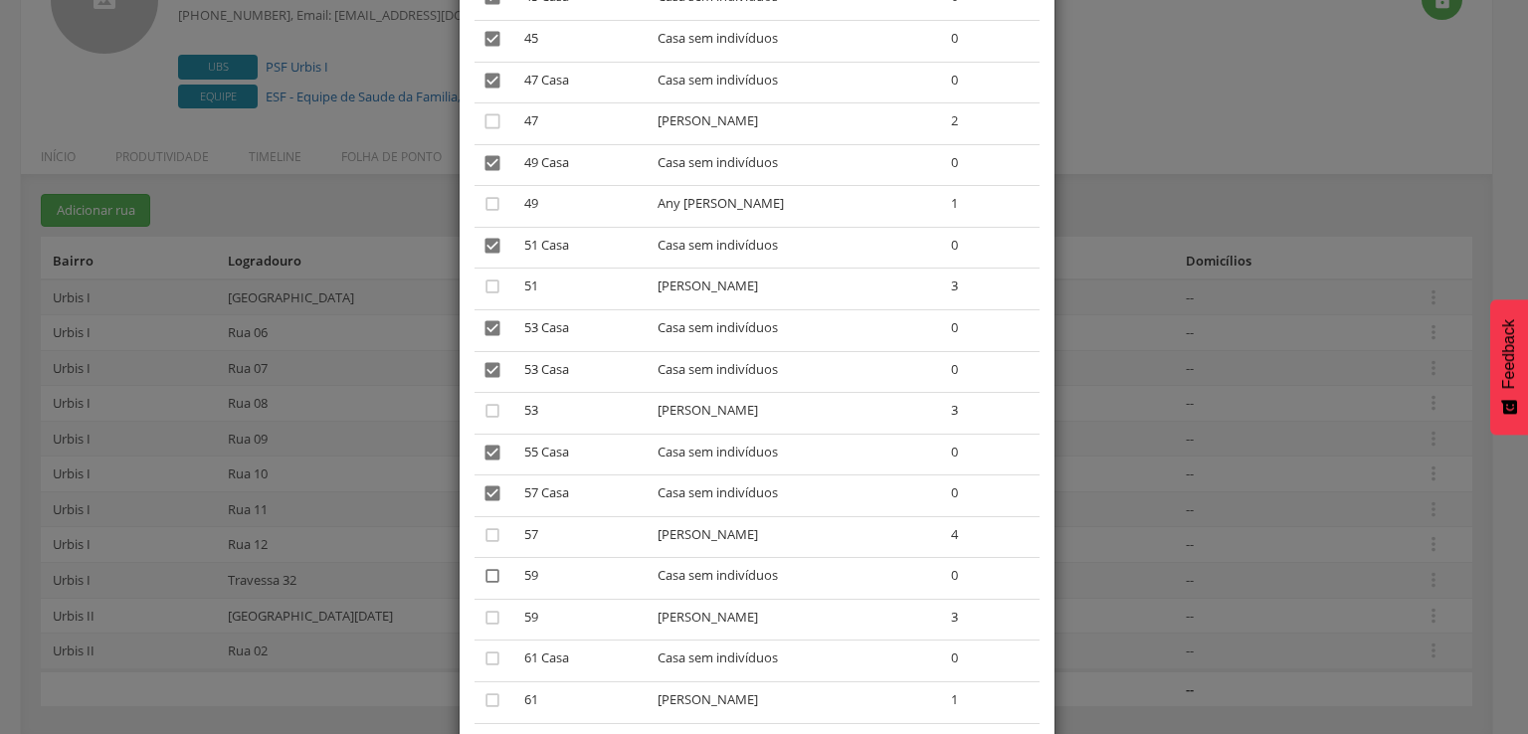
click at [482, 586] on icon "" at bounding box center [492, 576] width 20 height 20
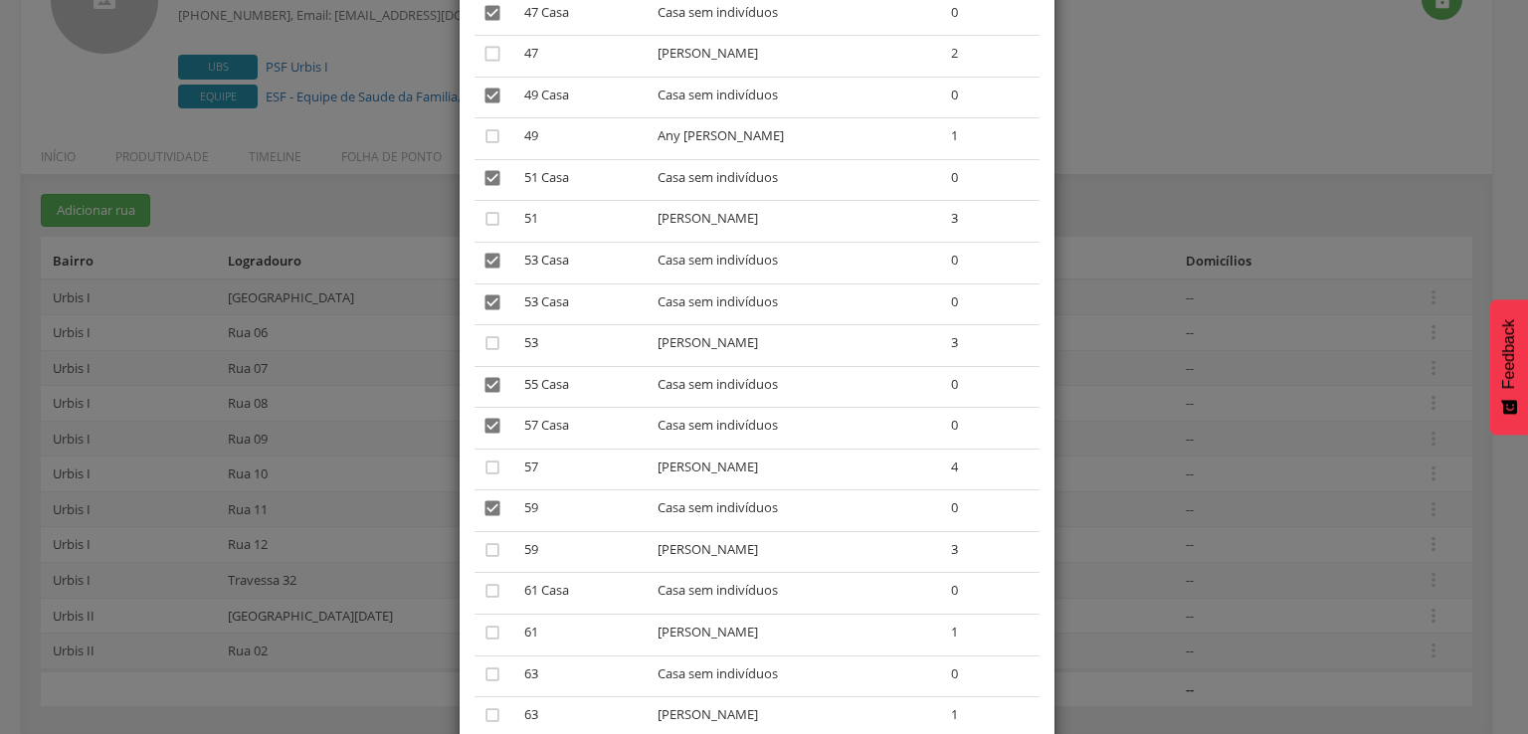
scroll to position [4774, 0]
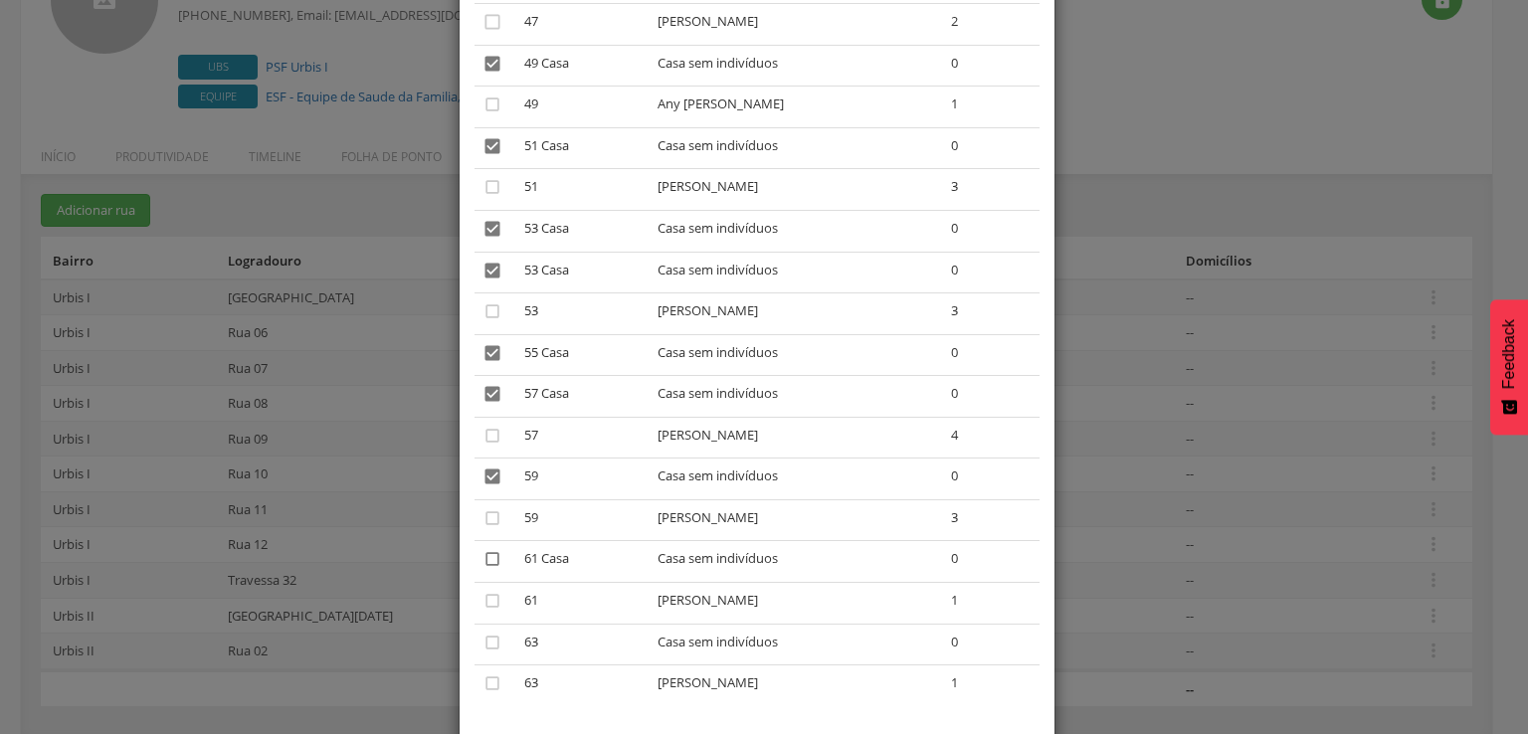
click at [492, 569] on icon "" at bounding box center [492, 559] width 20 height 20
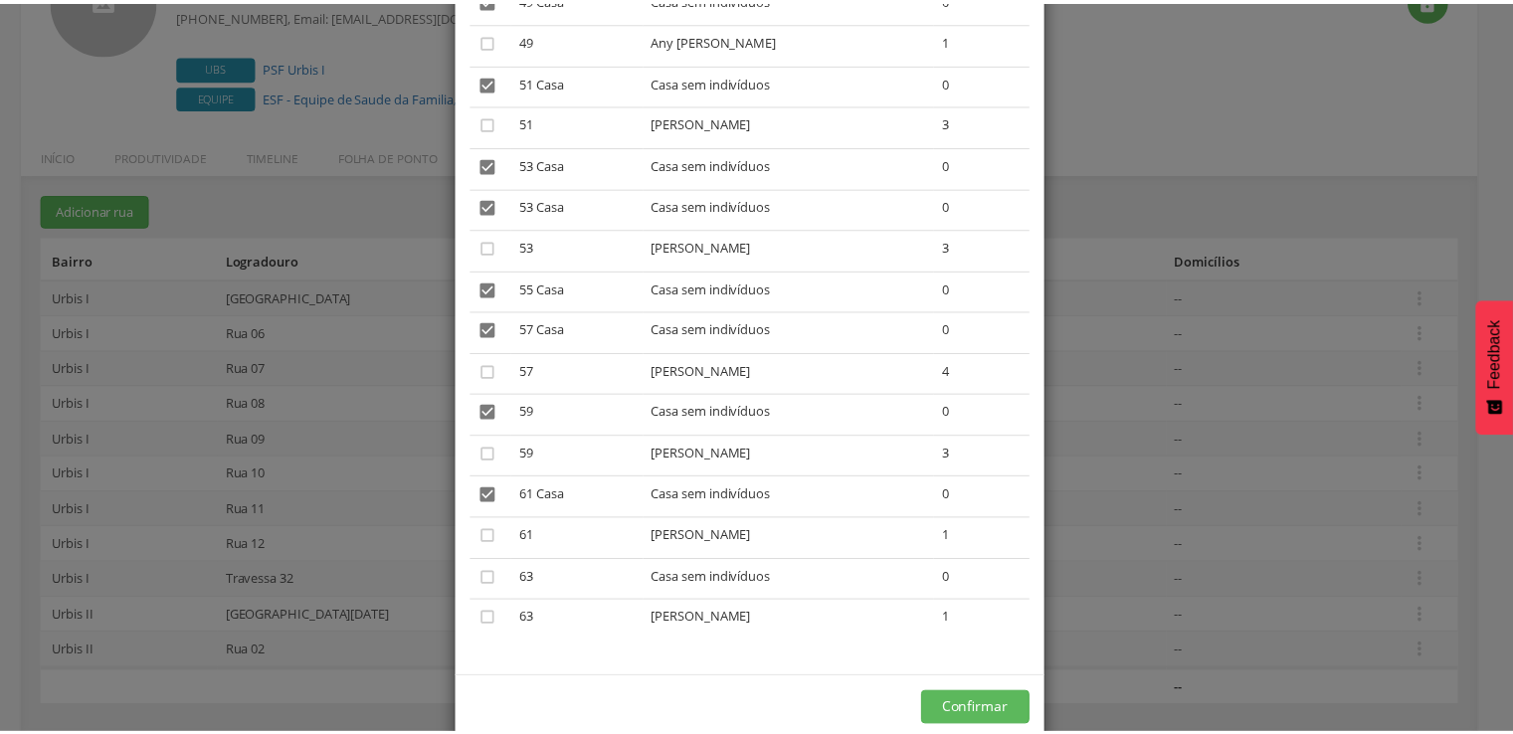
scroll to position [4874, 0]
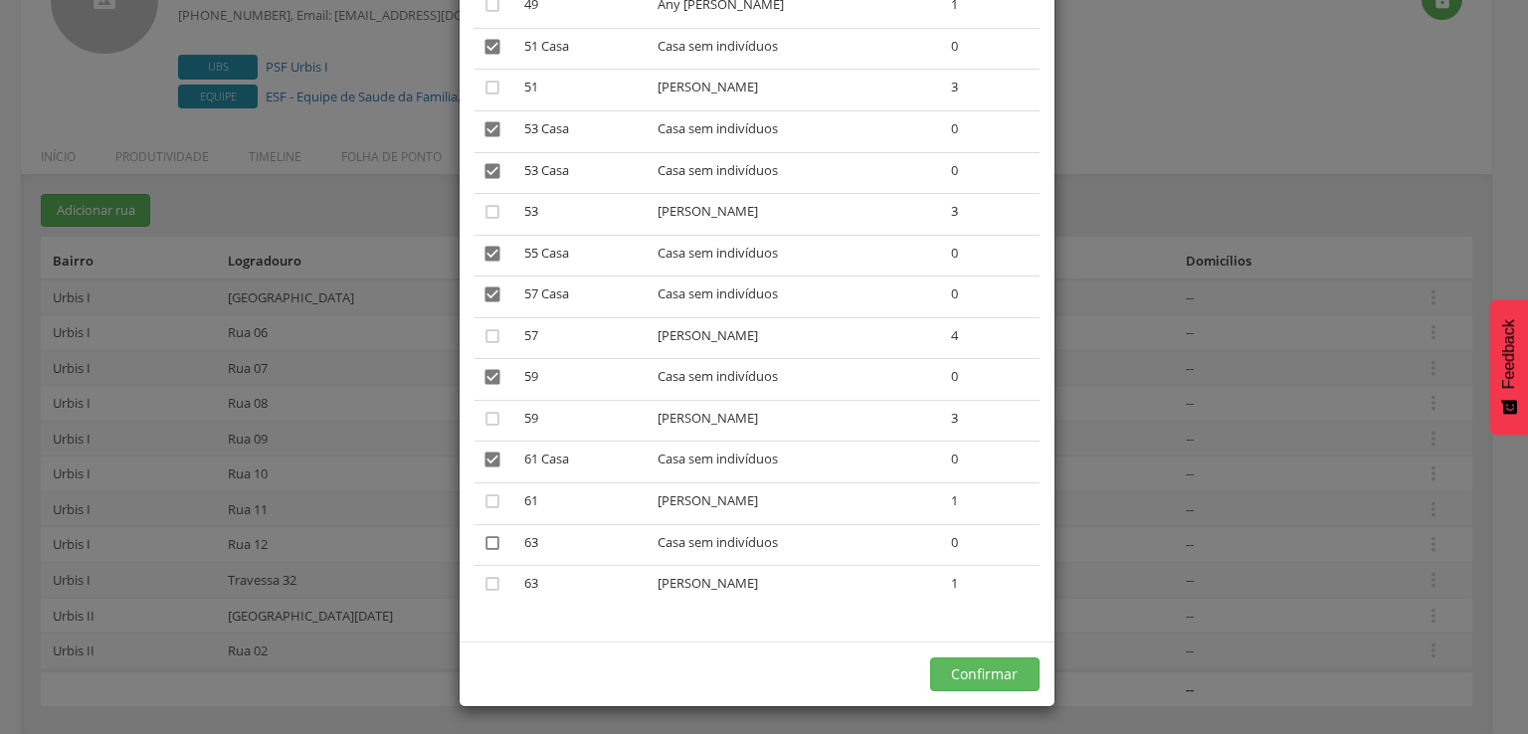
click at [487, 553] on icon "" at bounding box center [492, 543] width 20 height 20
click at [930, 691] on button "Confirmar" at bounding box center [984, 674] width 109 height 34
